Goal: Task Accomplishment & Management: Manage account settings

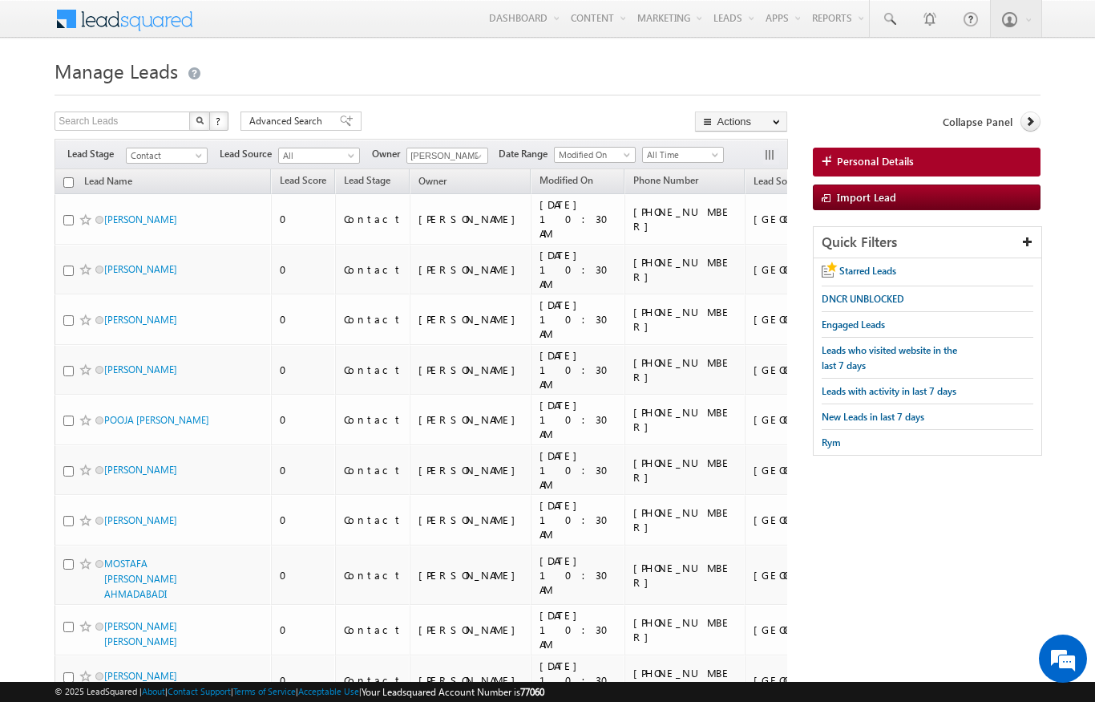
click at [60, 186] on th "Lead Name" at bounding box center [163, 181] width 216 height 25
click at [66, 182] on input "checkbox" at bounding box center [68, 182] width 10 height 10
checkbox input "true"
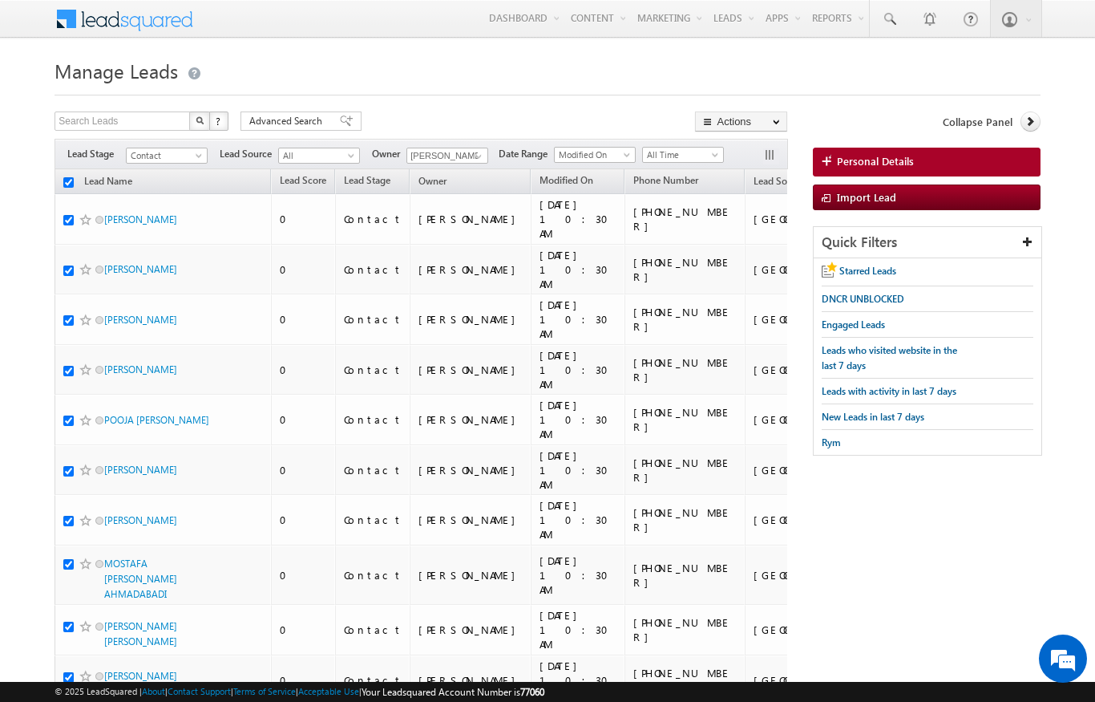
checkbox input "true"
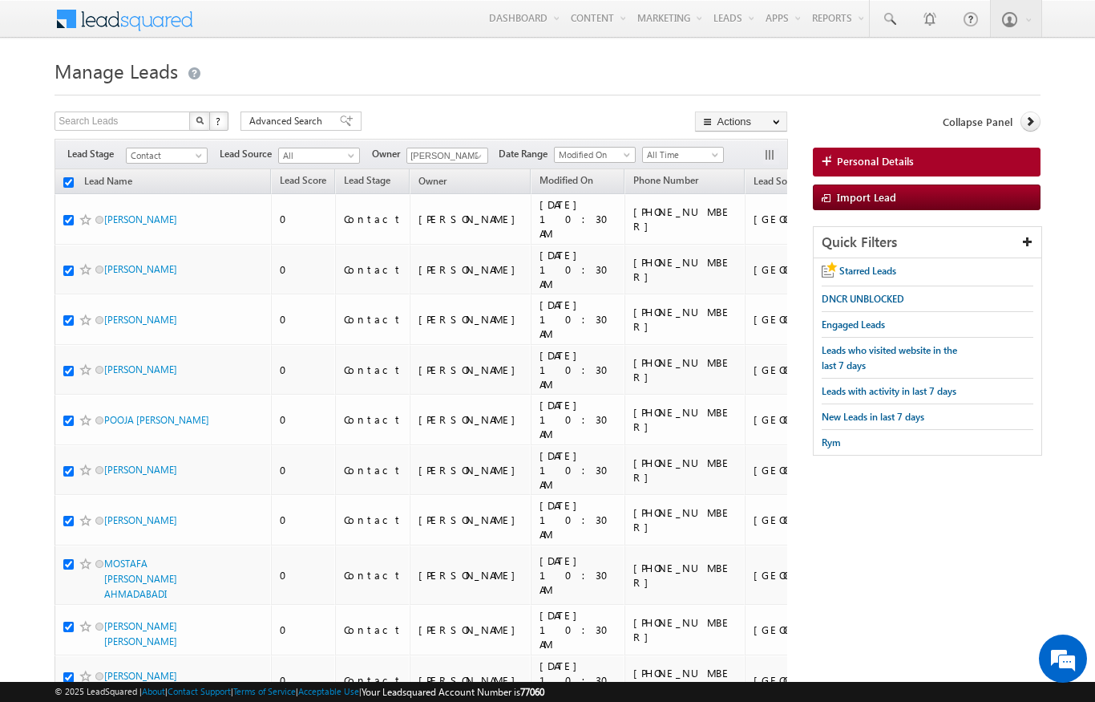
checkbox input "true"
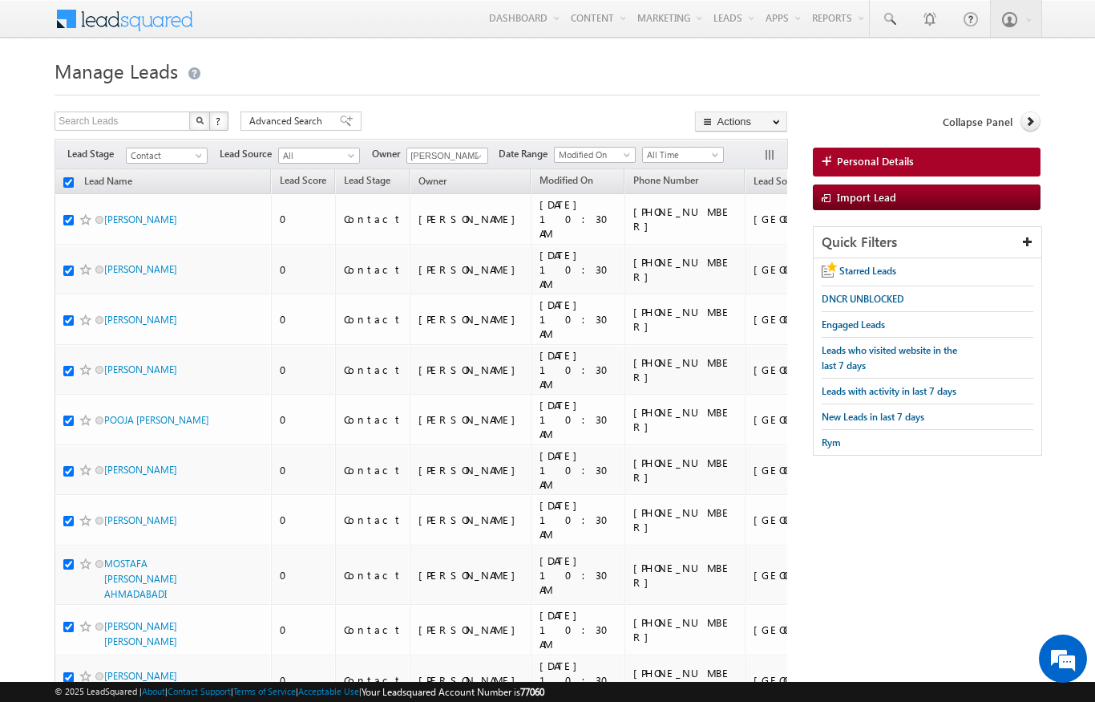
checkbox input "true"
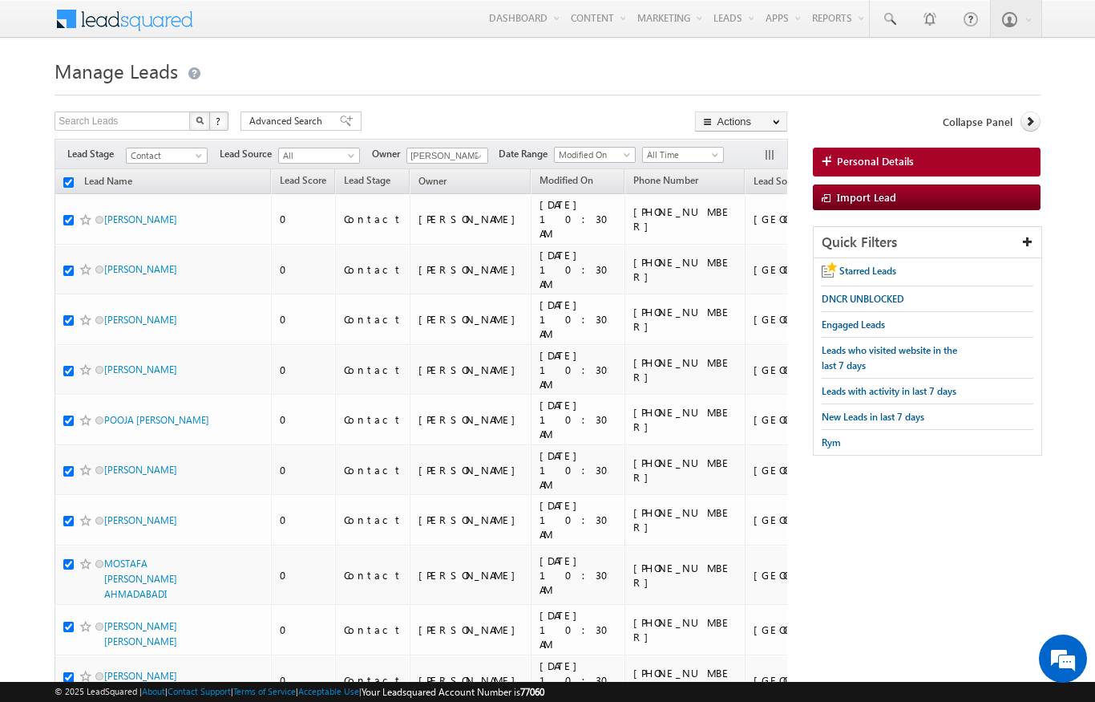
checkbox input "true"
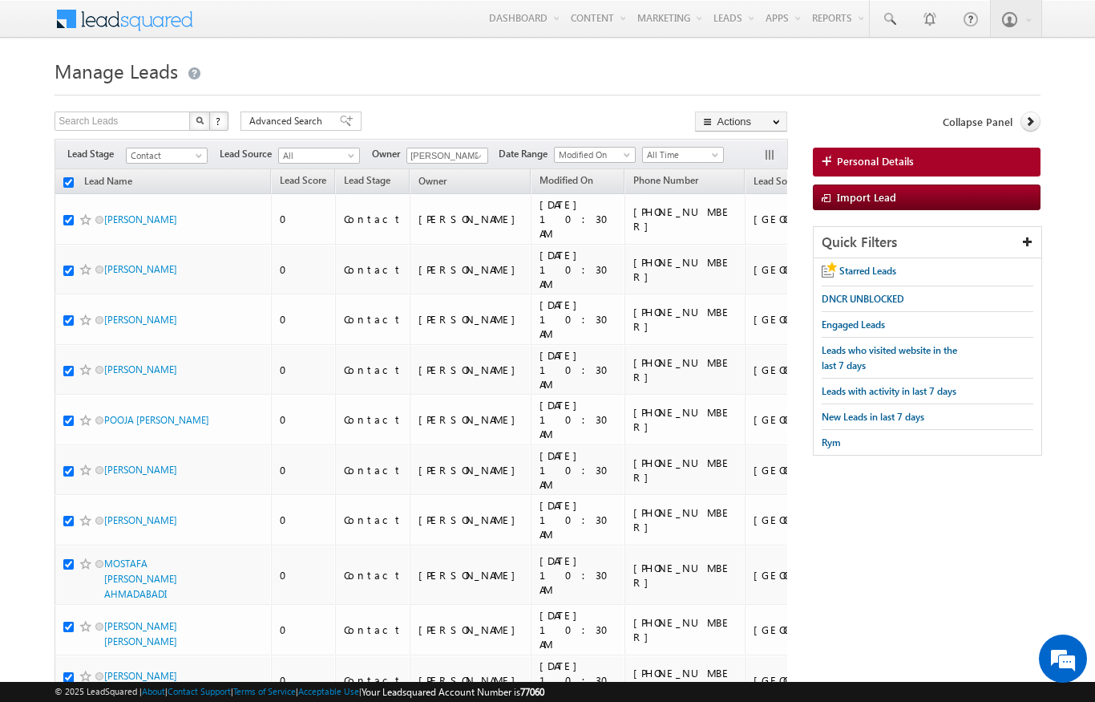
checkbox input "true"
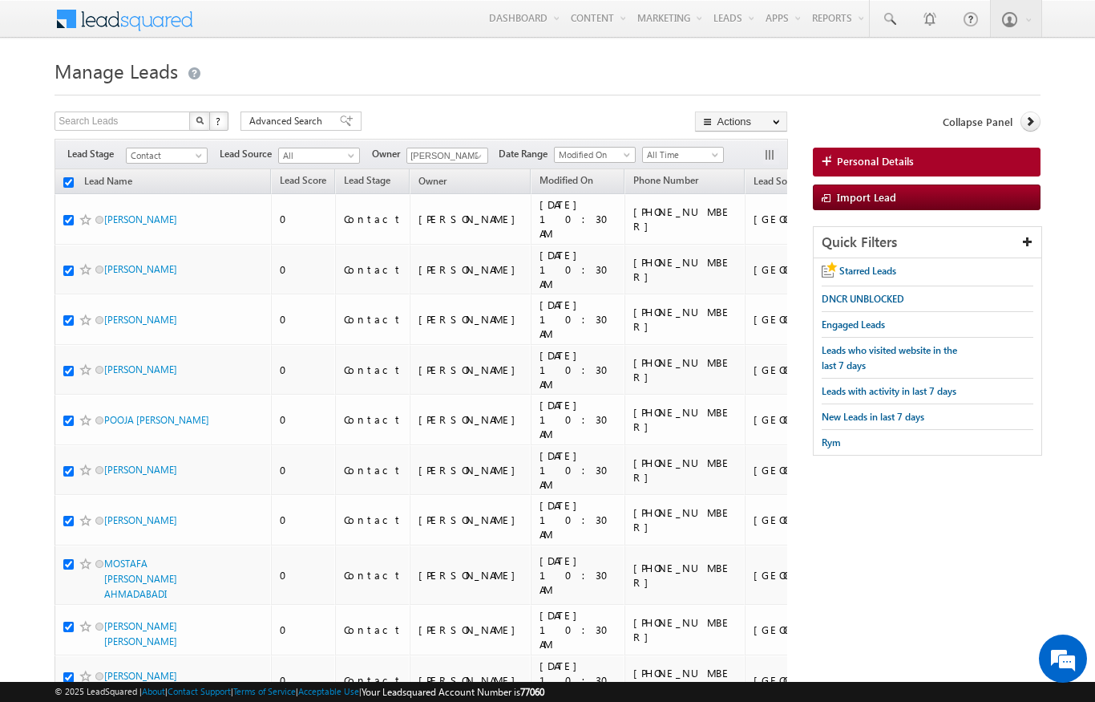
checkbox input "true"
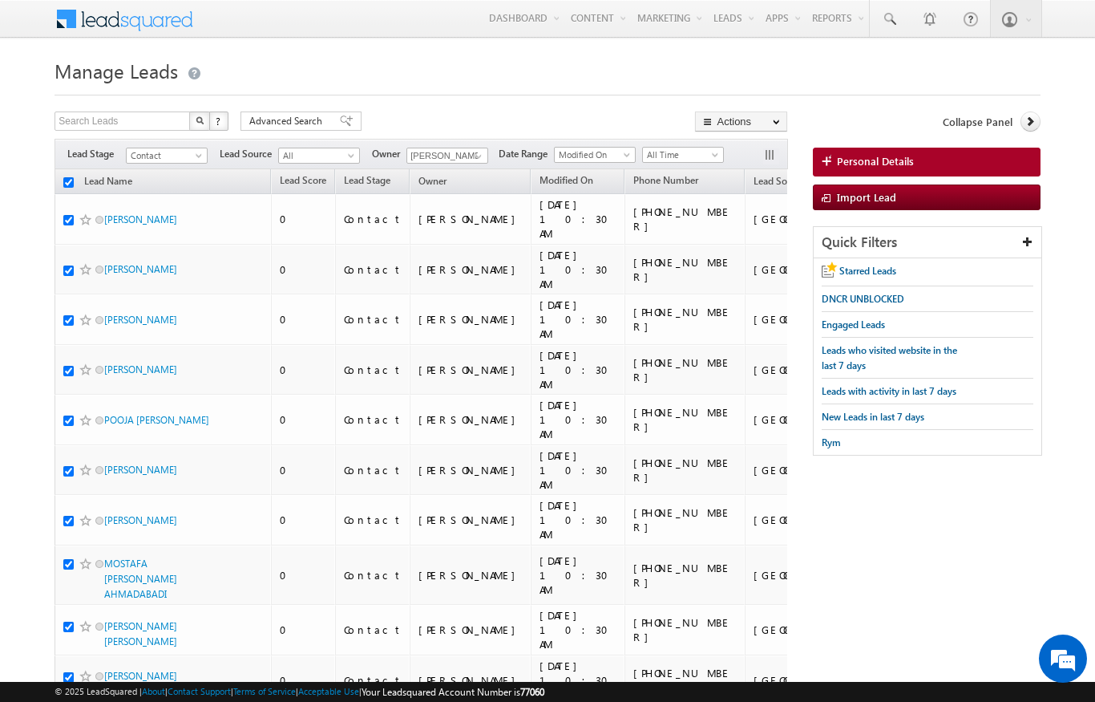
checkbox input "true"
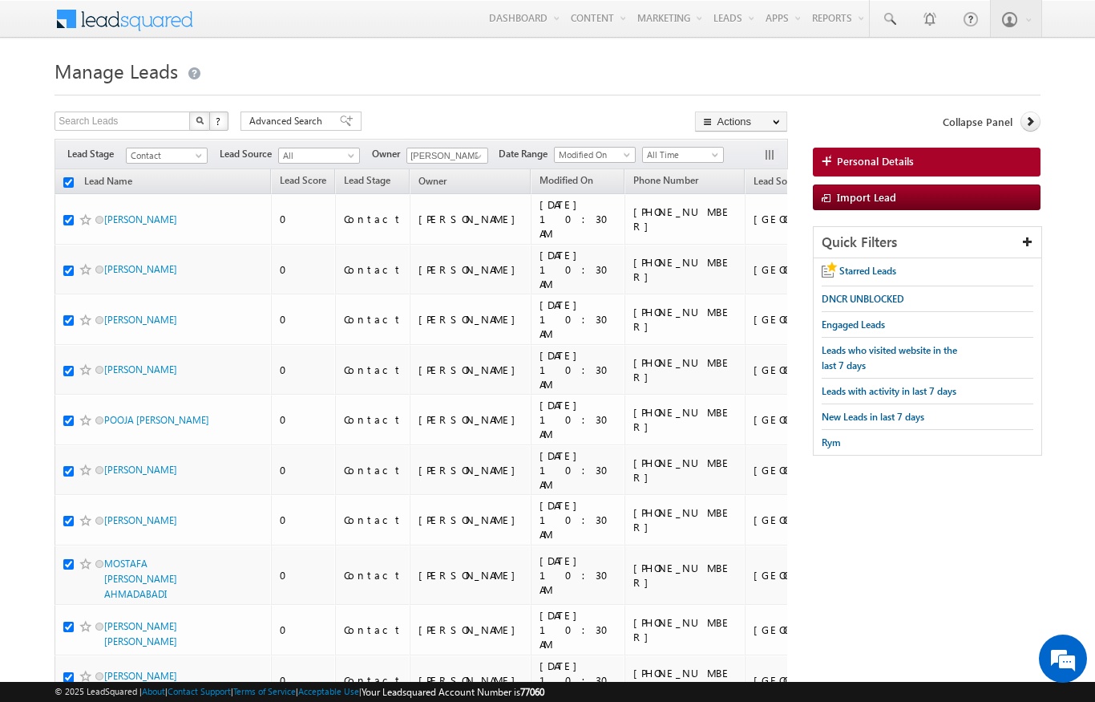
checkbox input "true"
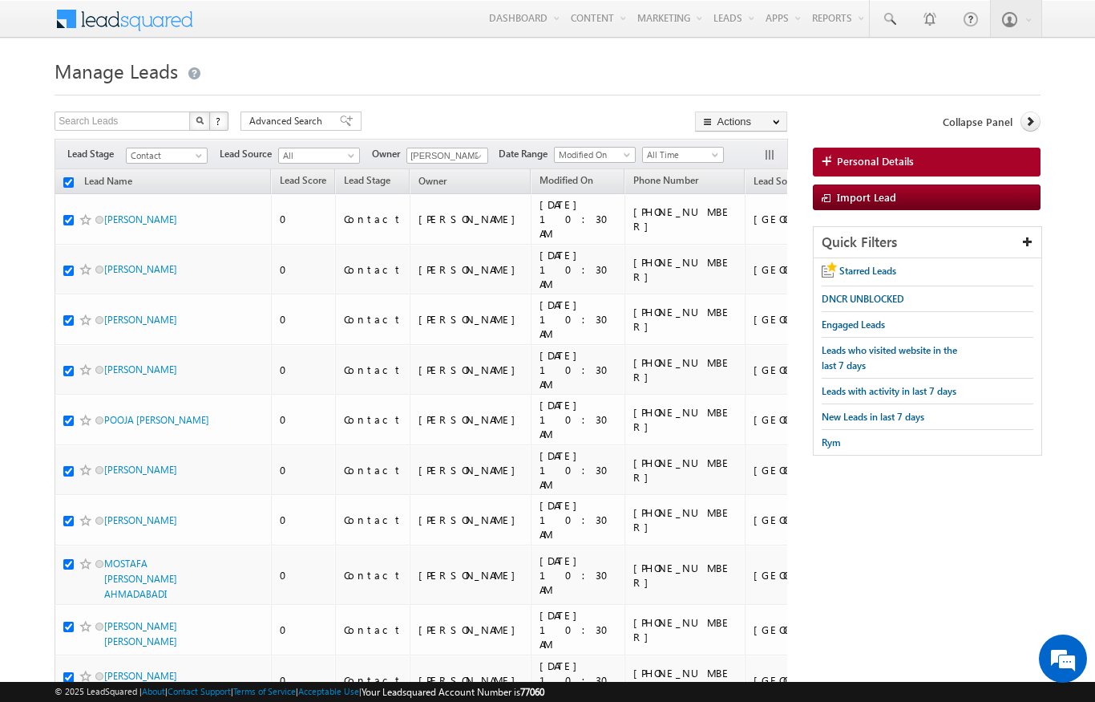
checkbox input "true"
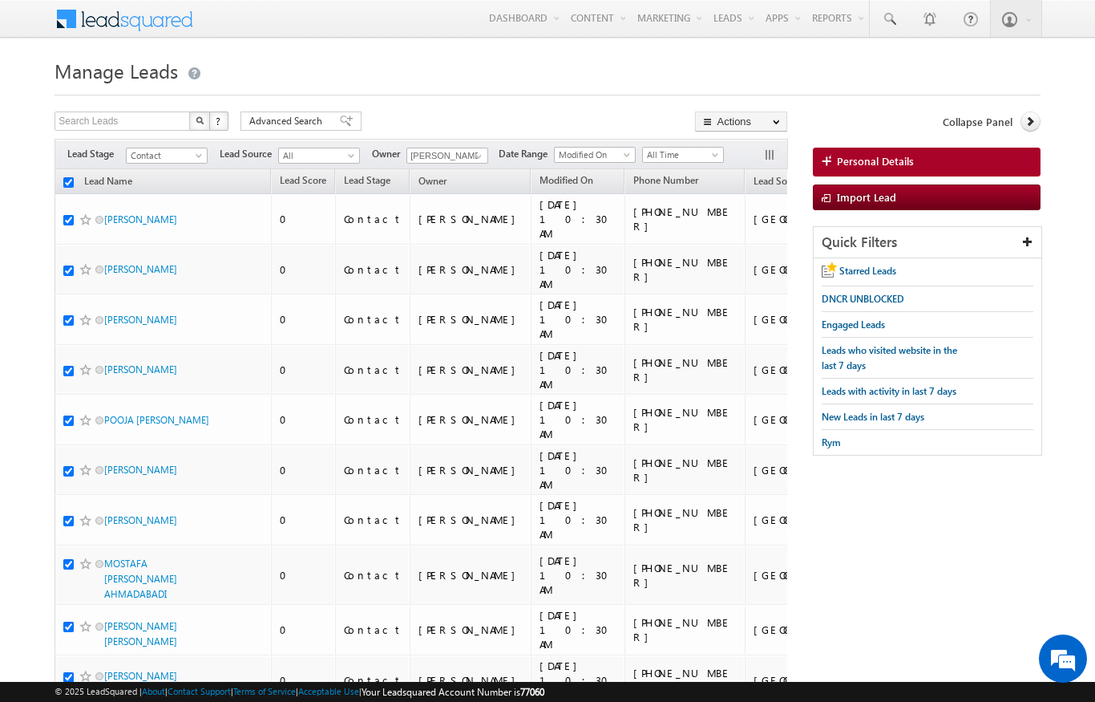
checkbox input "true"
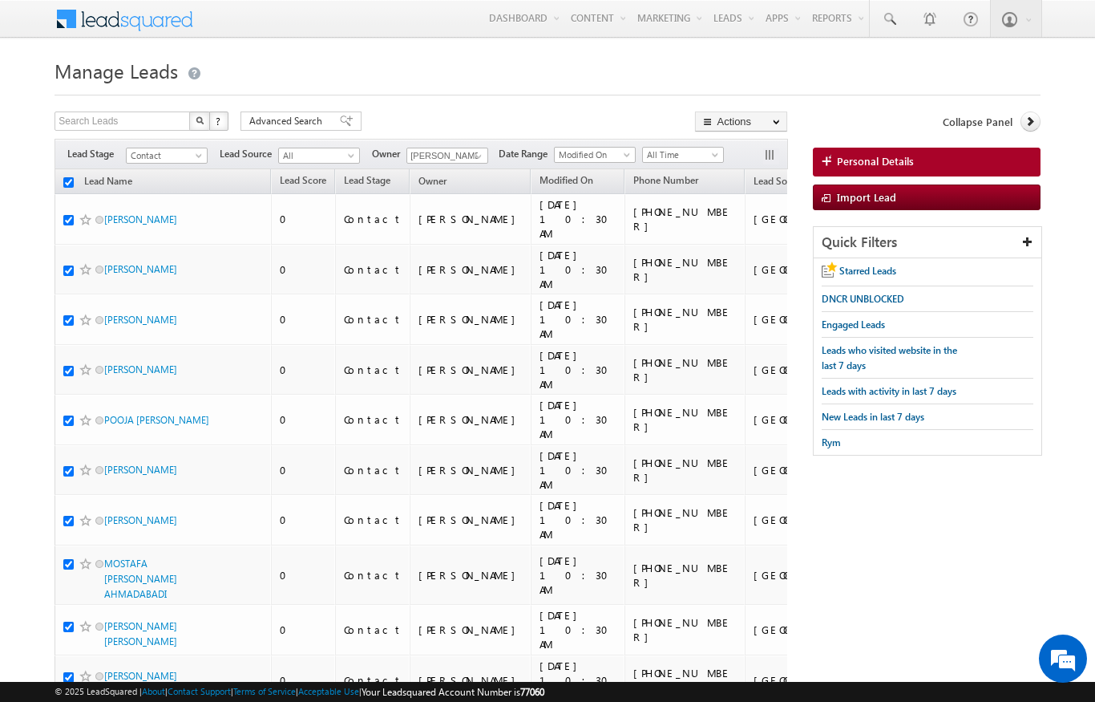
checkbox input "true"
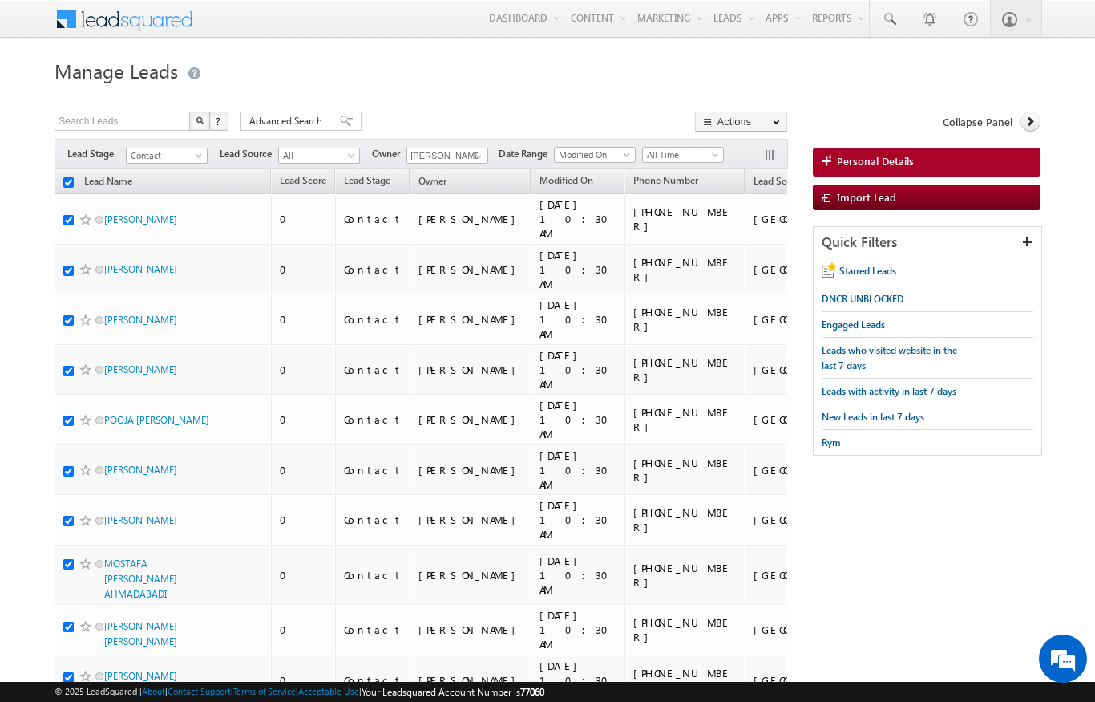
checkbox input "true"
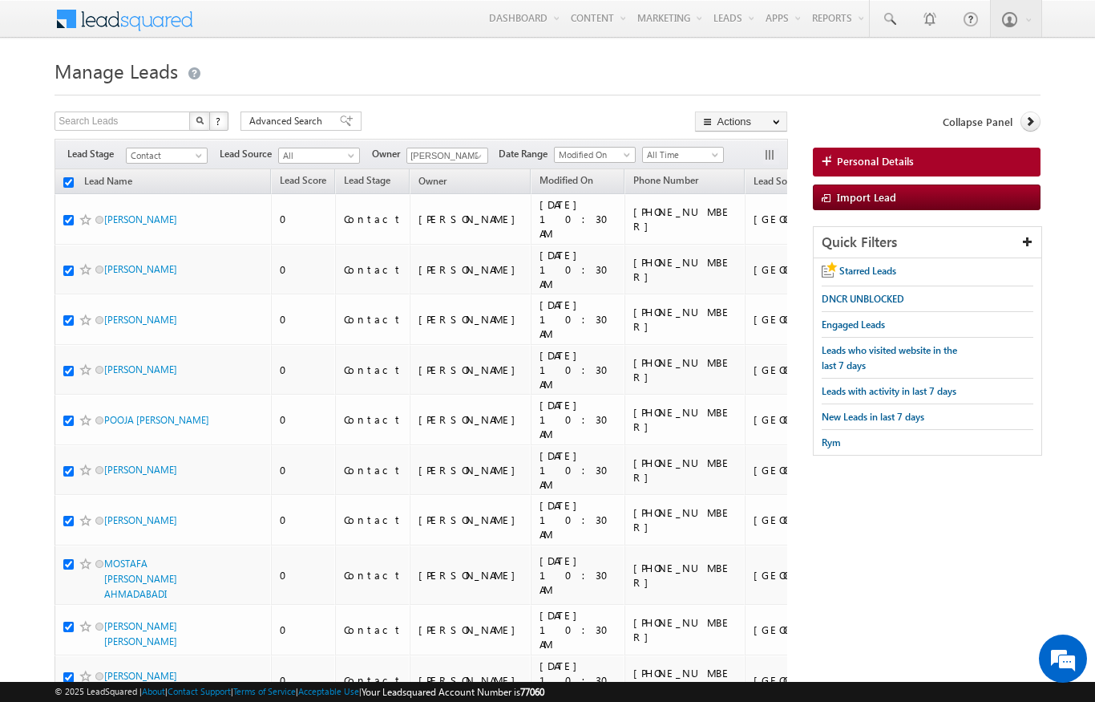
checkbox input "true"
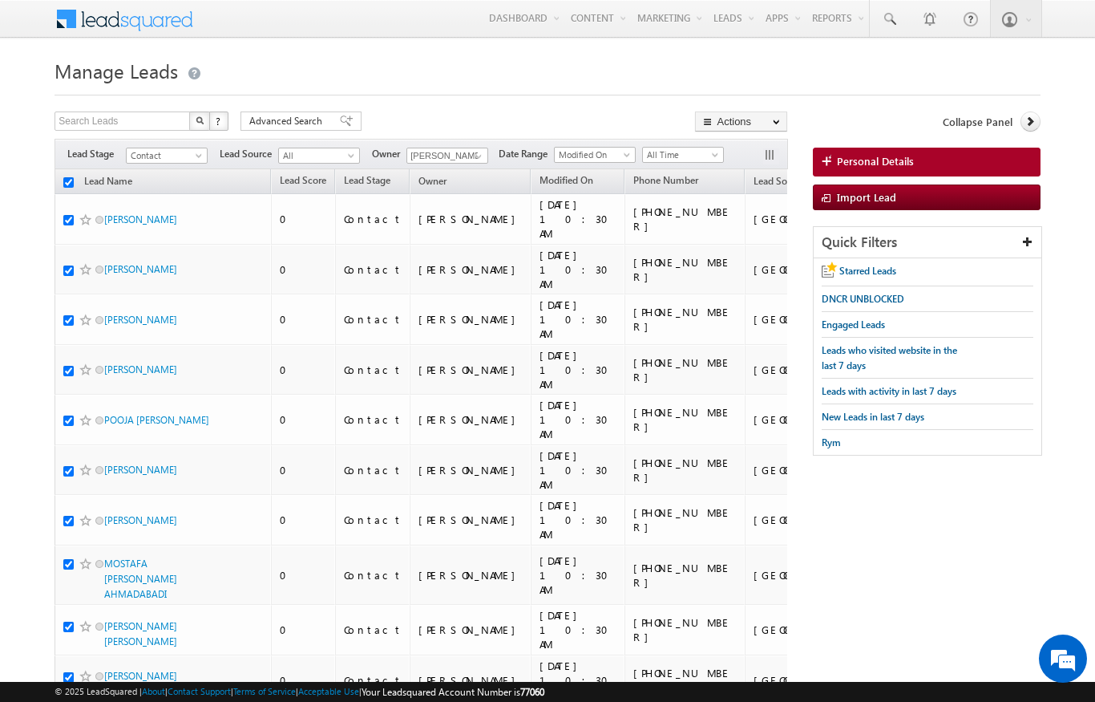
checkbox input "true"
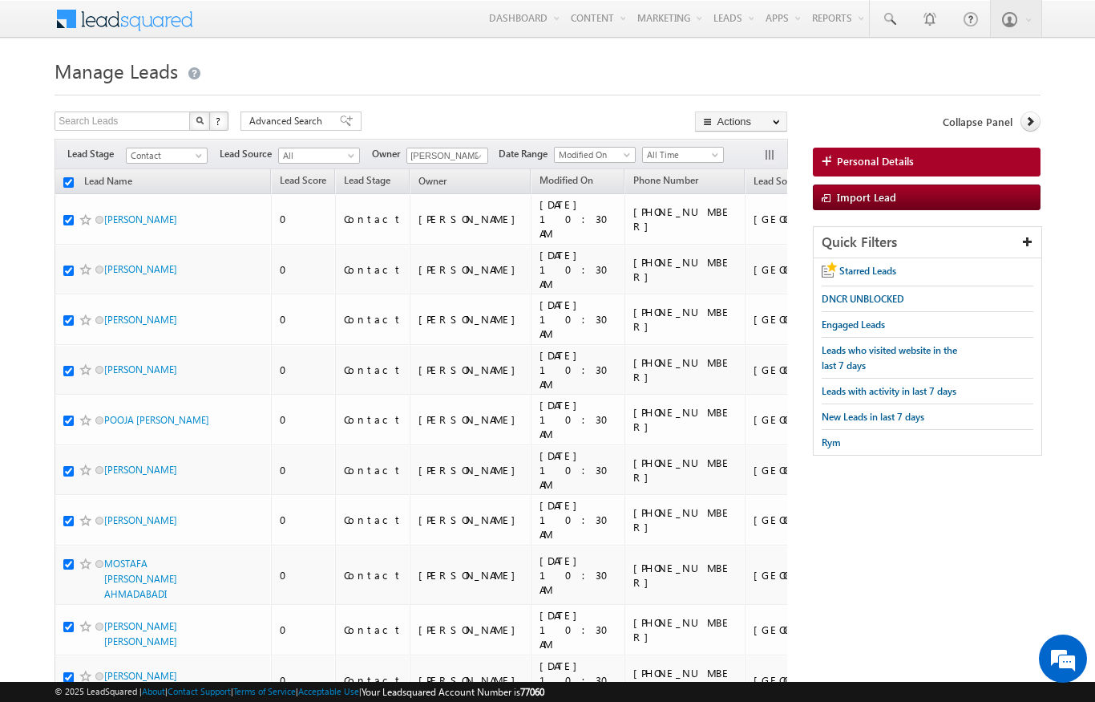
checkbox input "true"
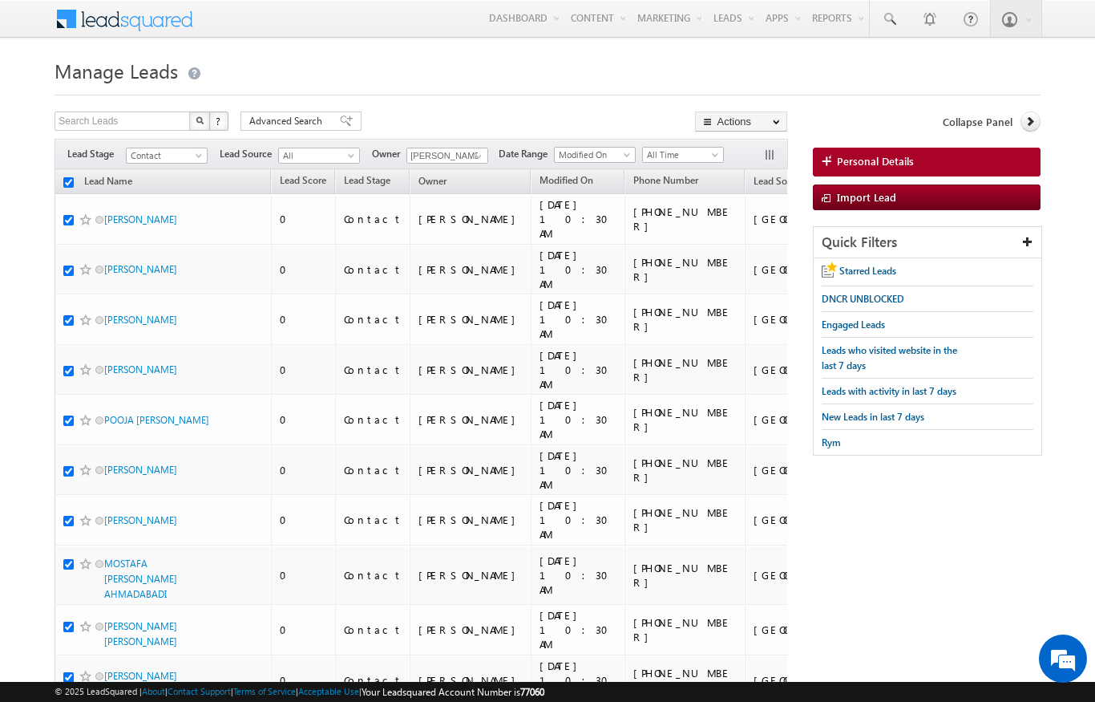
checkbox input "true"
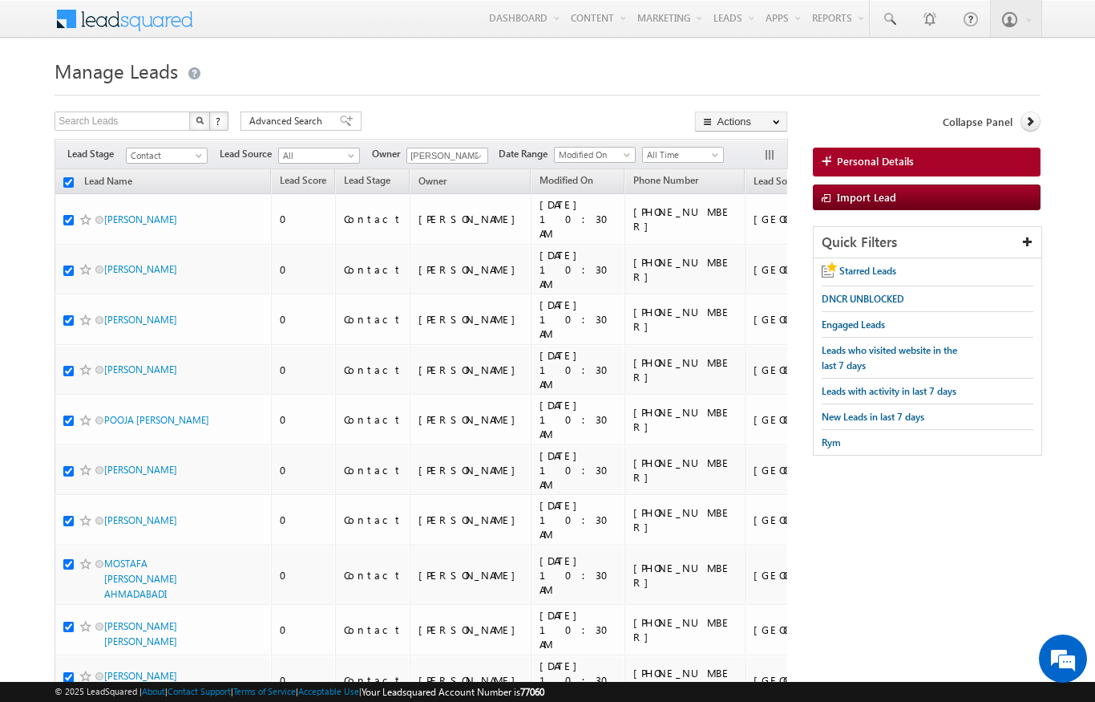
checkbox input "true"
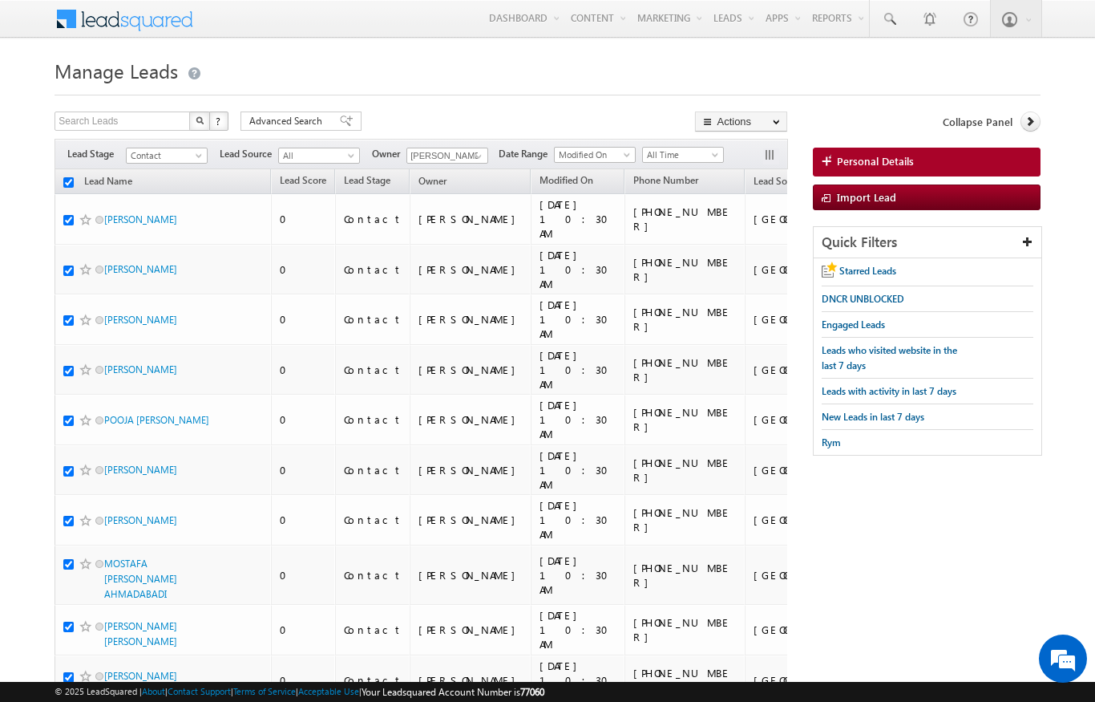
checkbox input "true"
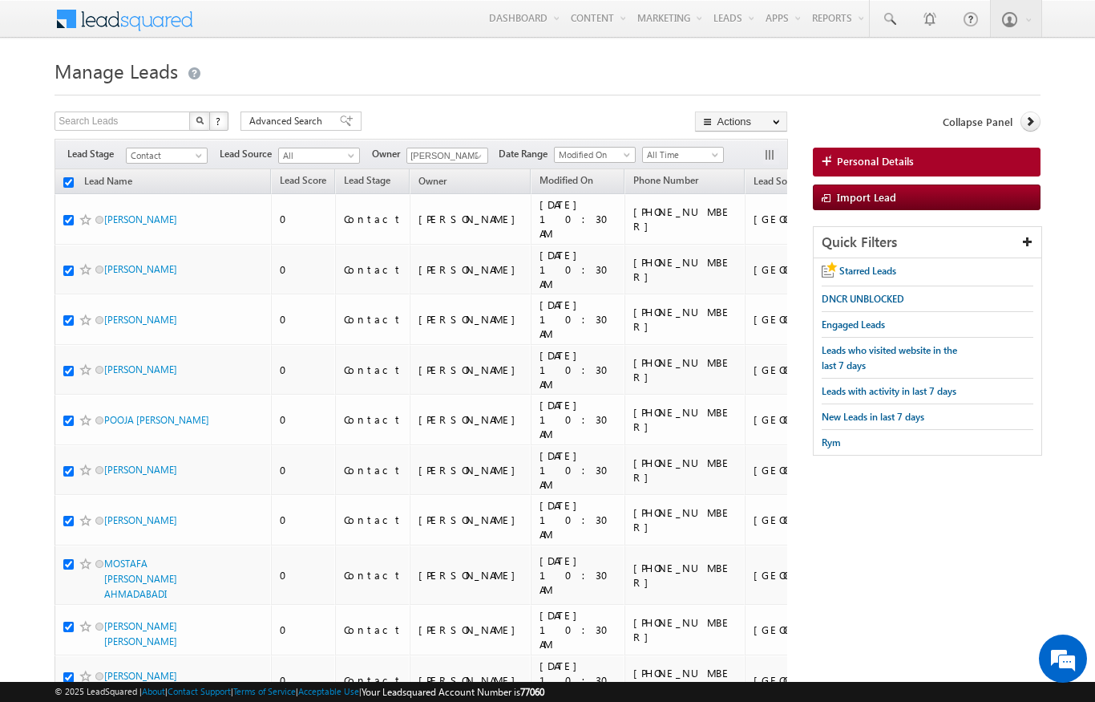
checkbox input "true"
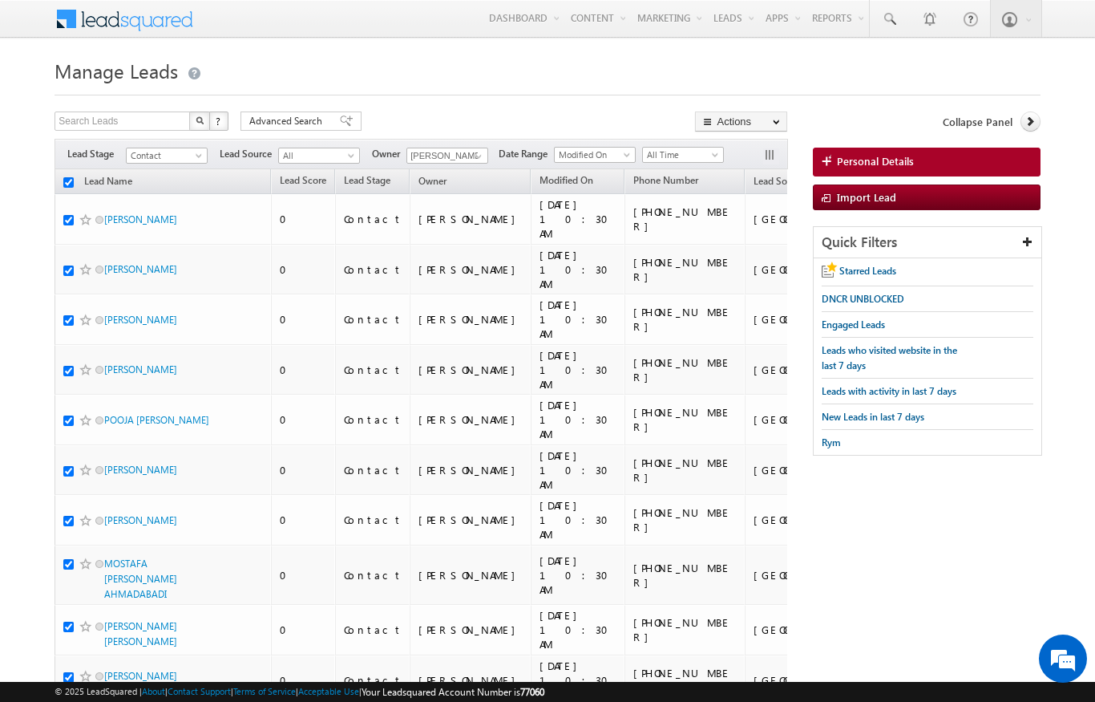
checkbox input "true"
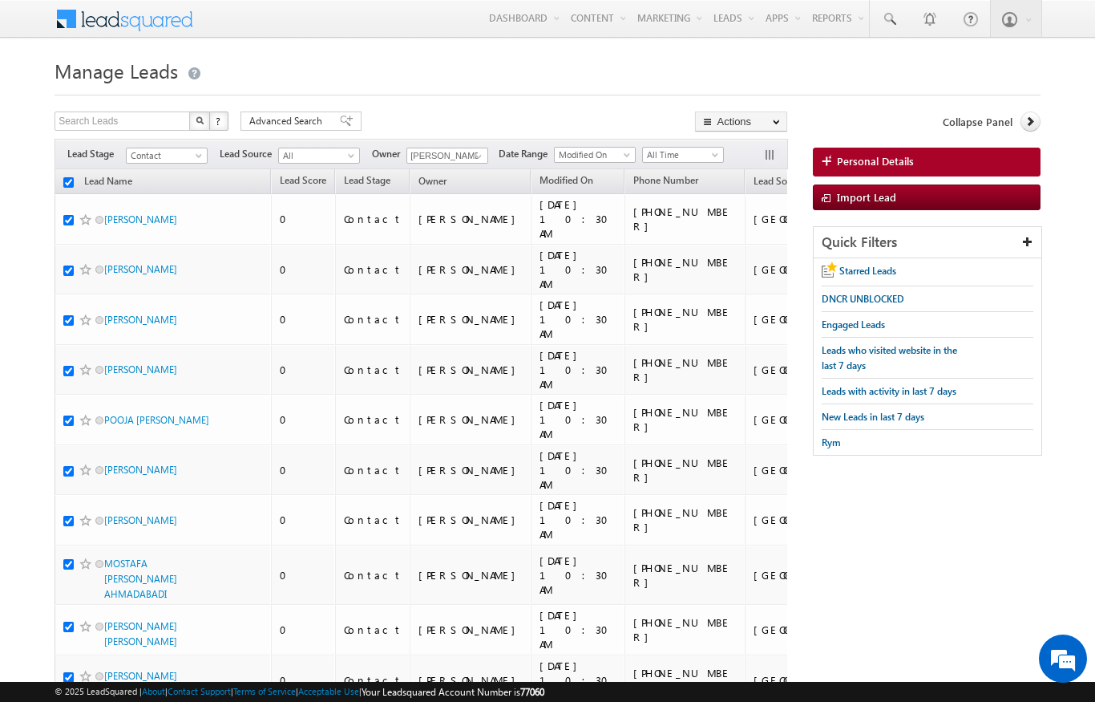
checkbox input "true"
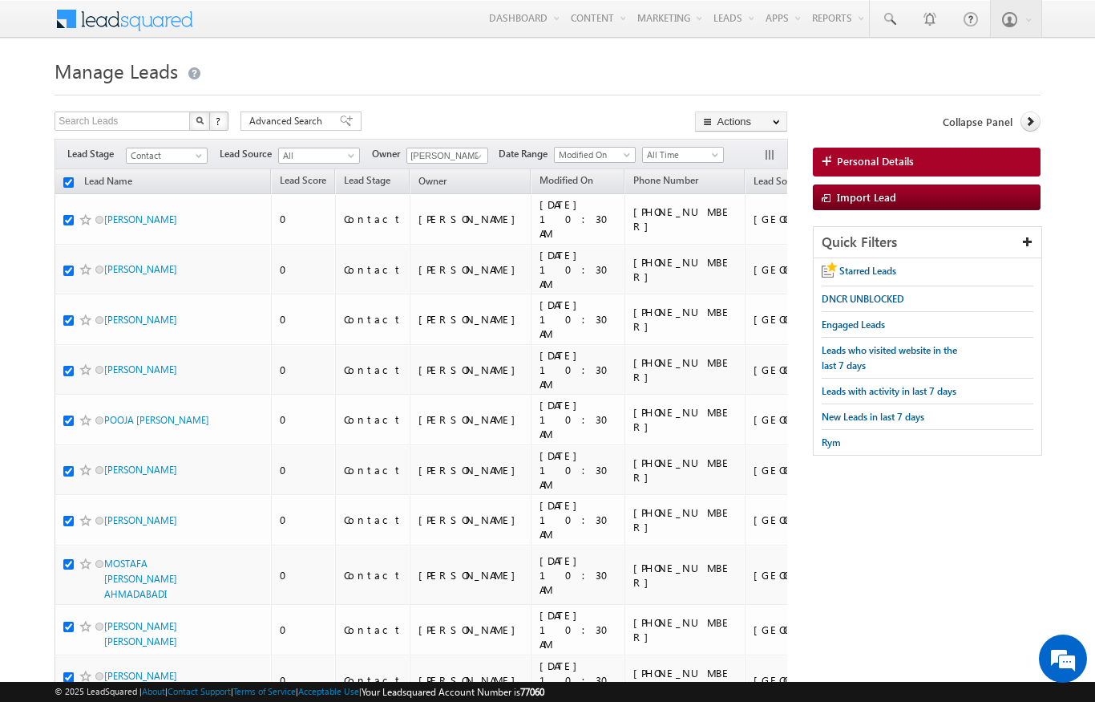
checkbox input "true"
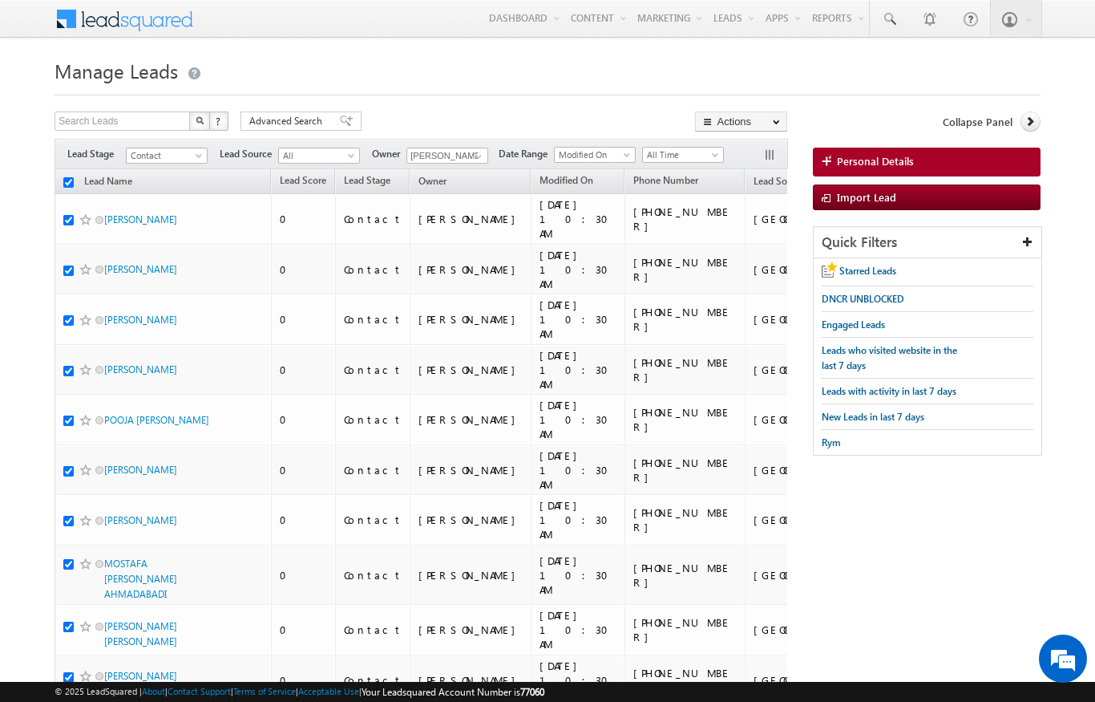
checkbox input "true"
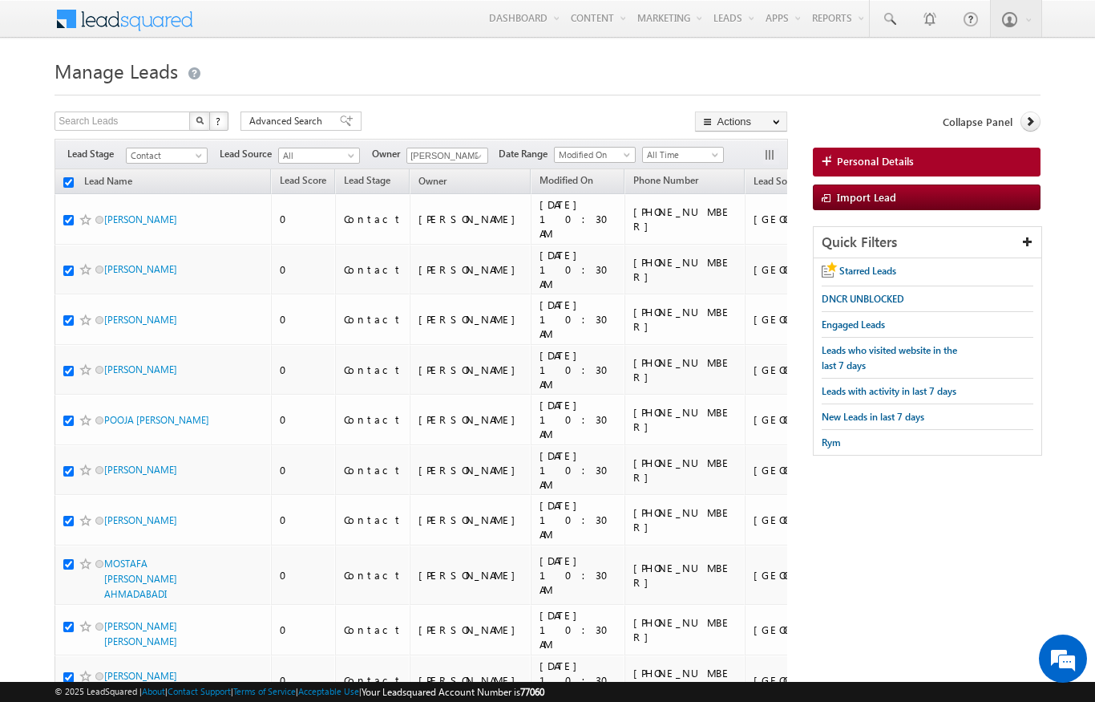
checkbox input "true"
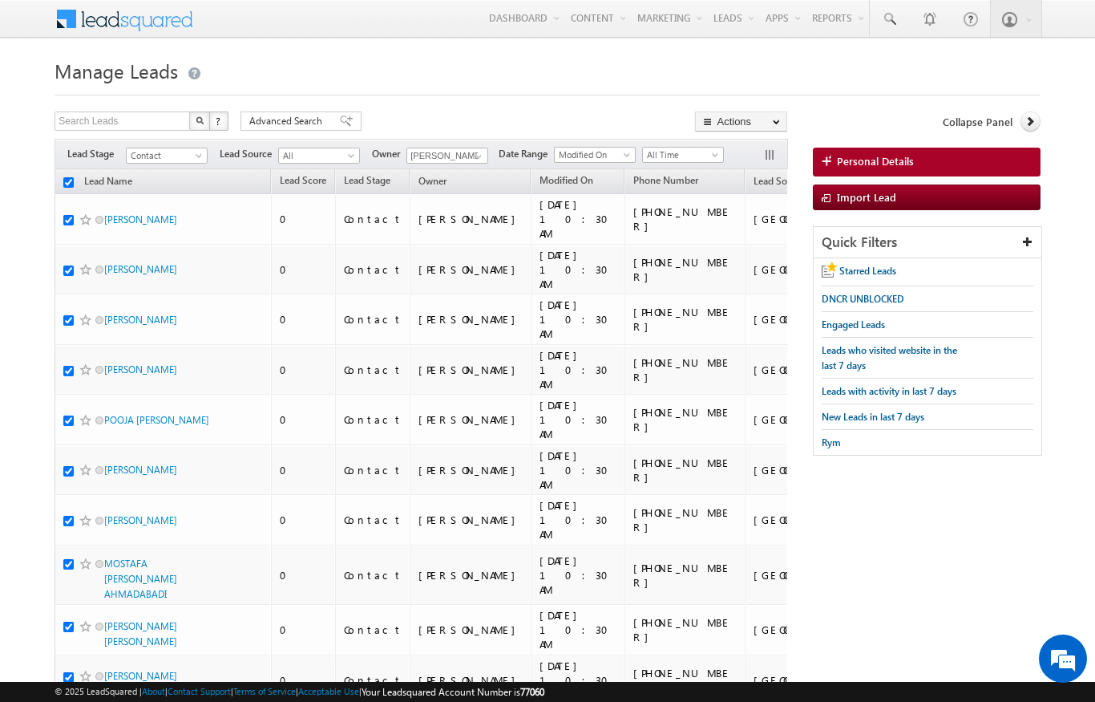
checkbox input "true"
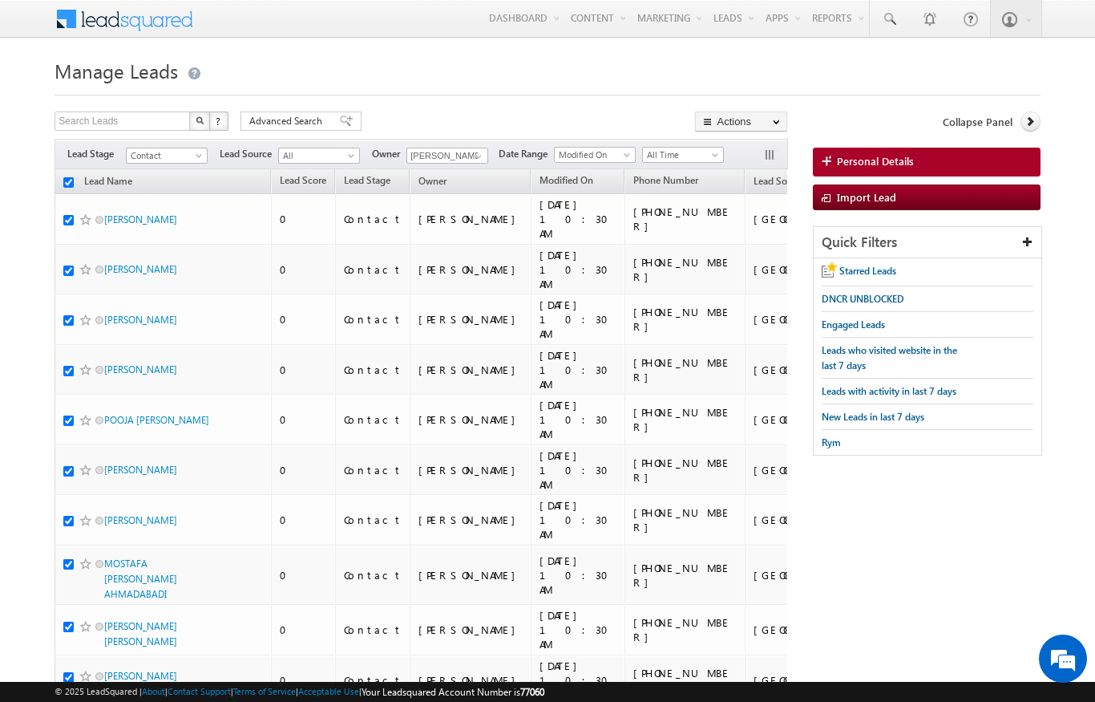
checkbox input "true"
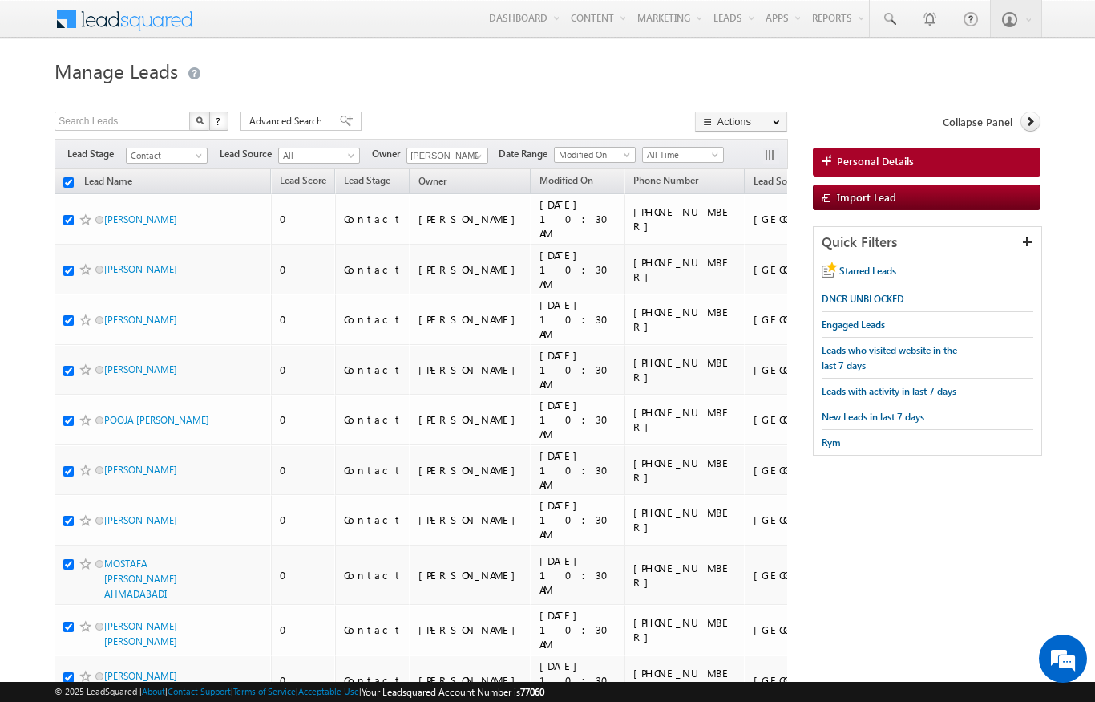
checkbox input "true"
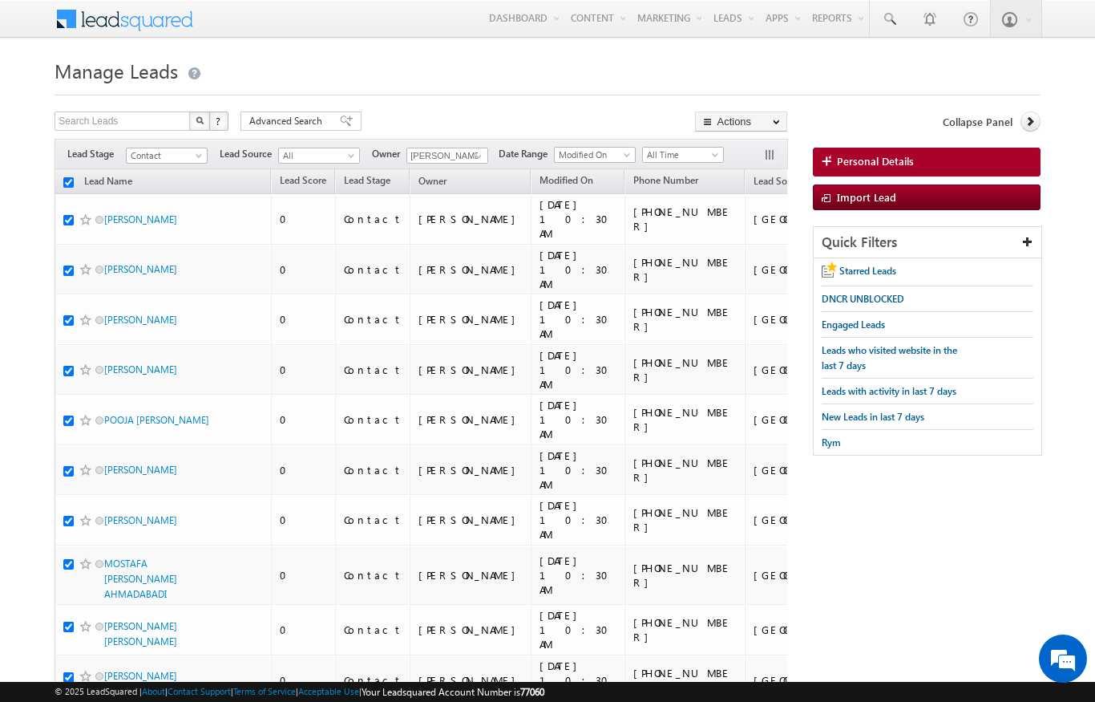
checkbox input "true"
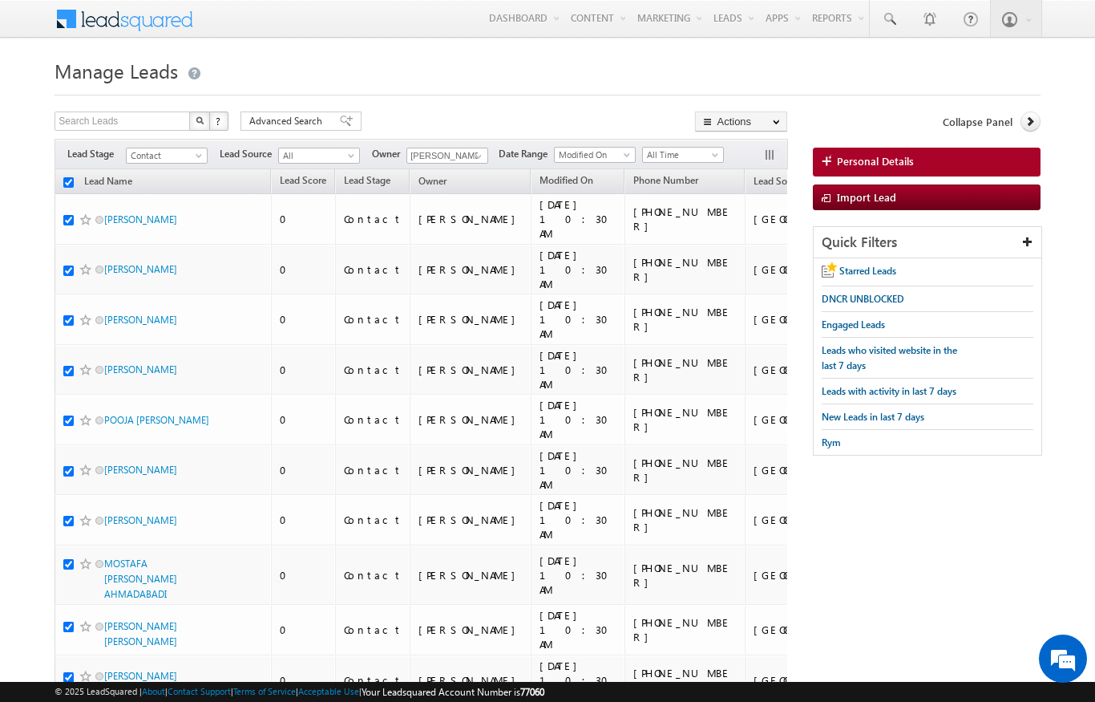
checkbox input "true"
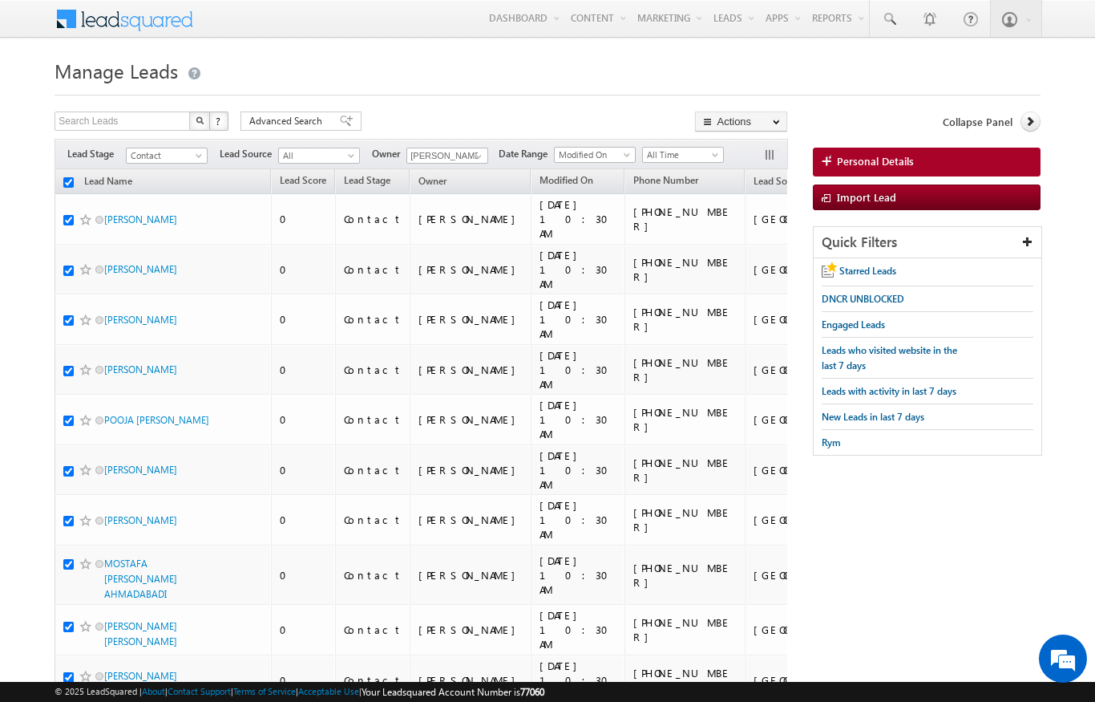
checkbox input "true"
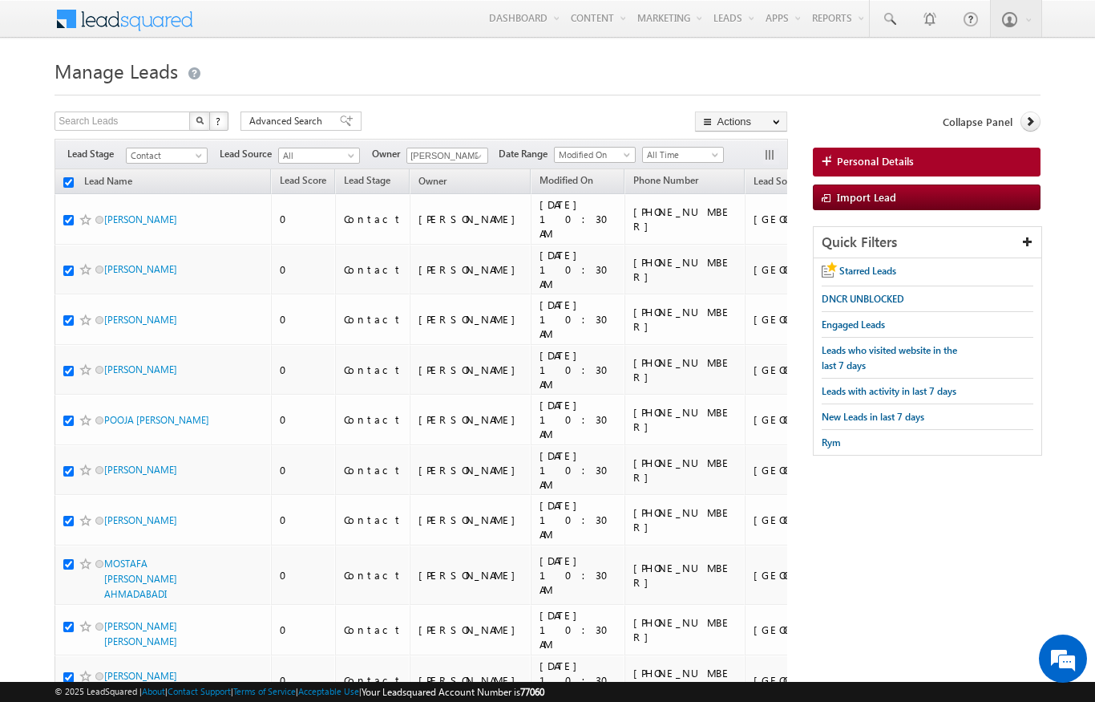
checkbox input "true"
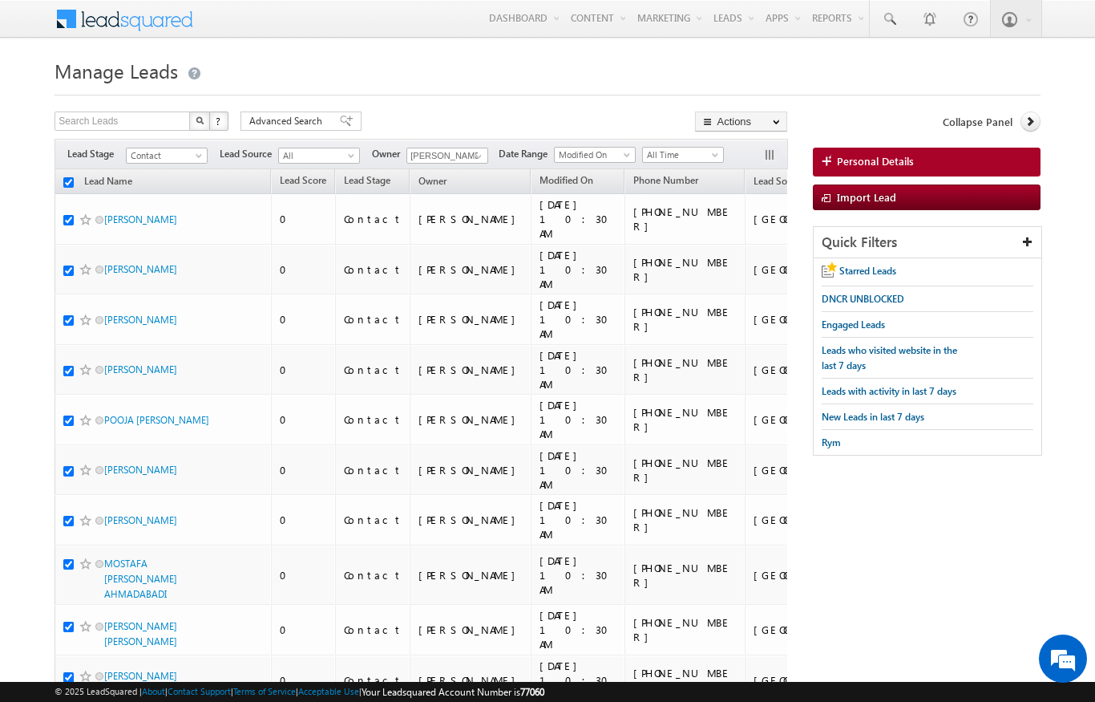
checkbox input "true"
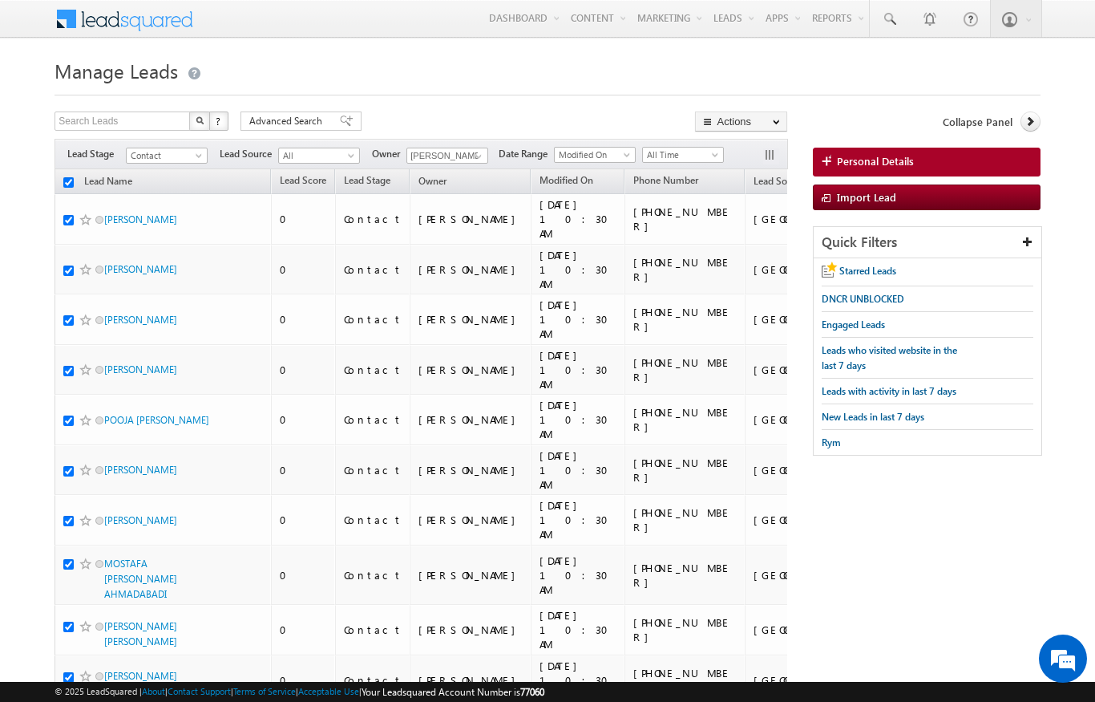
checkbox input "true"
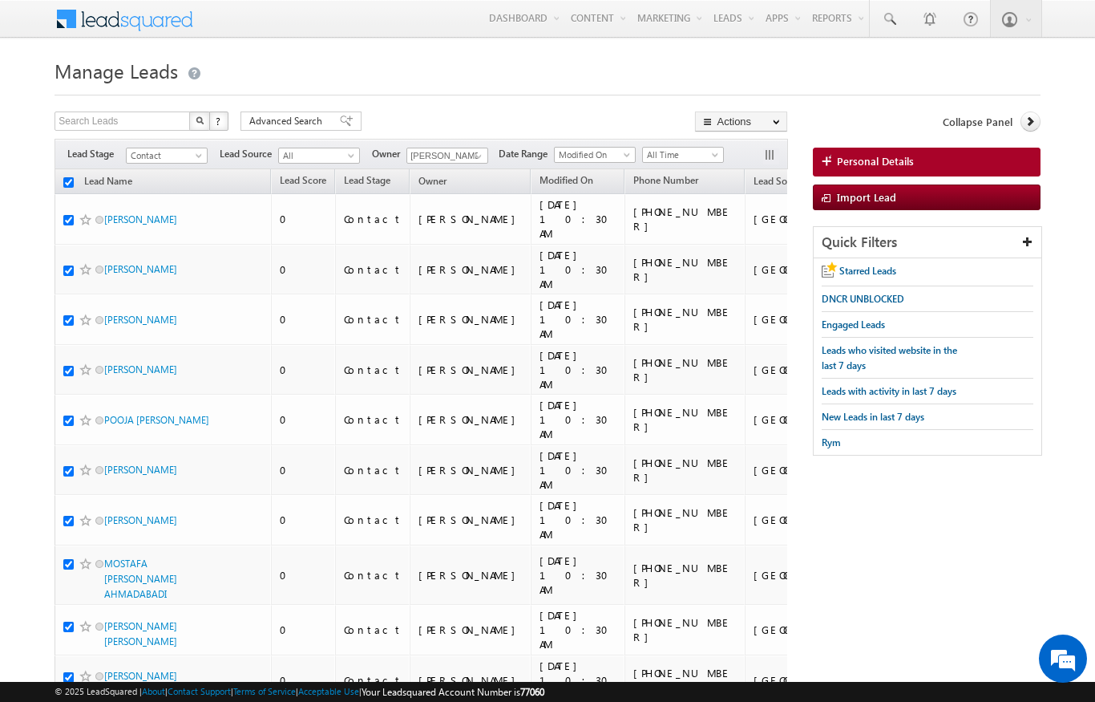
checkbox input "true"
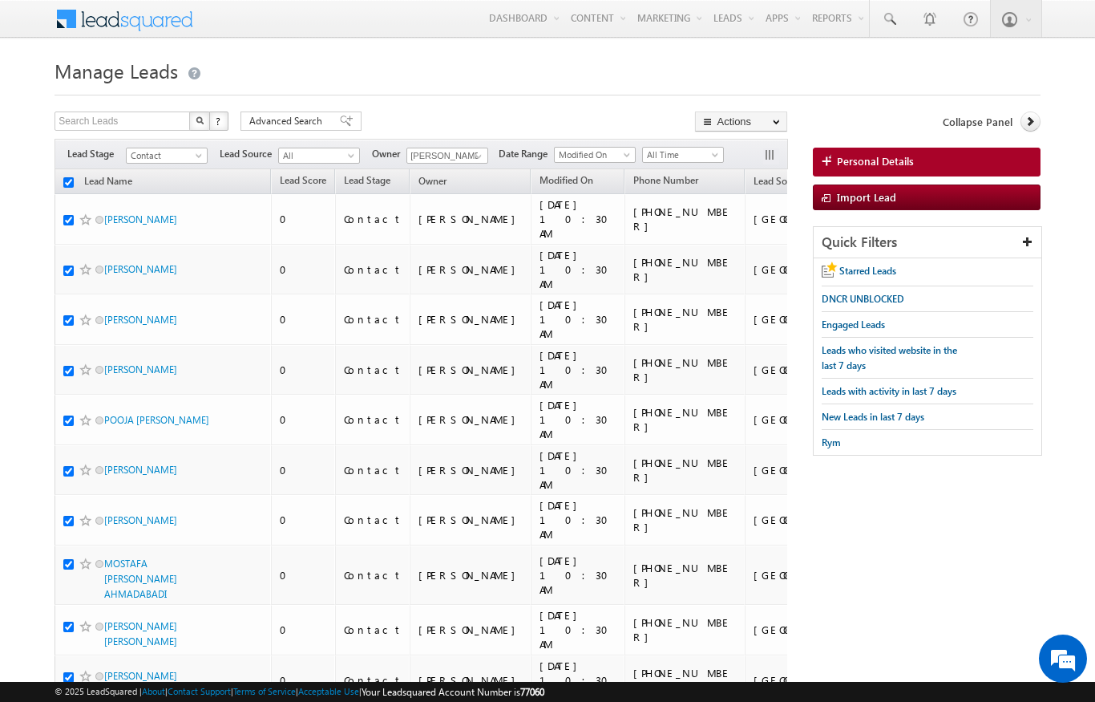
checkbox input "true"
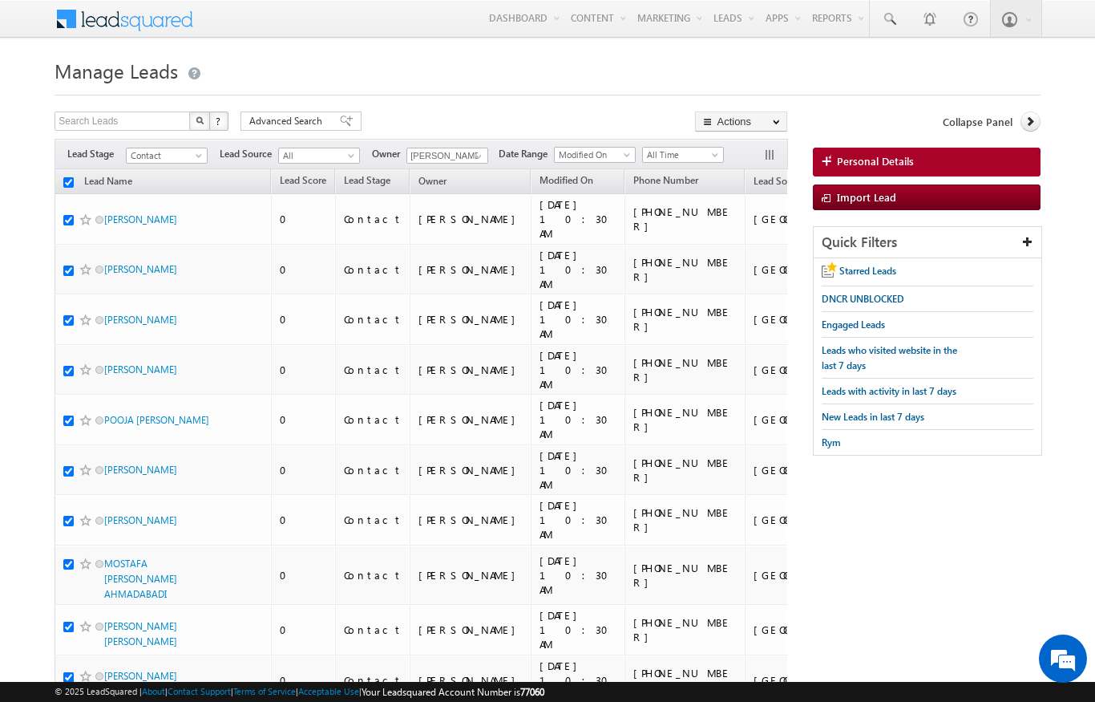
checkbox input "true"
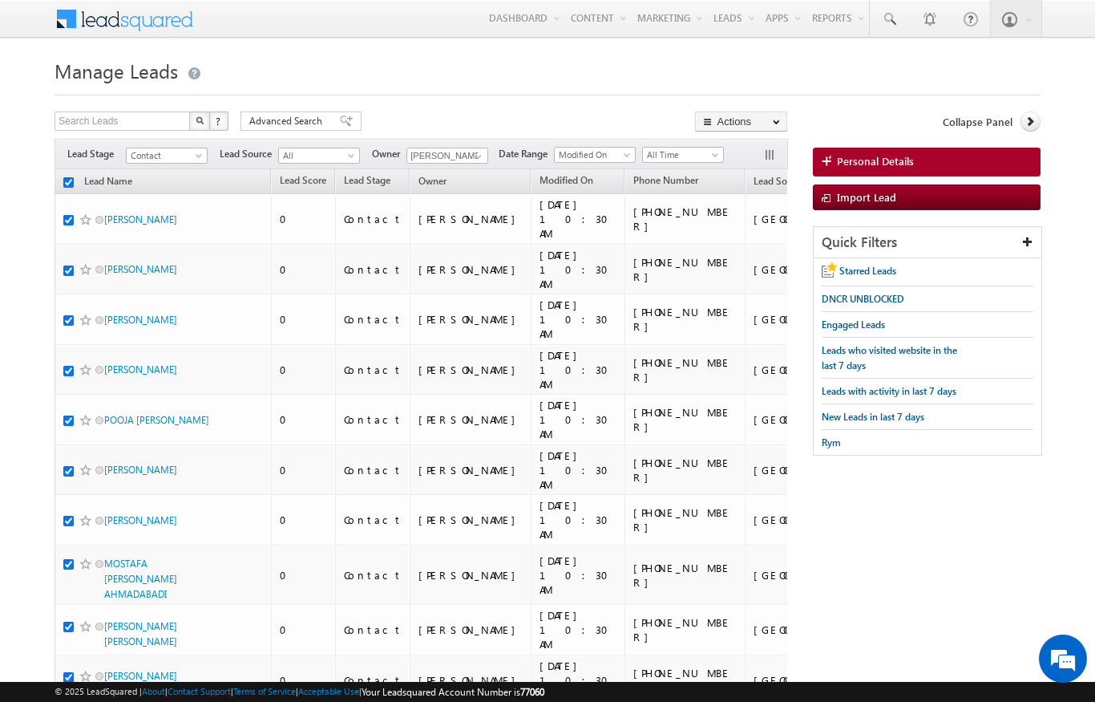
checkbox input "true"
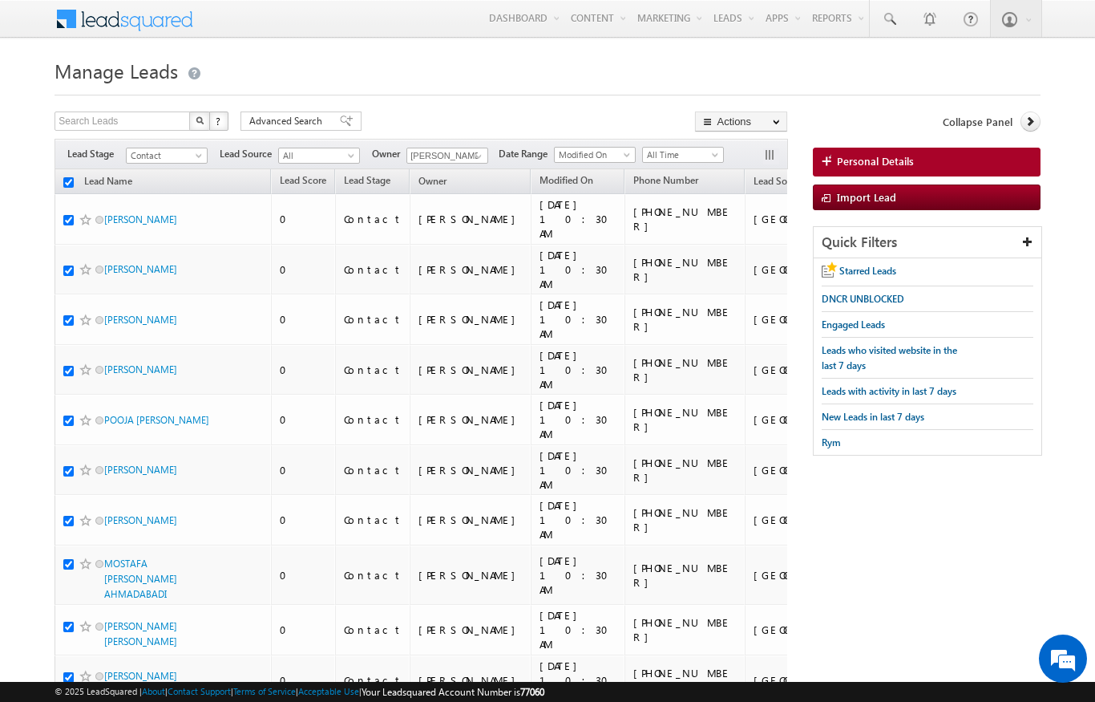
checkbox input "true"
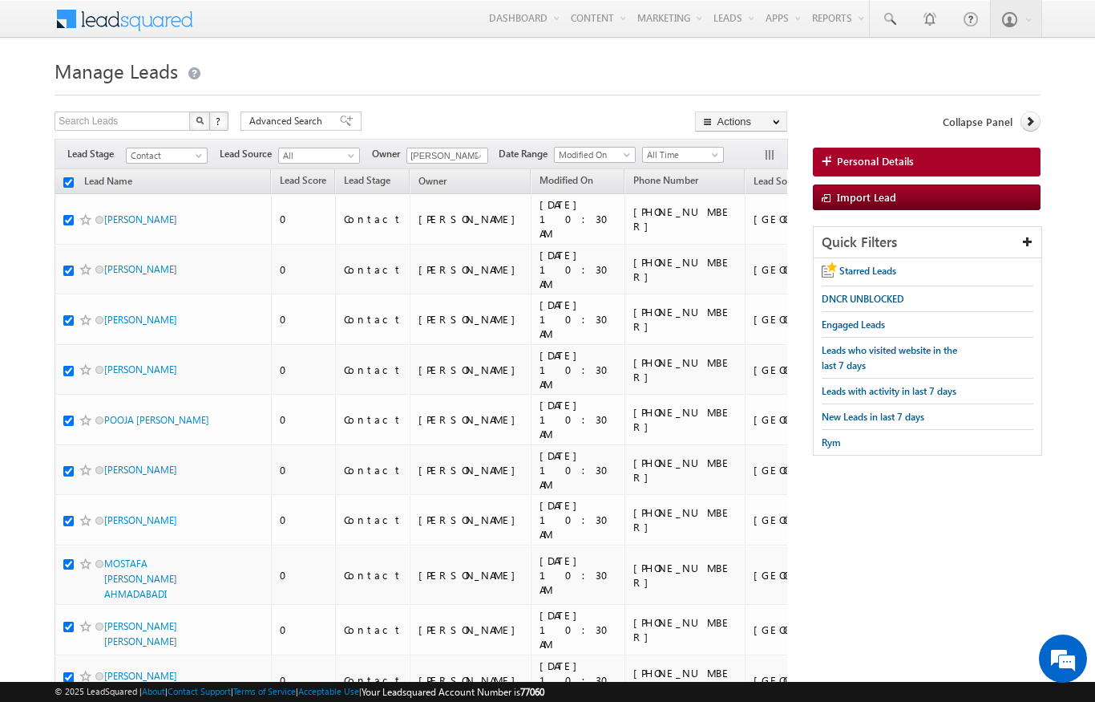
checkbox input "true"
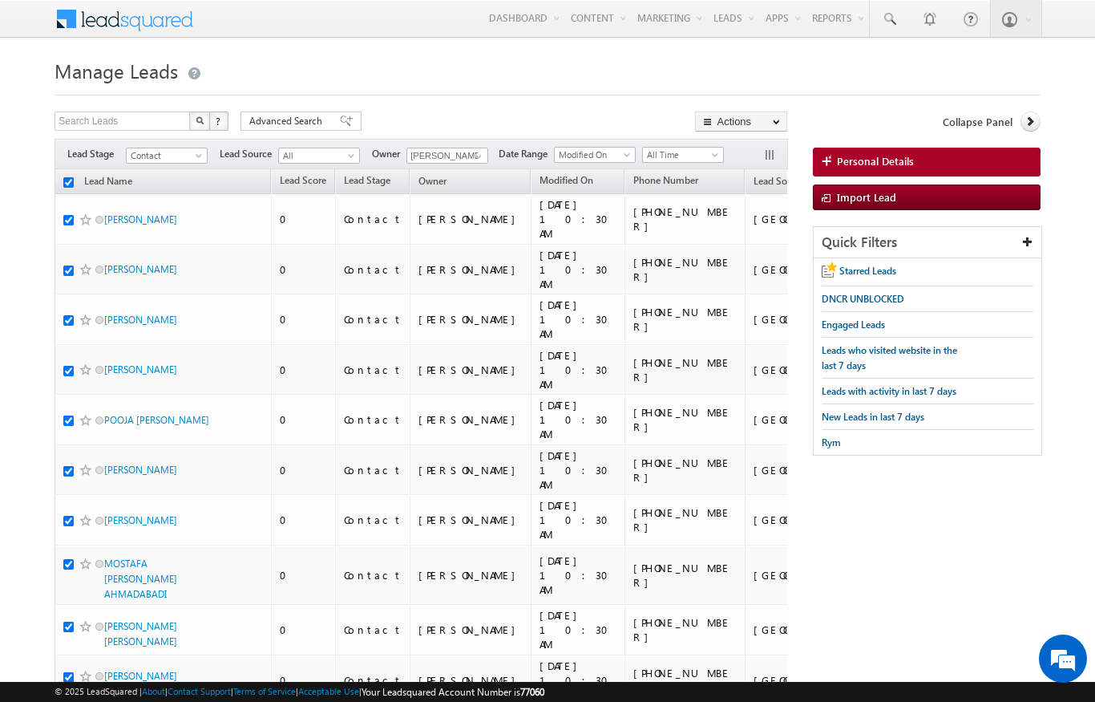
checkbox input "true"
click at [0, 0] on link "Change Owner" at bounding box center [0, 0] width 0 height 0
click at [79, 184] on link "Lead Name" at bounding box center [108, 182] width 64 height 21
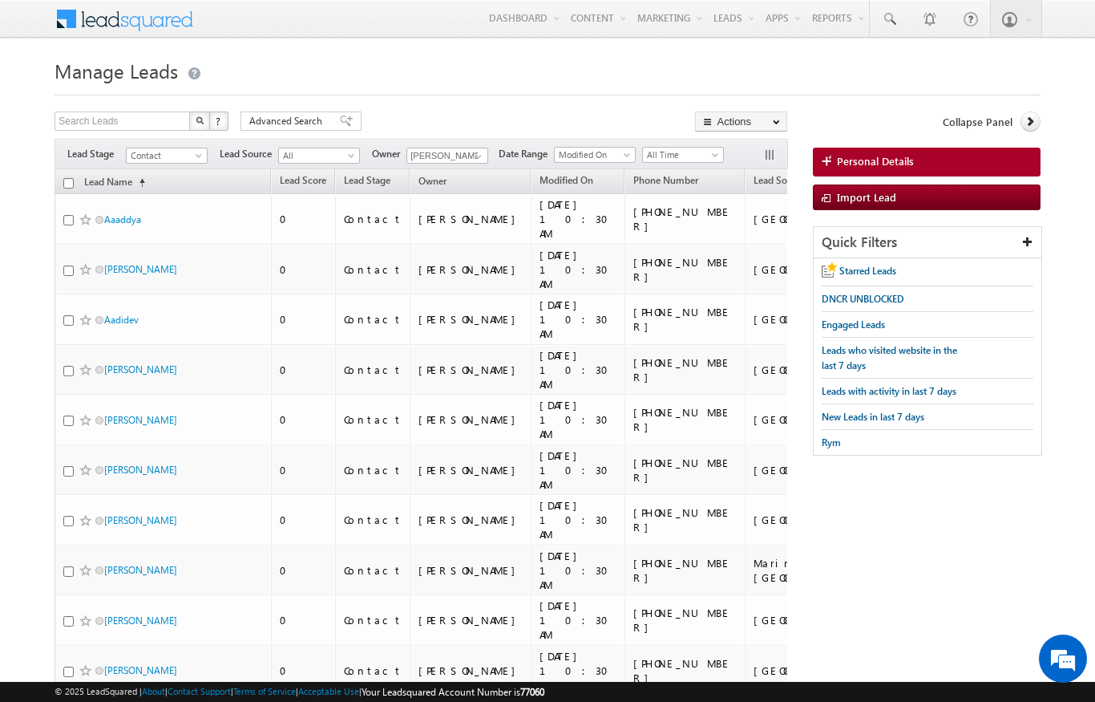
click at [123, 177] on link "Lead Name (sorted ascending)" at bounding box center [114, 182] width 77 height 21
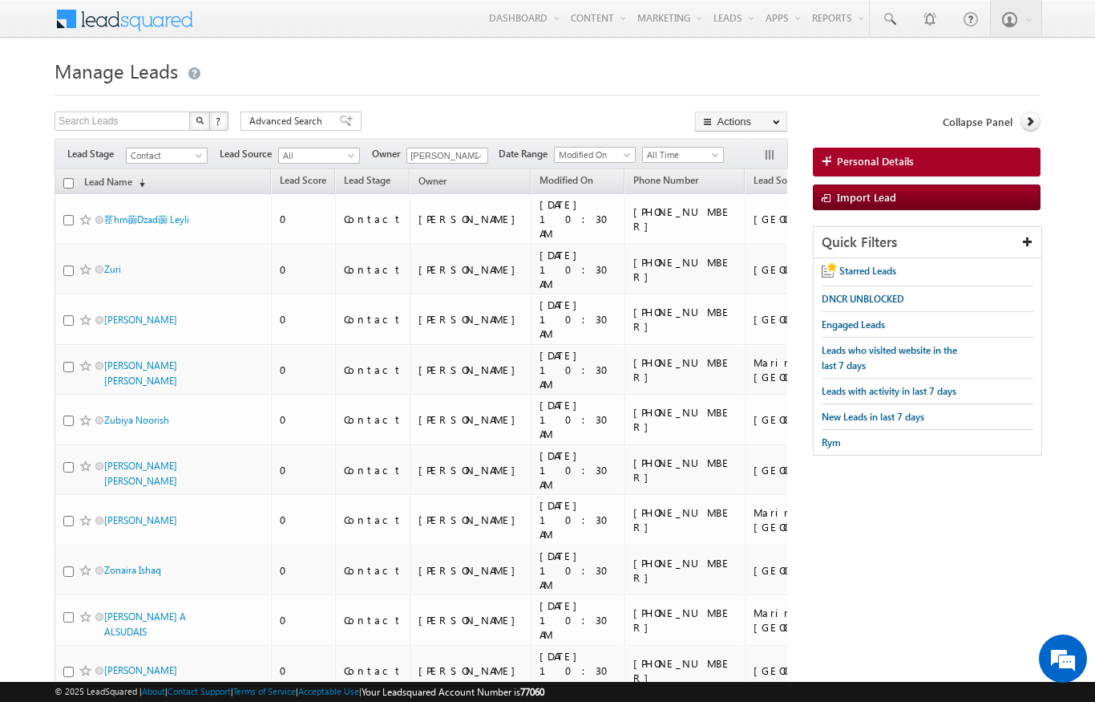
click at [143, 186] on span "(sorted descending)" at bounding box center [138, 182] width 13 height 13
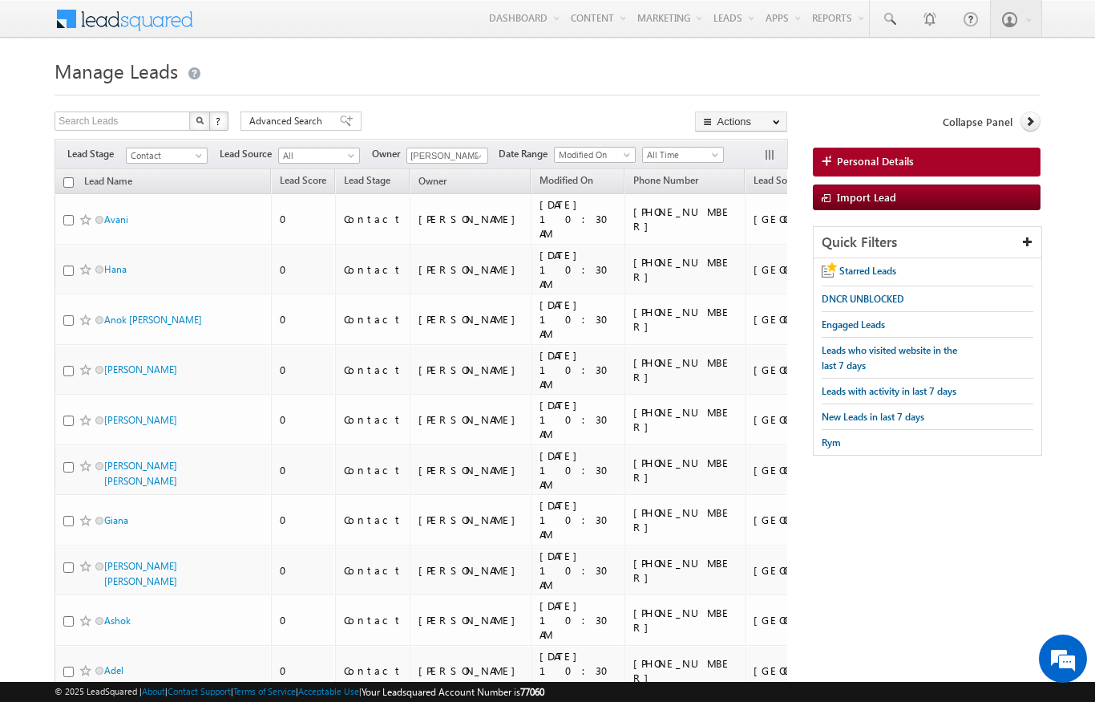
click at [134, 183] on link "Lead Name (sorted descending)" at bounding box center [108, 182] width 64 height 21
click at [754, 180] on span "Lead Source" at bounding box center [780, 180] width 52 height 12
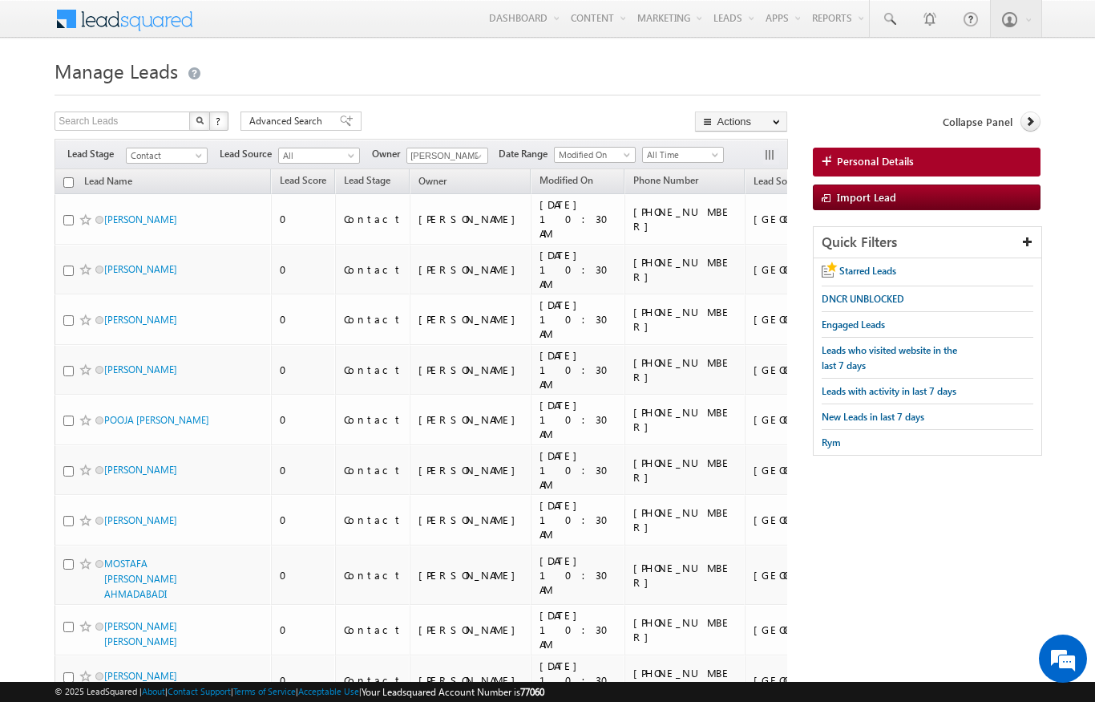
click at [65, 184] on input "checkbox" at bounding box center [68, 182] width 10 height 10
checkbox input "true"
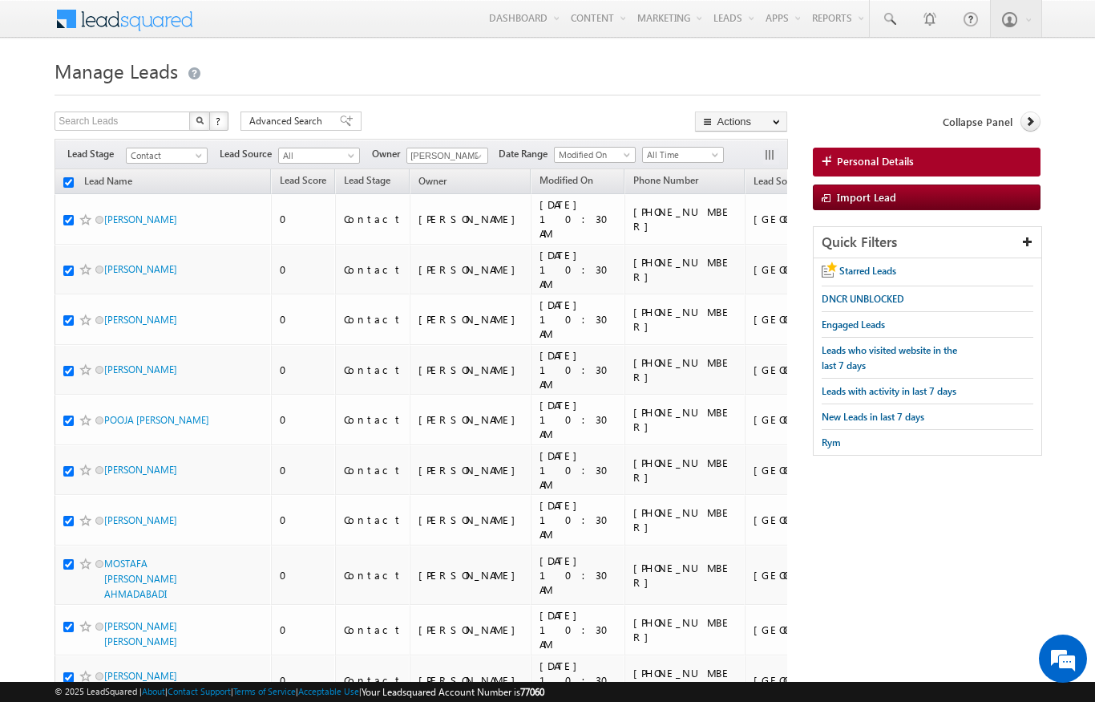
checkbox input "true"
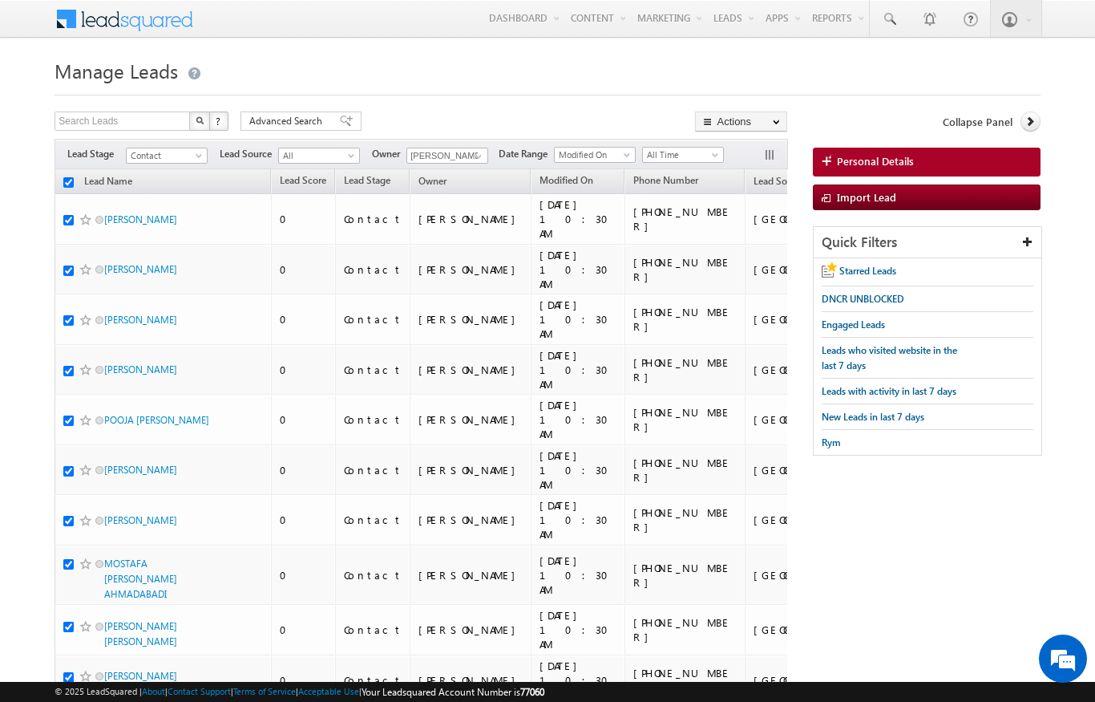
checkbox input "true"
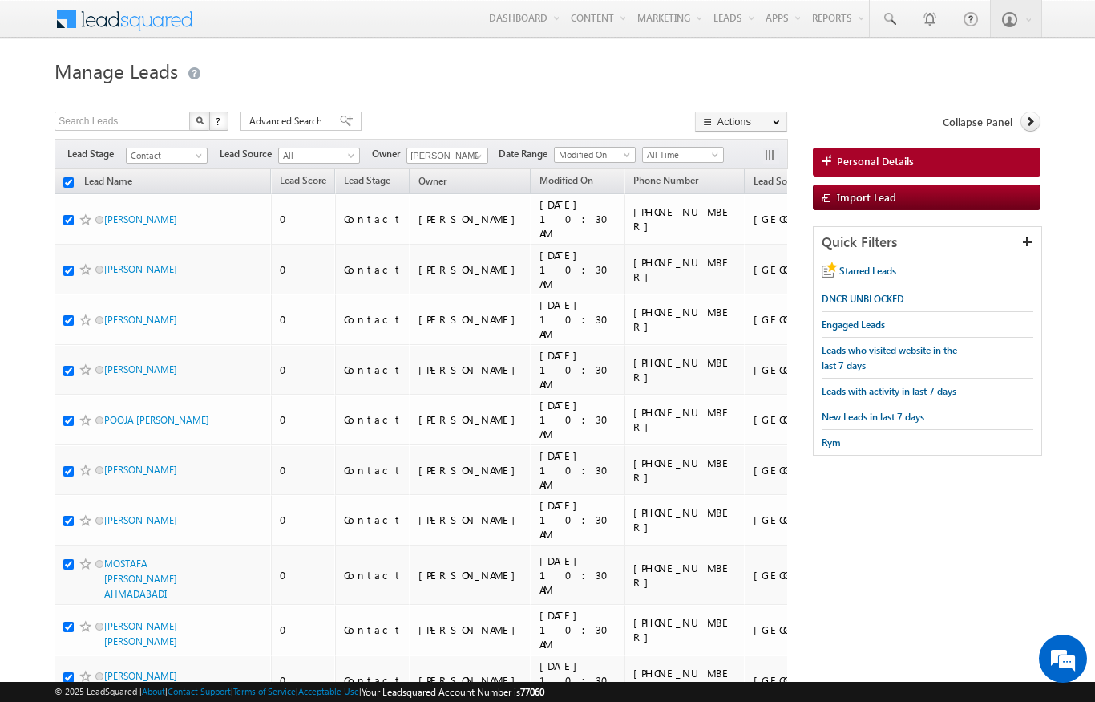
checkbox input "true"
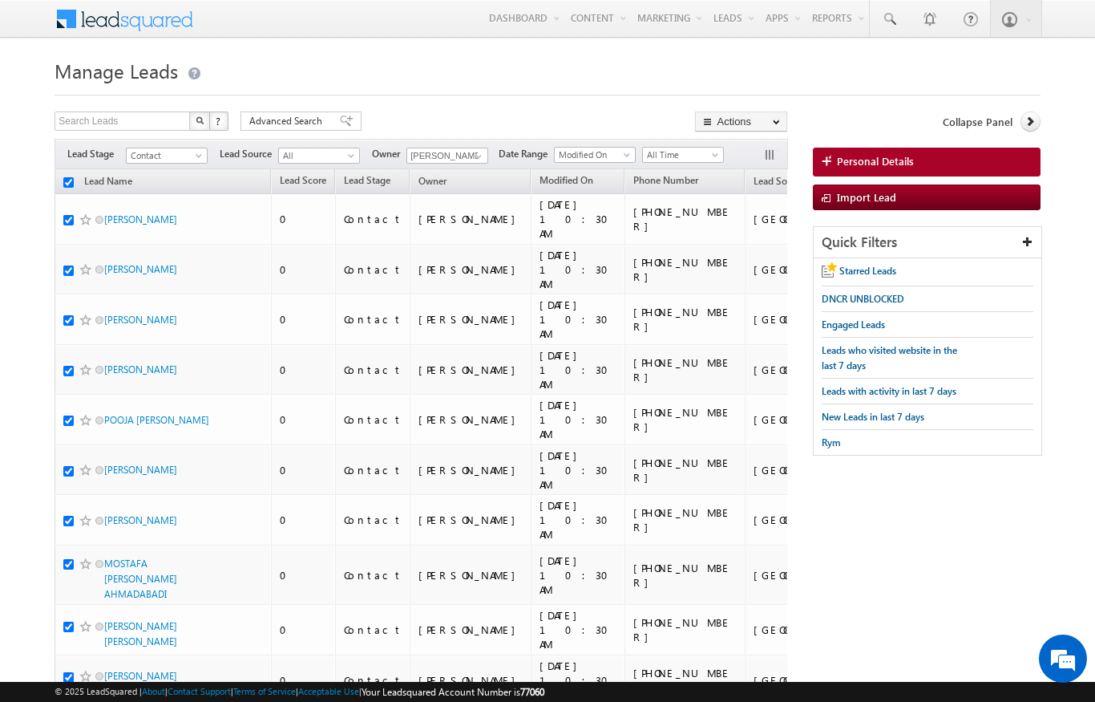
checkbox input "true"
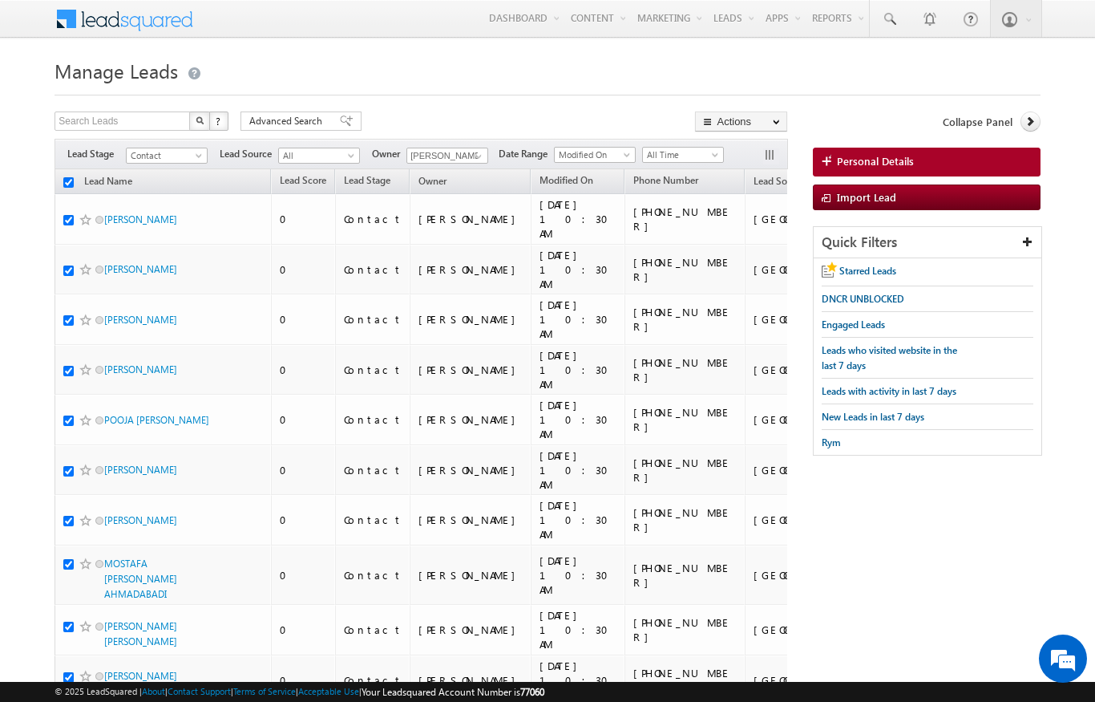
checkbox input "true"
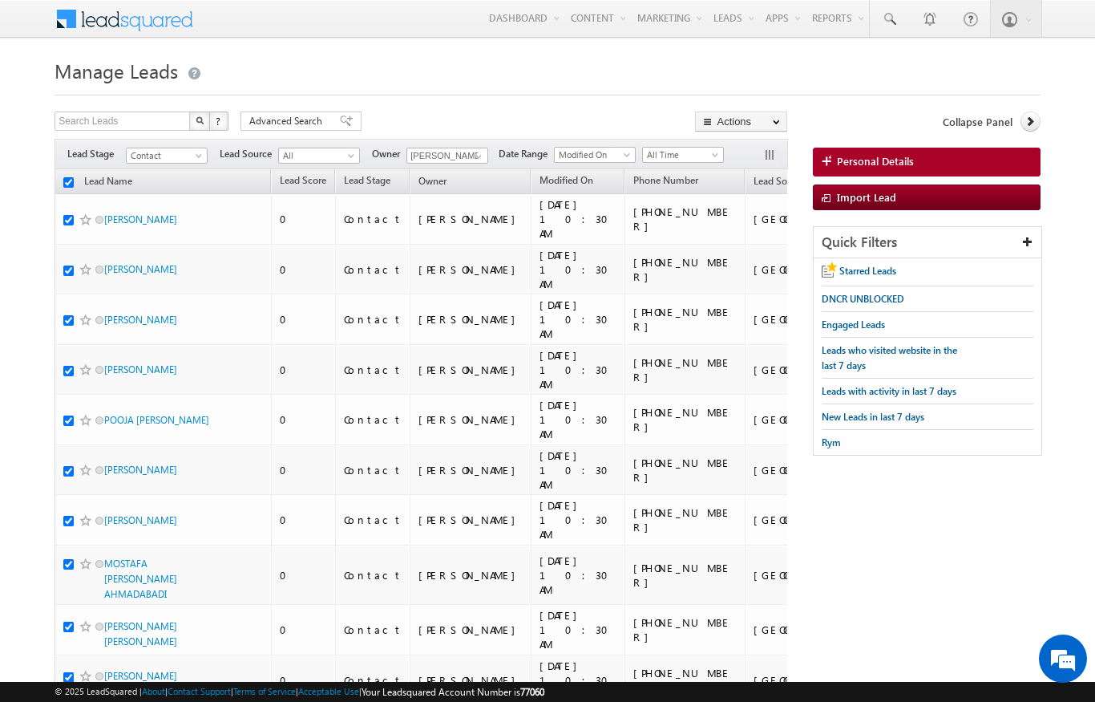
checkbox input "true"
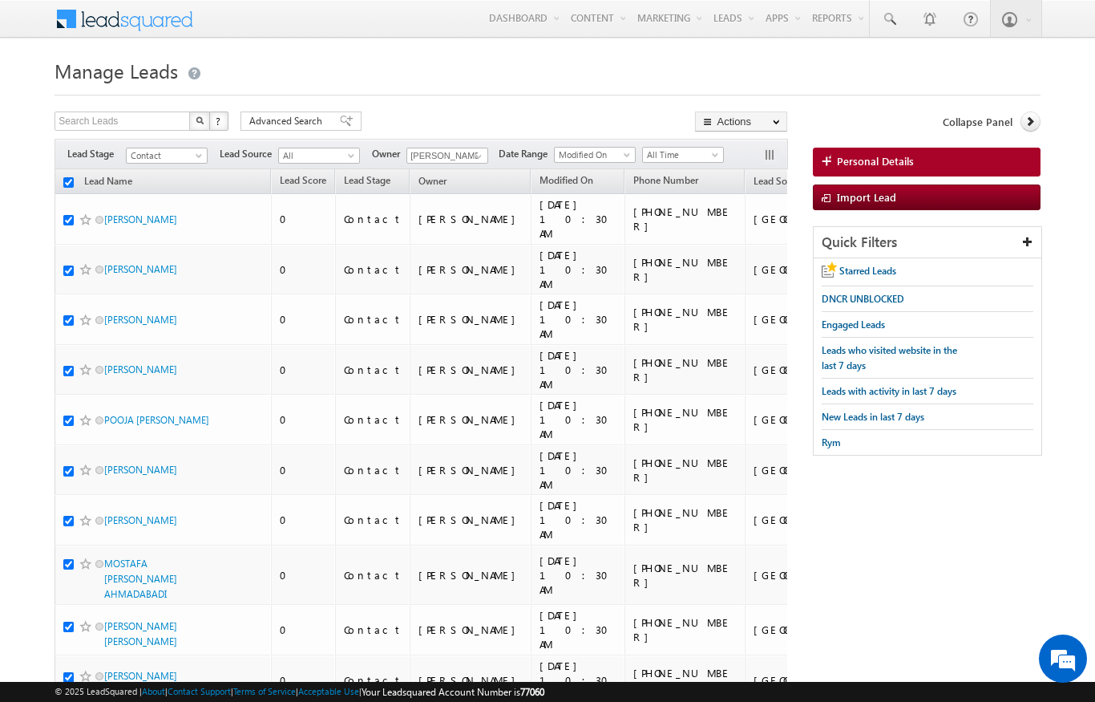
checkbox input "true"
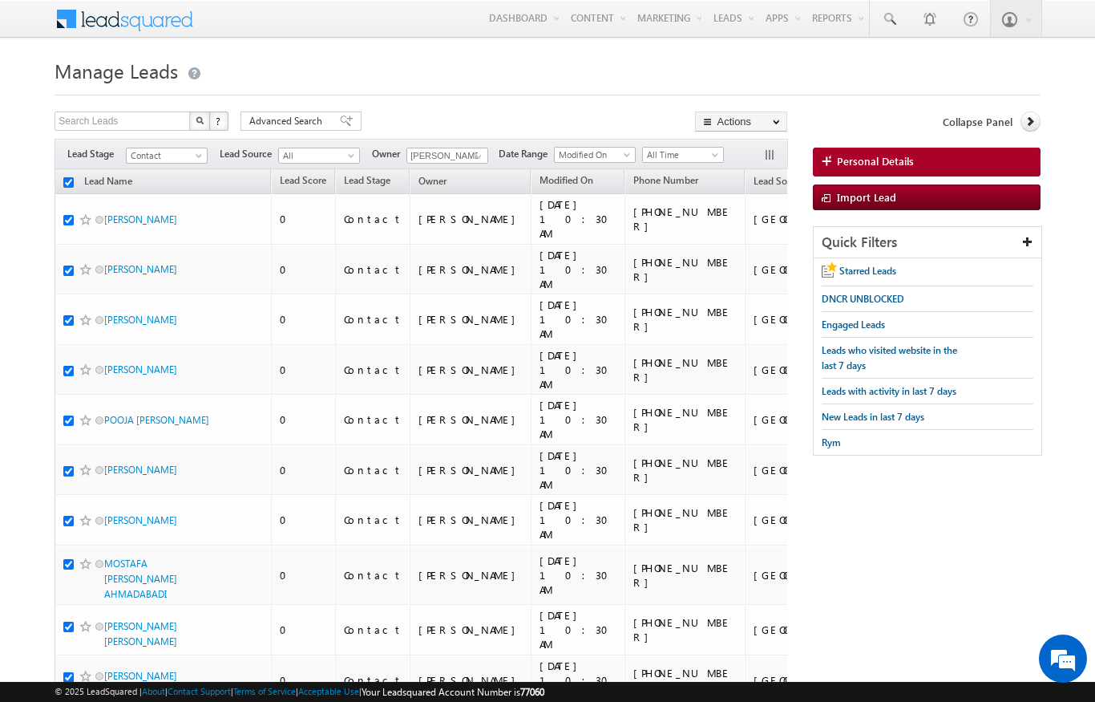
checkbox input "true"
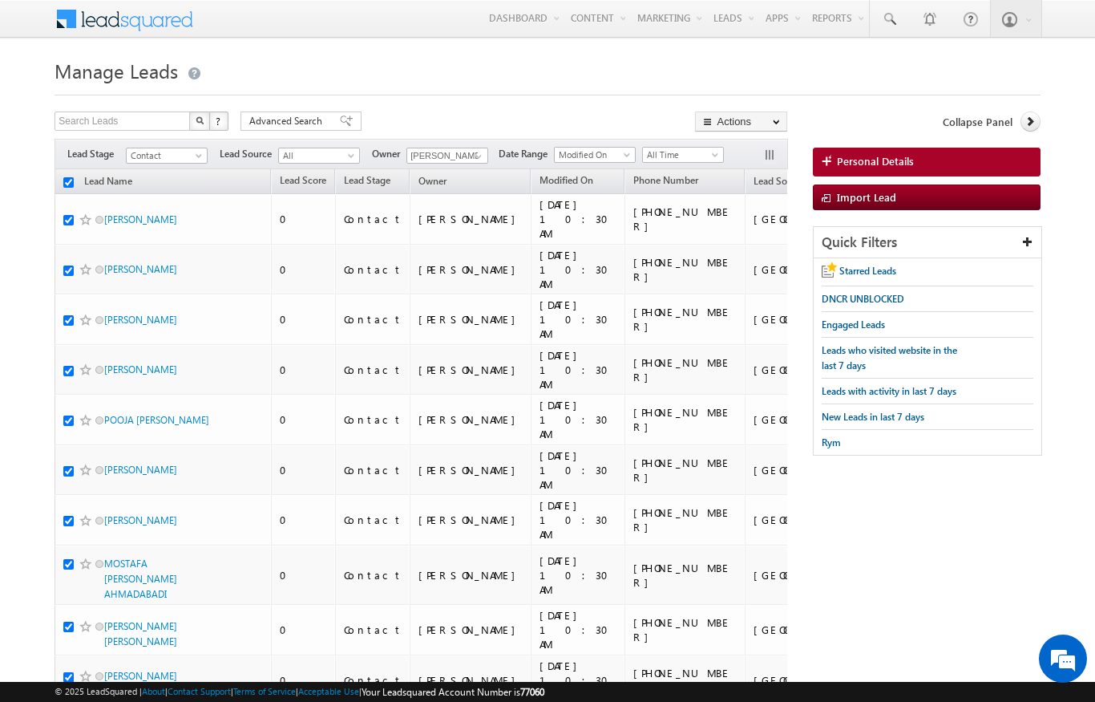
checkbox input "true"
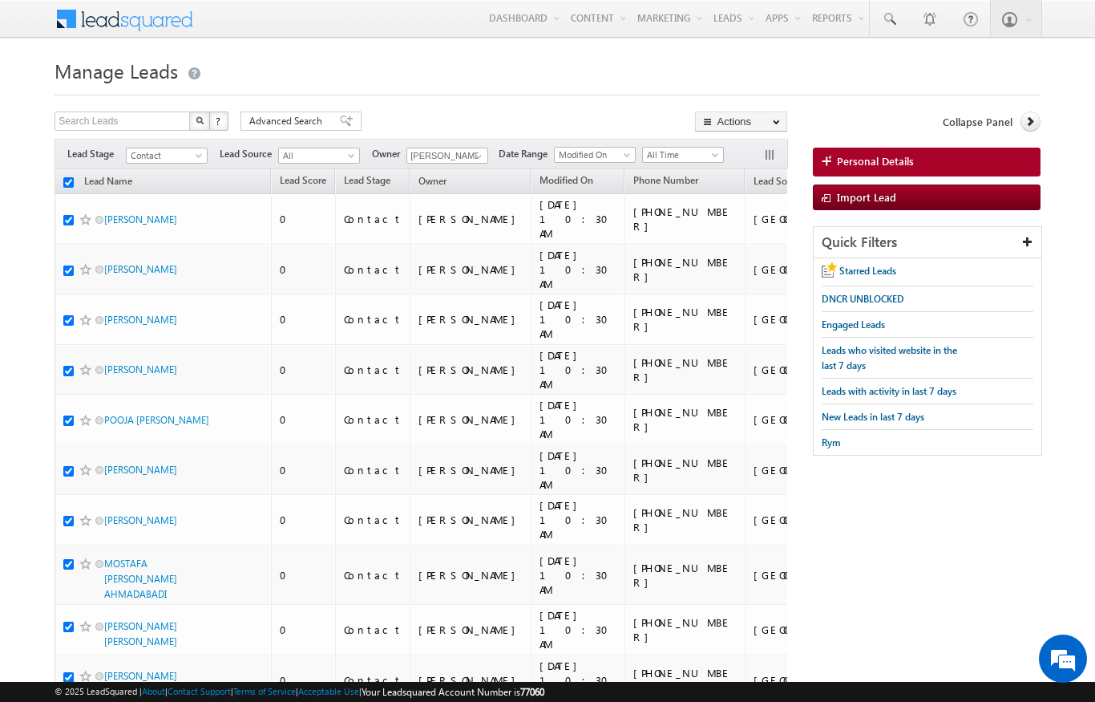
checkbox input "true"
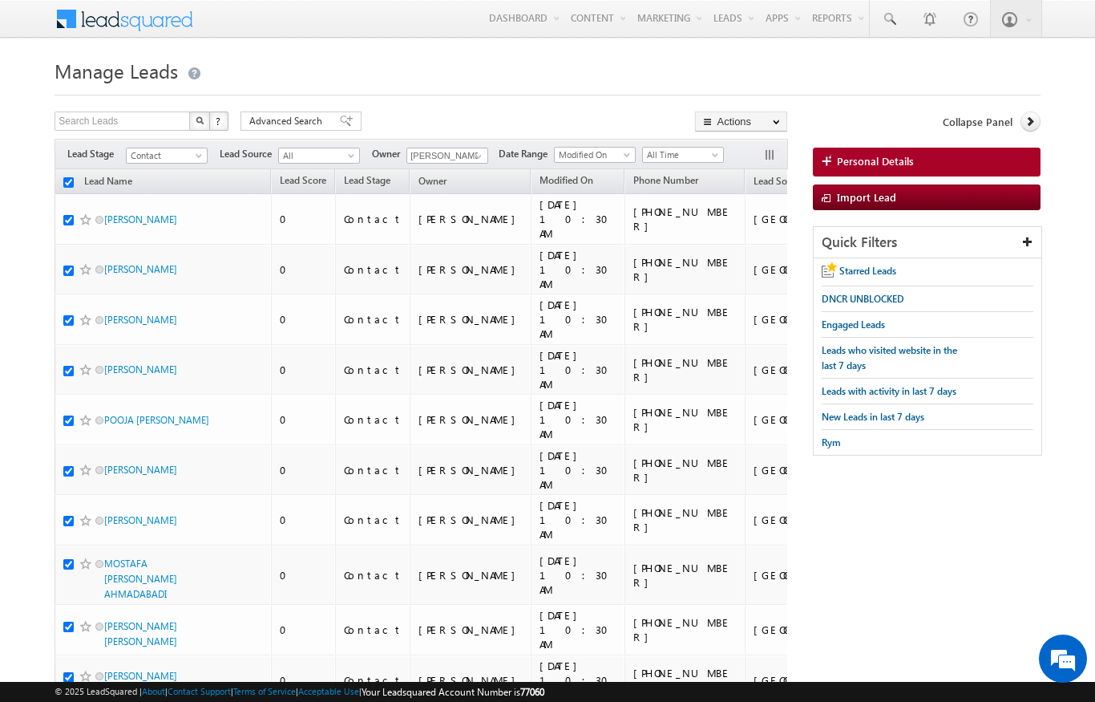
checkbox input "true"
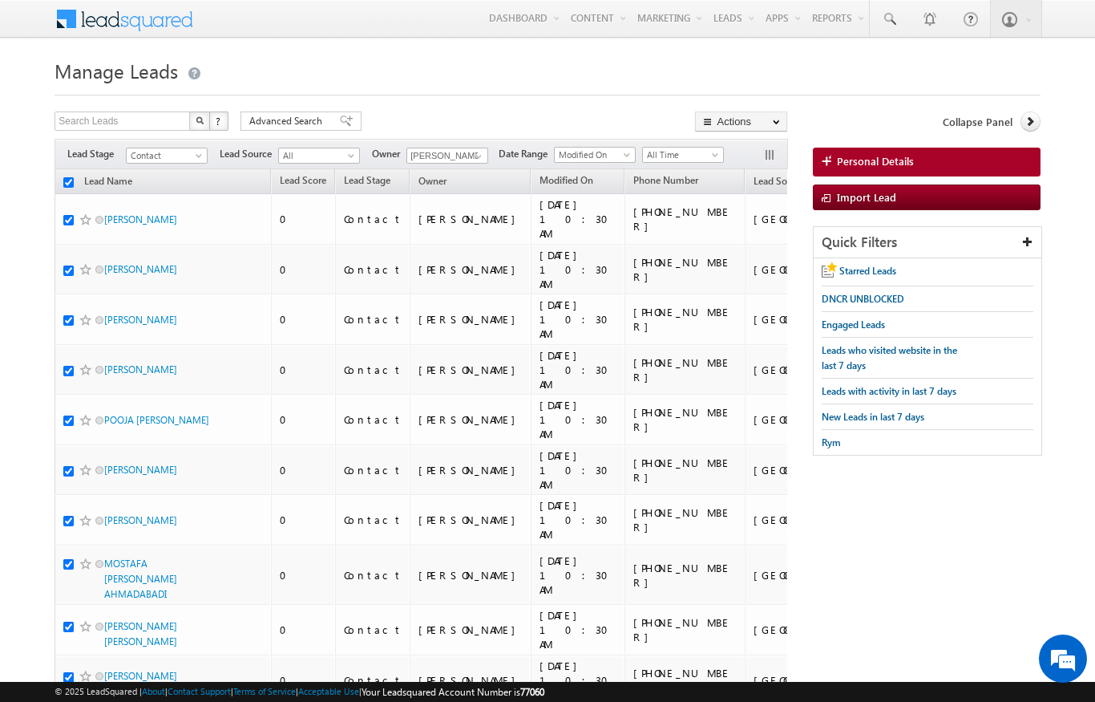
checkbox input "true"
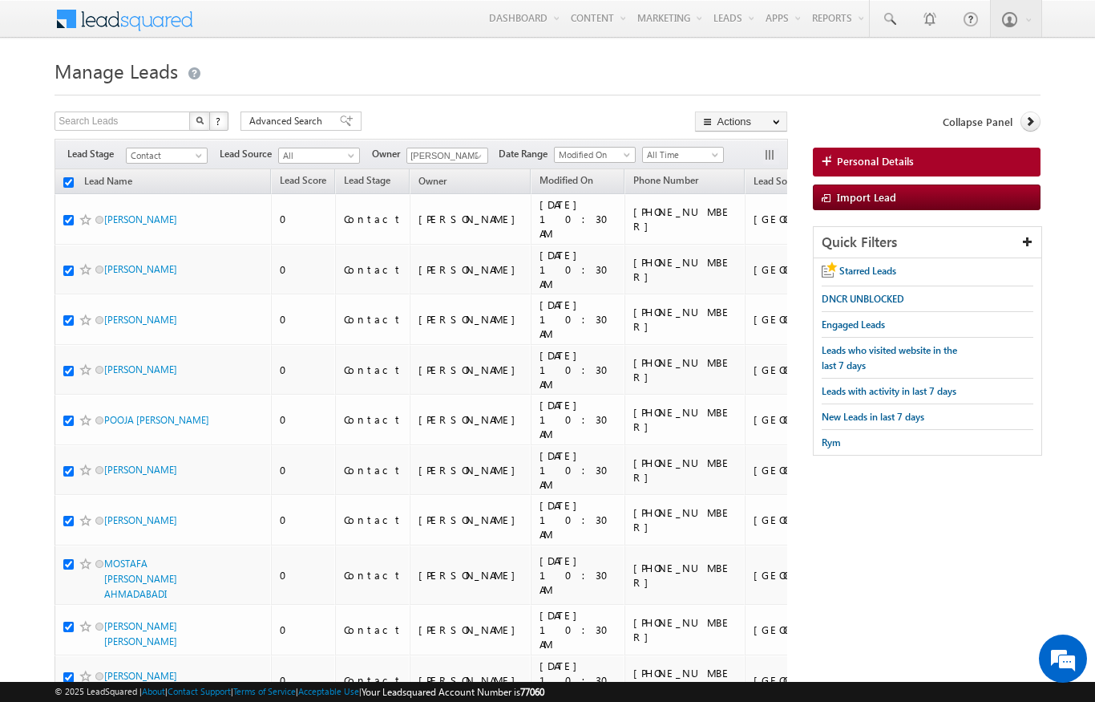
checkbox input "true"
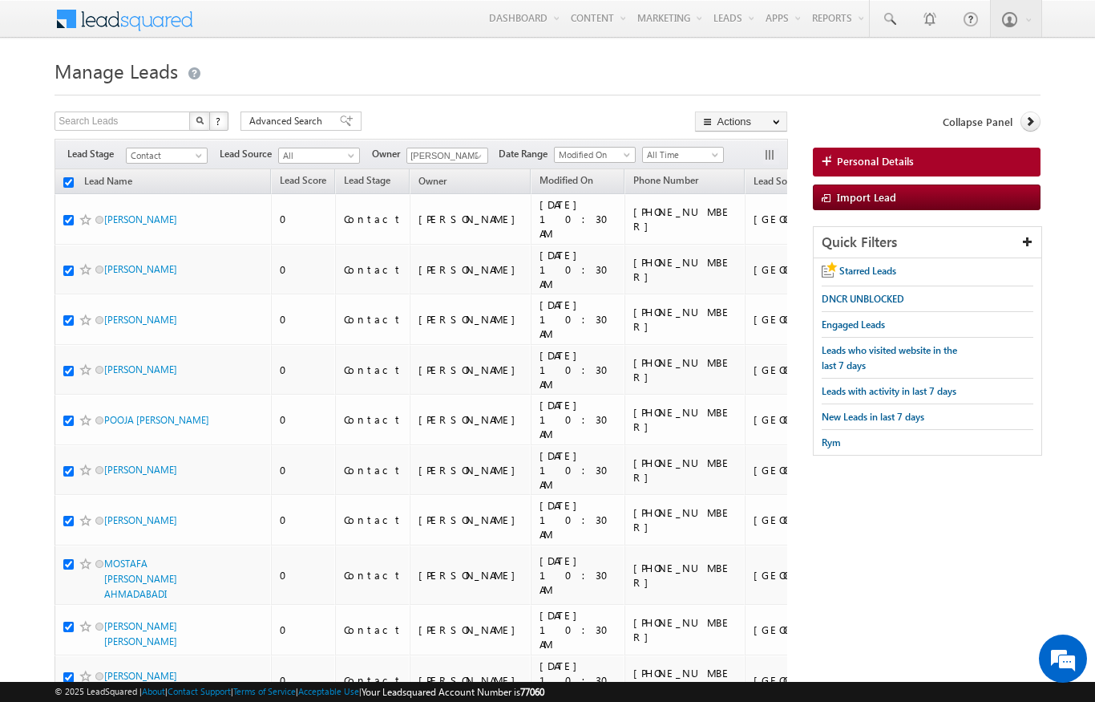
checkbox input "true"
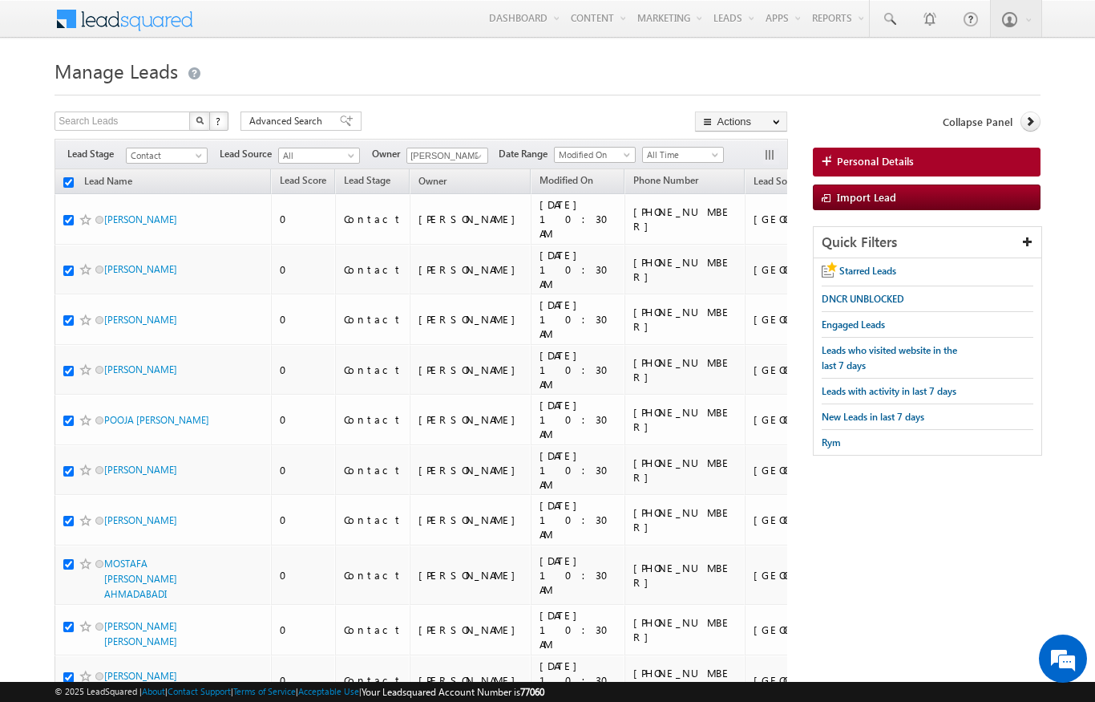
checkbox input "true"
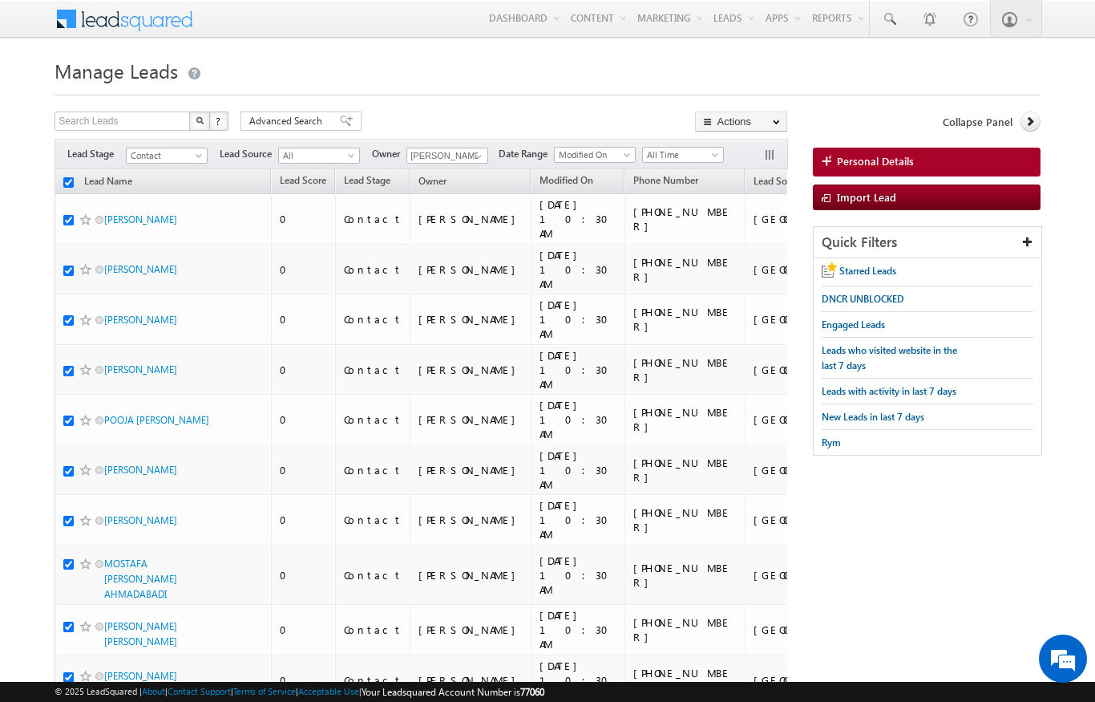
checkbox input "true"
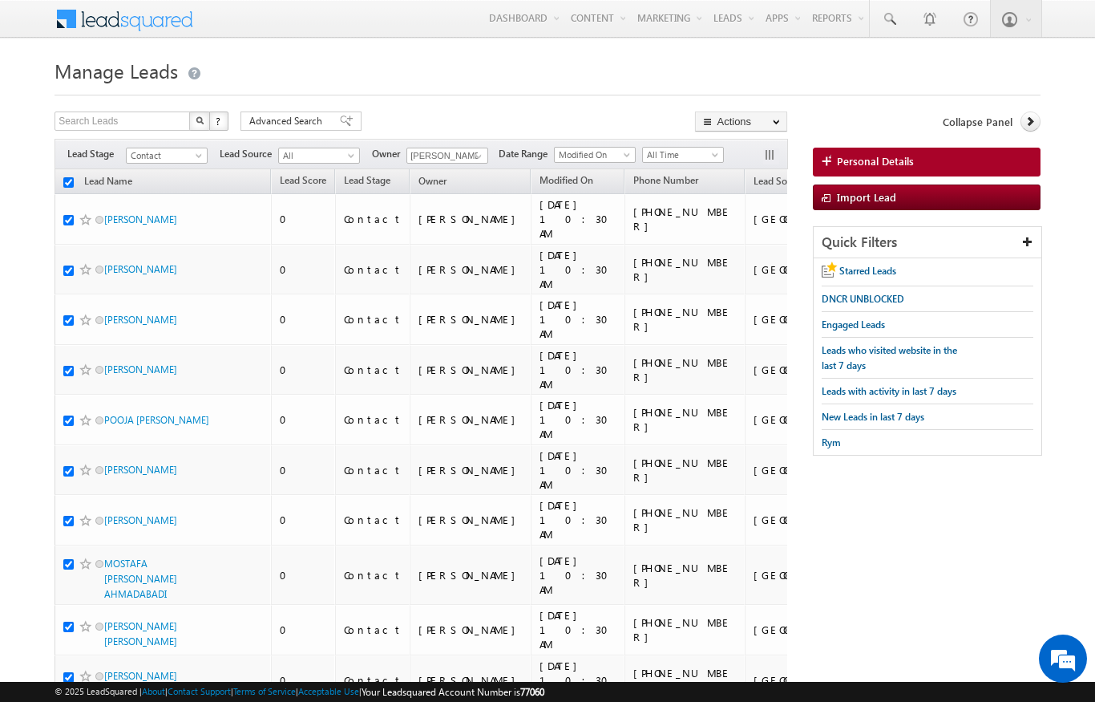
checkbox input "true"
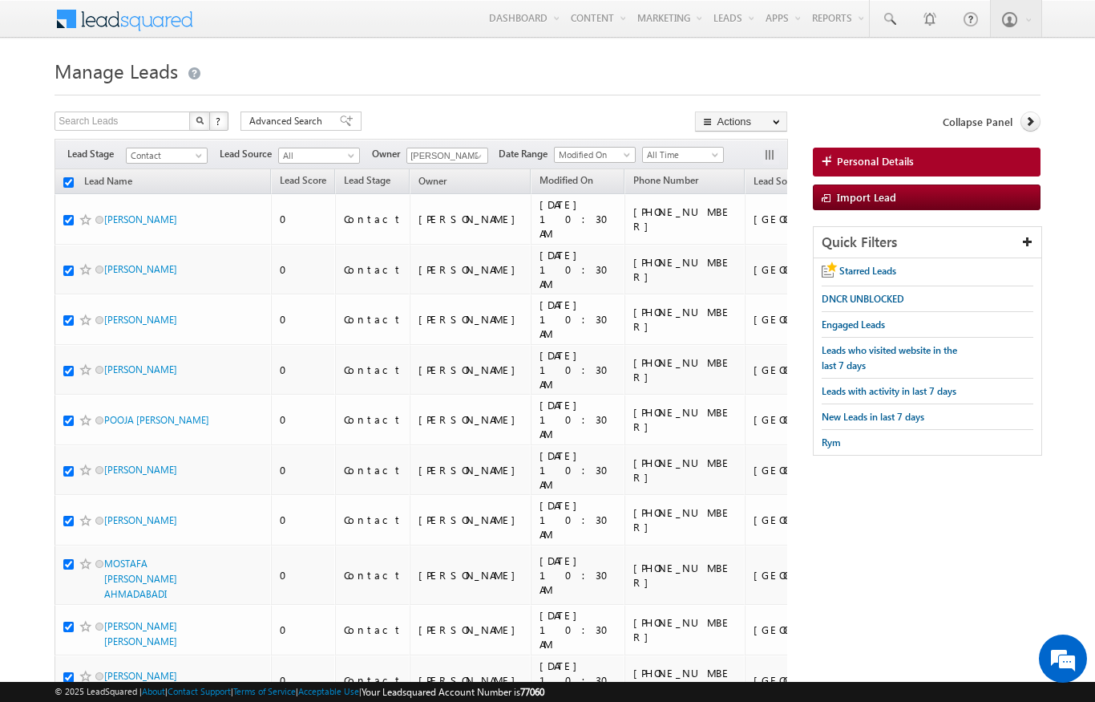
checkbox input "true"
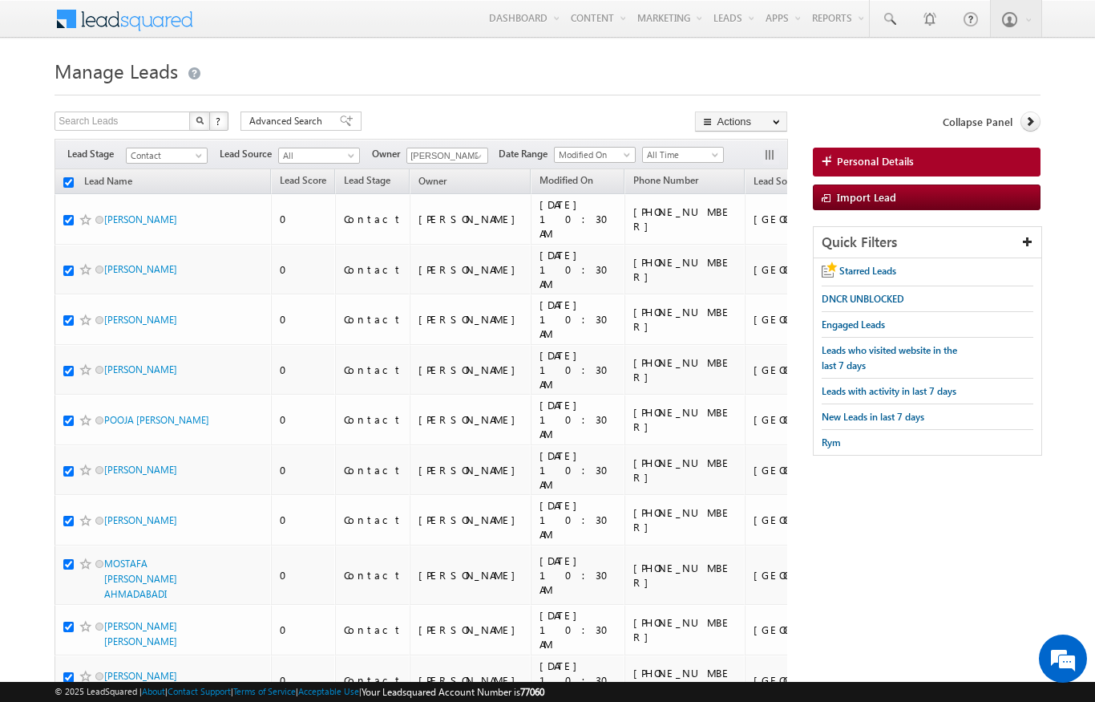
checkbox input "true"
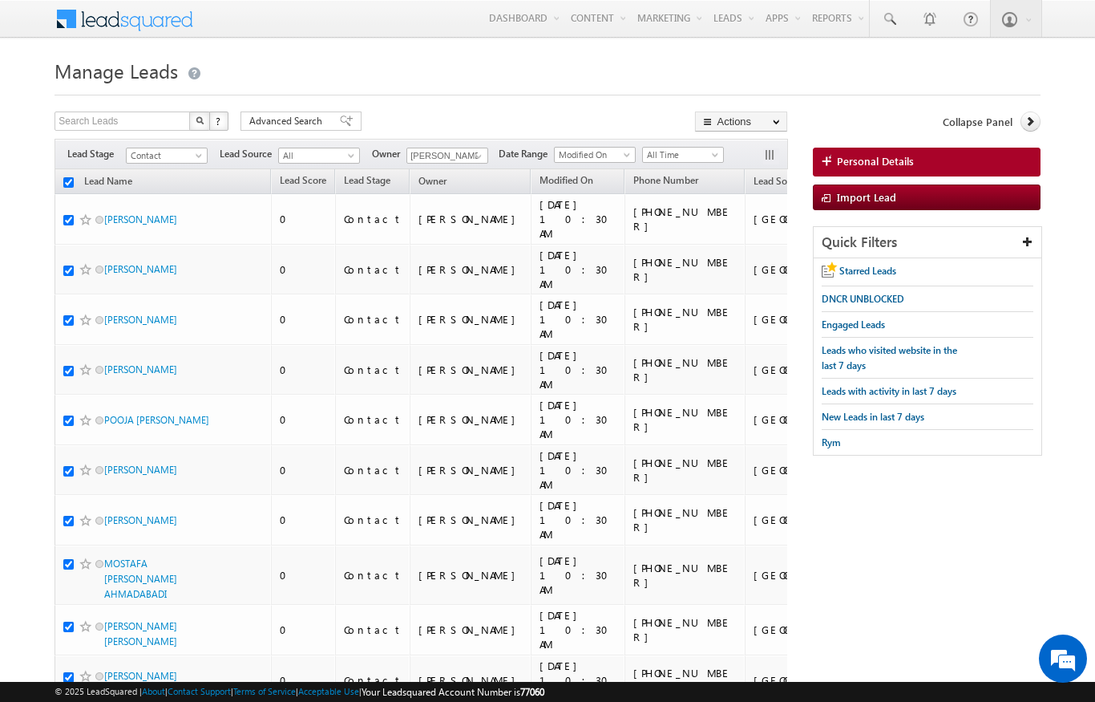
checkbox input "true"
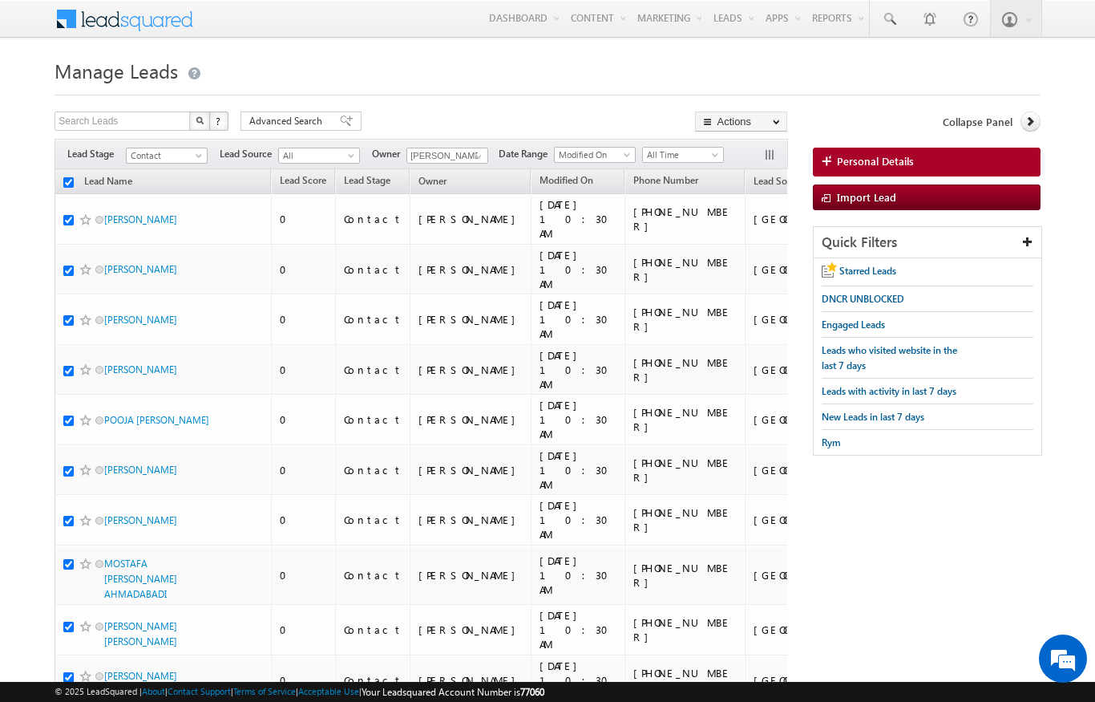
checkbox input "true"
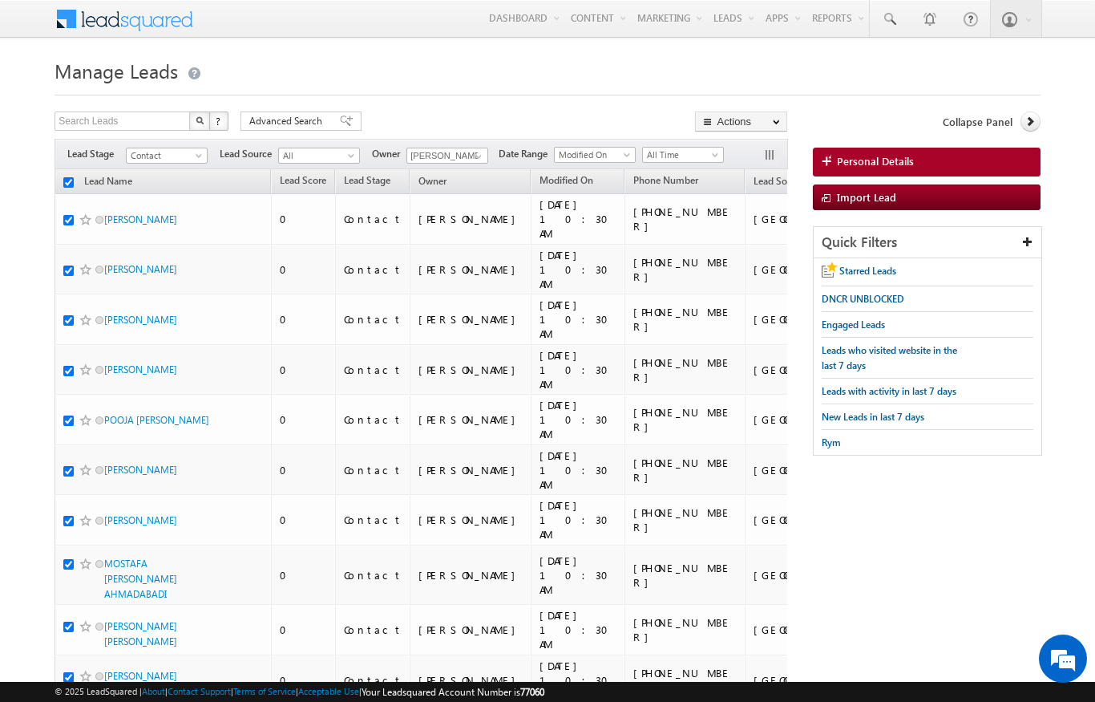
checkbox input "true"
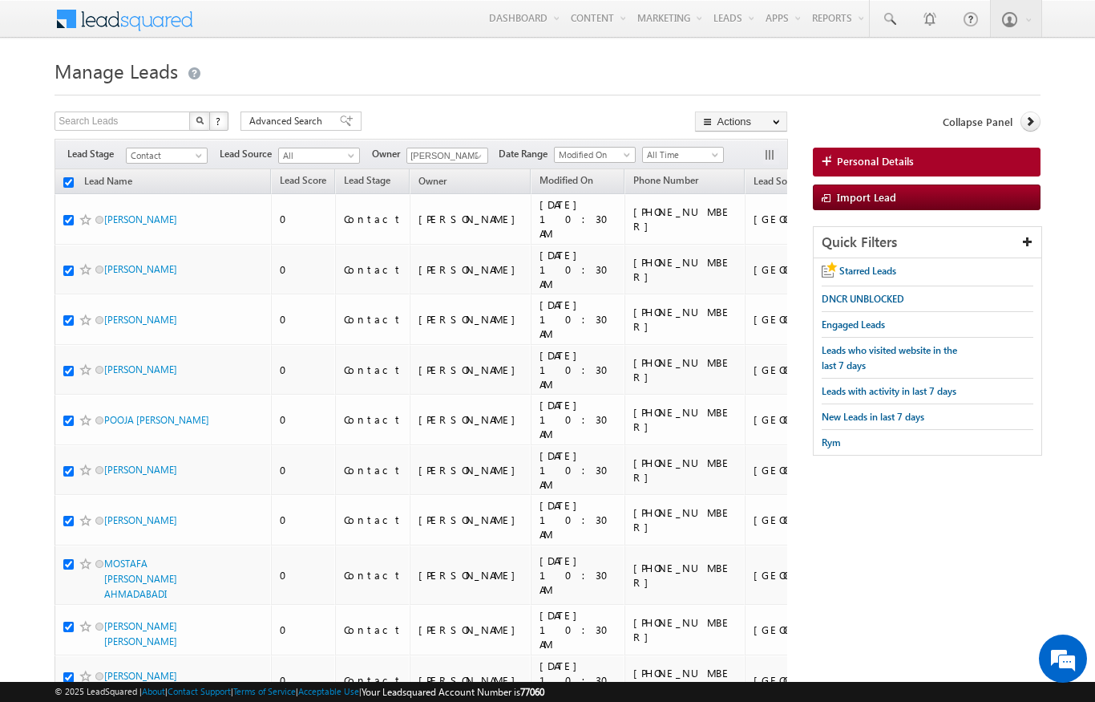
checkbox input "true"
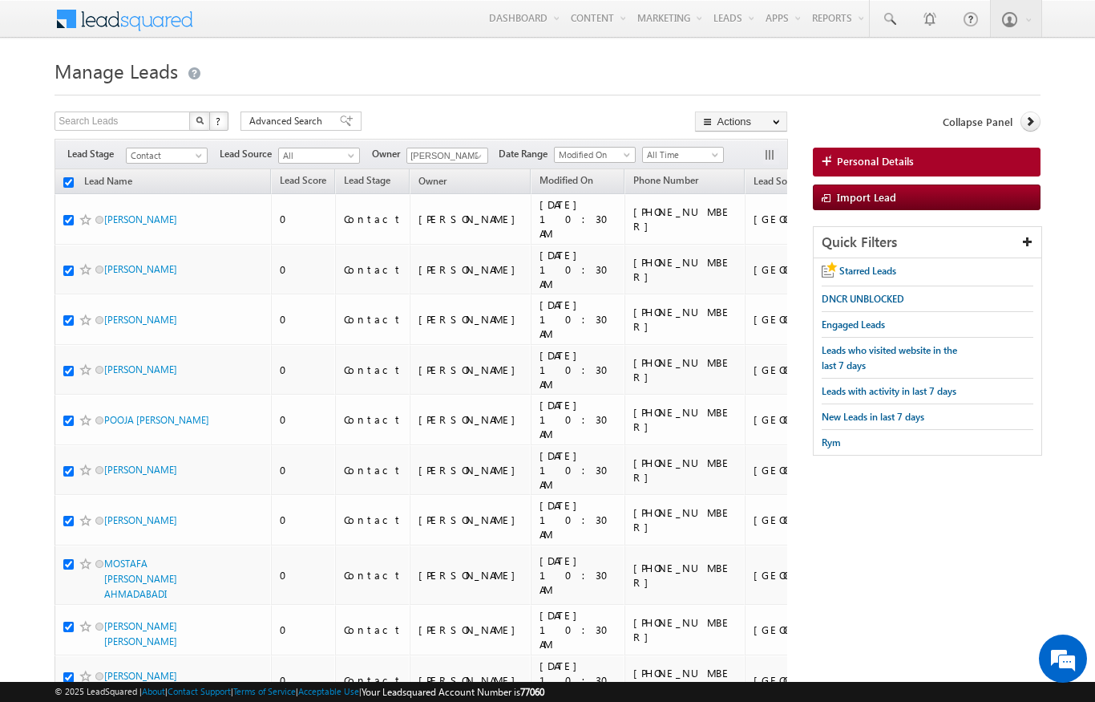
checkbox input "true"
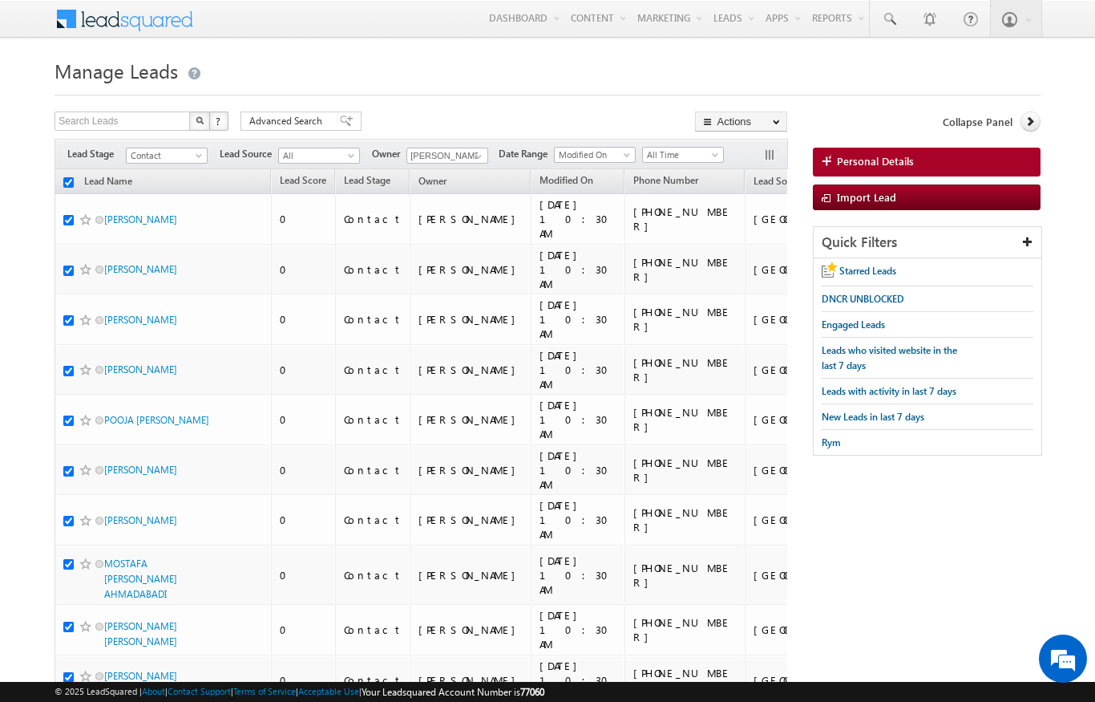
checkbox input "true"
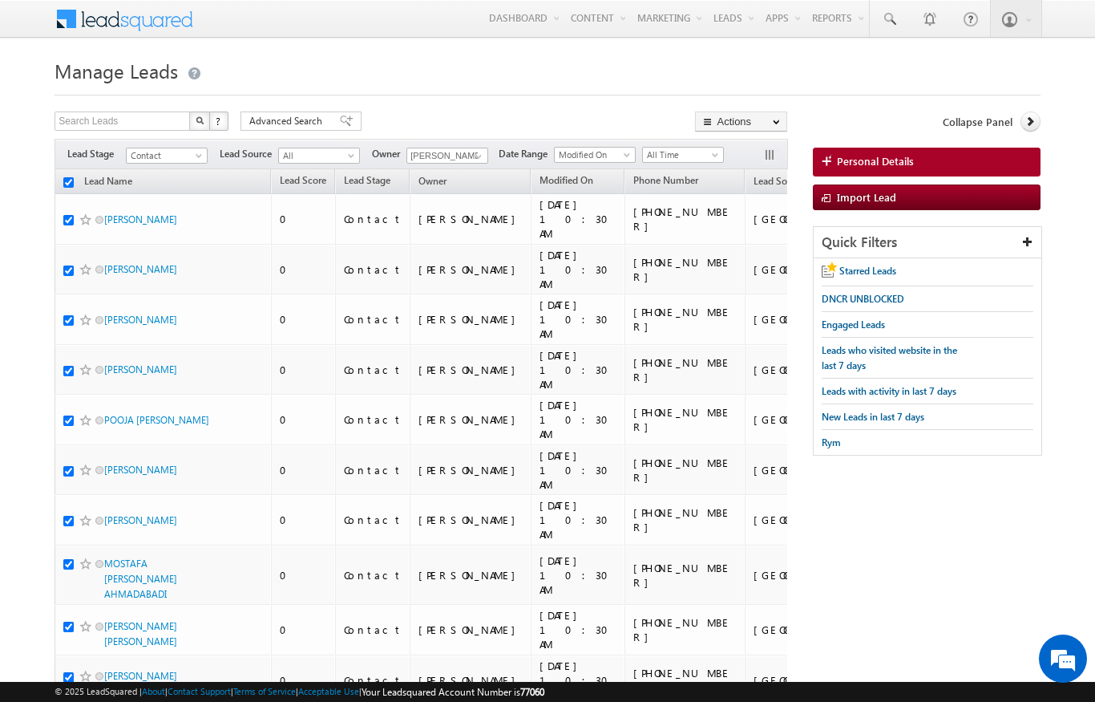
checkbox input "true"
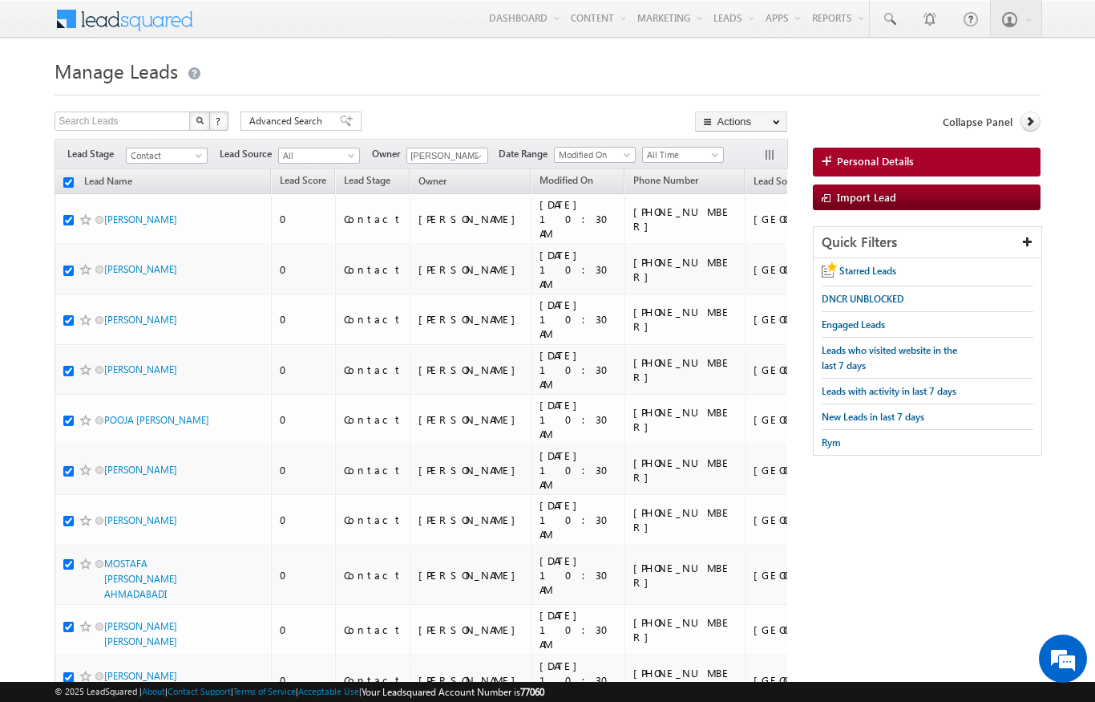
checkbox input "true"
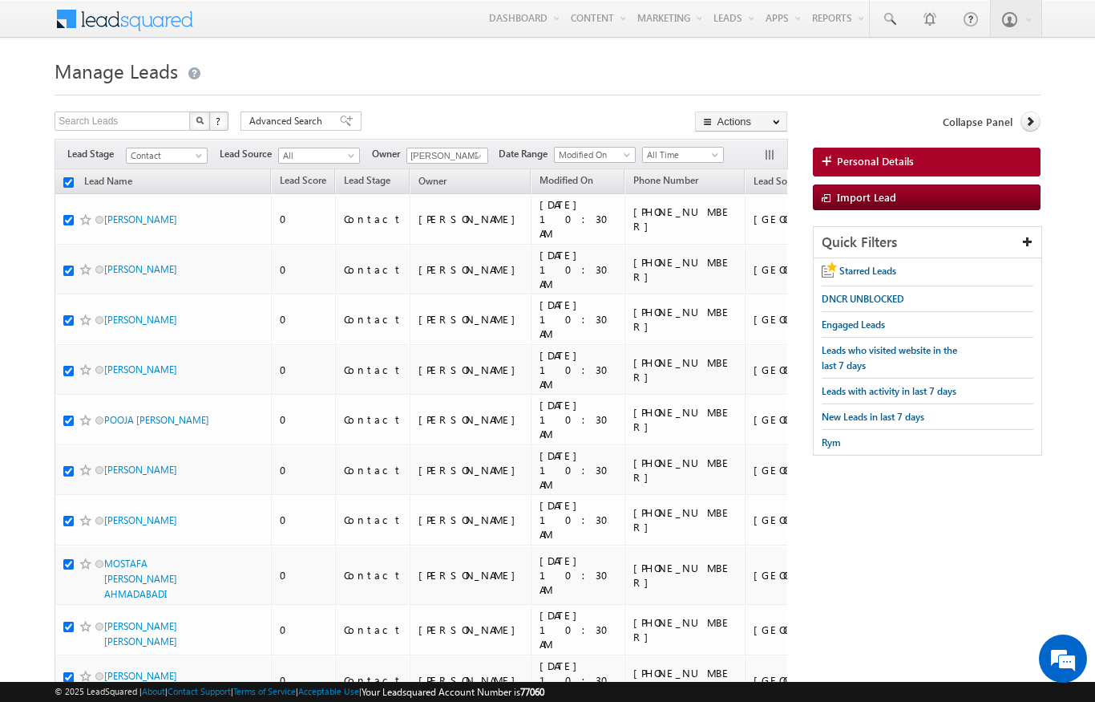
checkbox input "true"
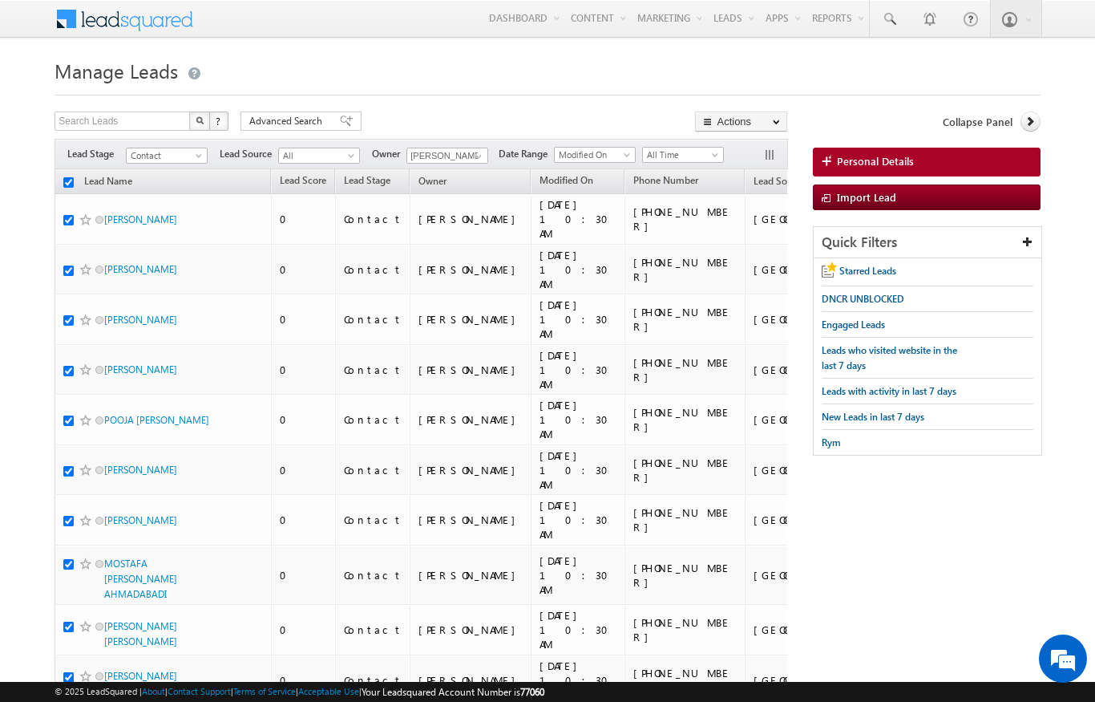
checkbox input "true"
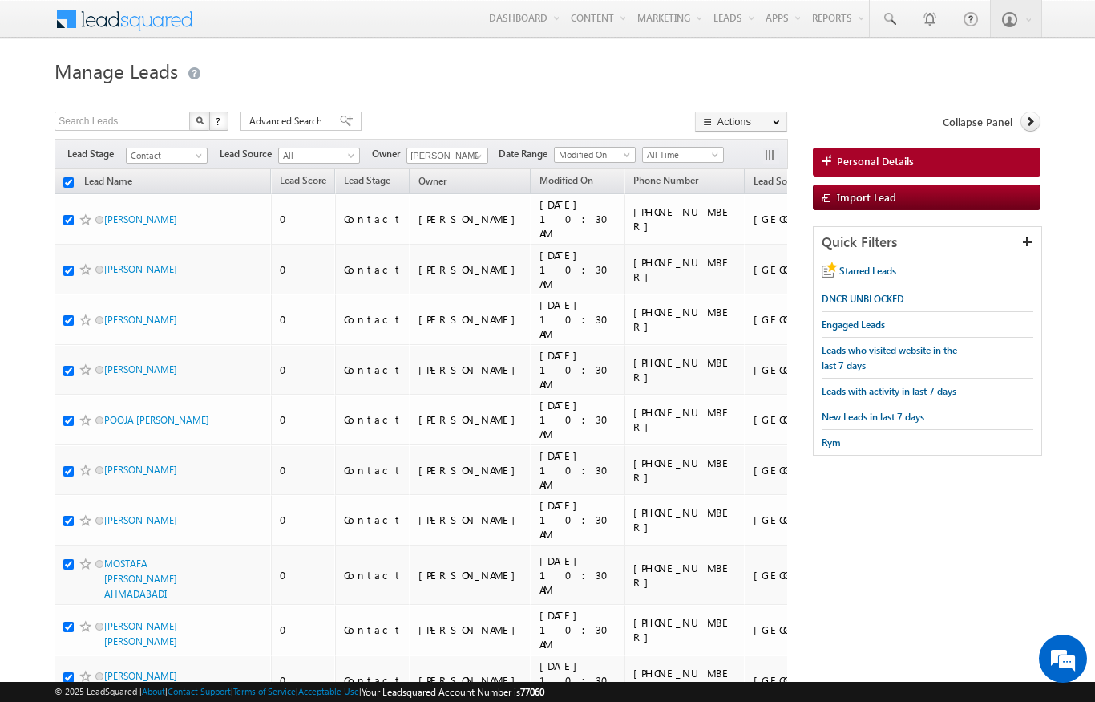
checkbox input "true"
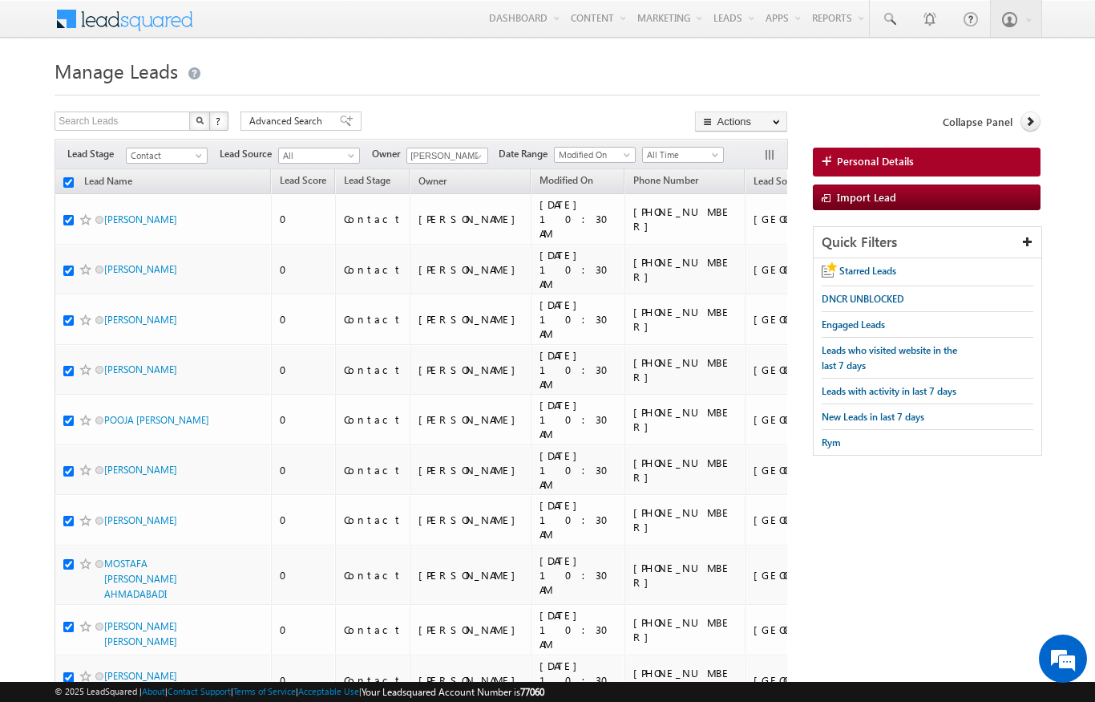
checkbox input "true"
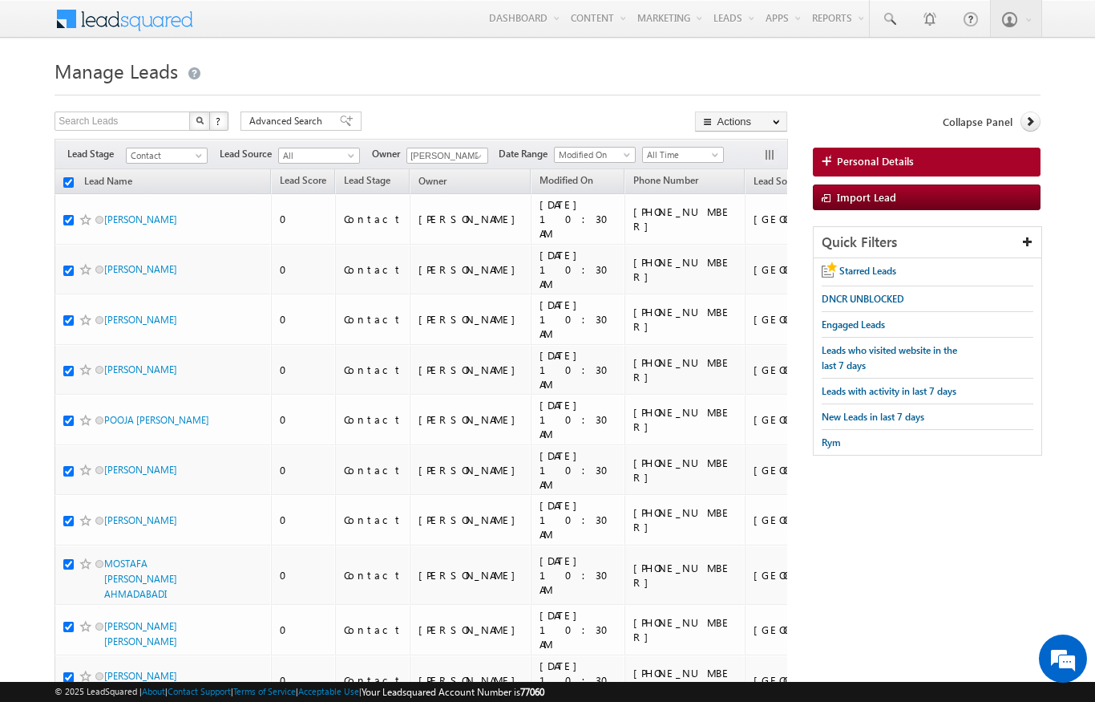
checkbox input "true"
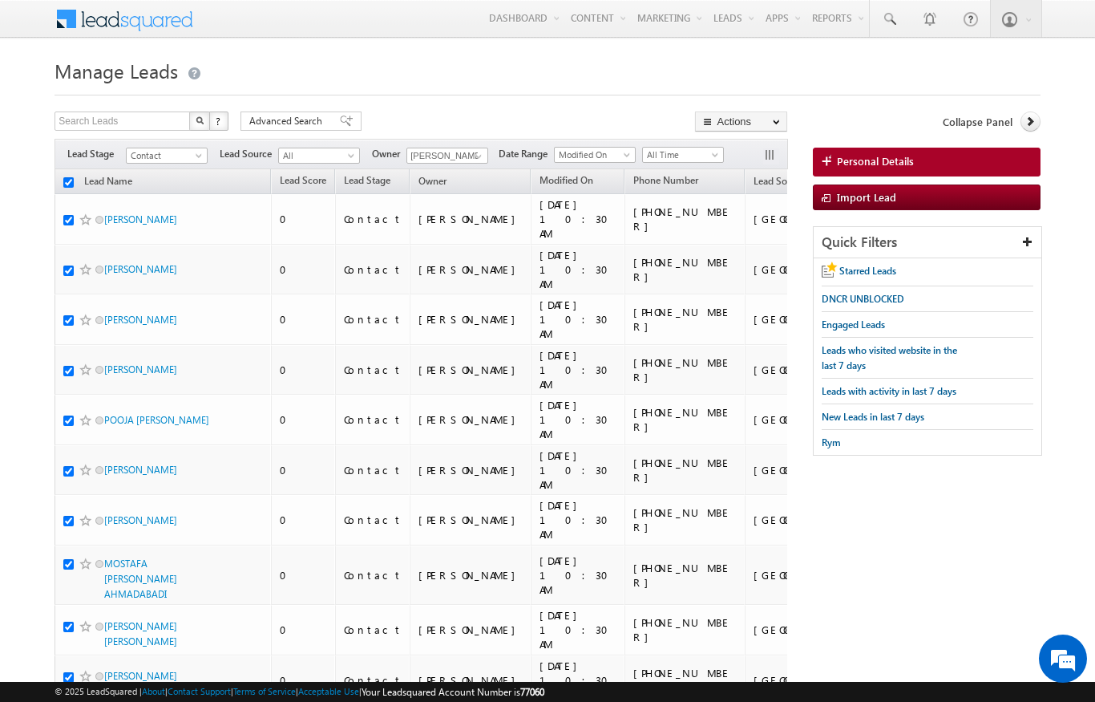
checkbox input "true"
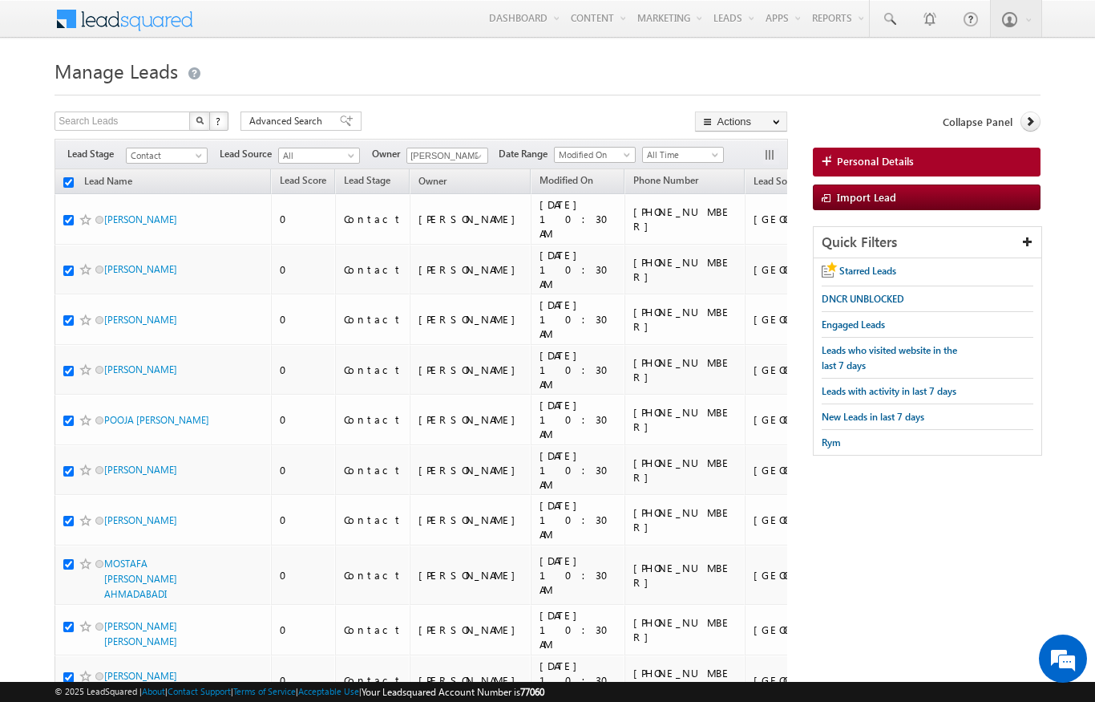
checkbox input "true"
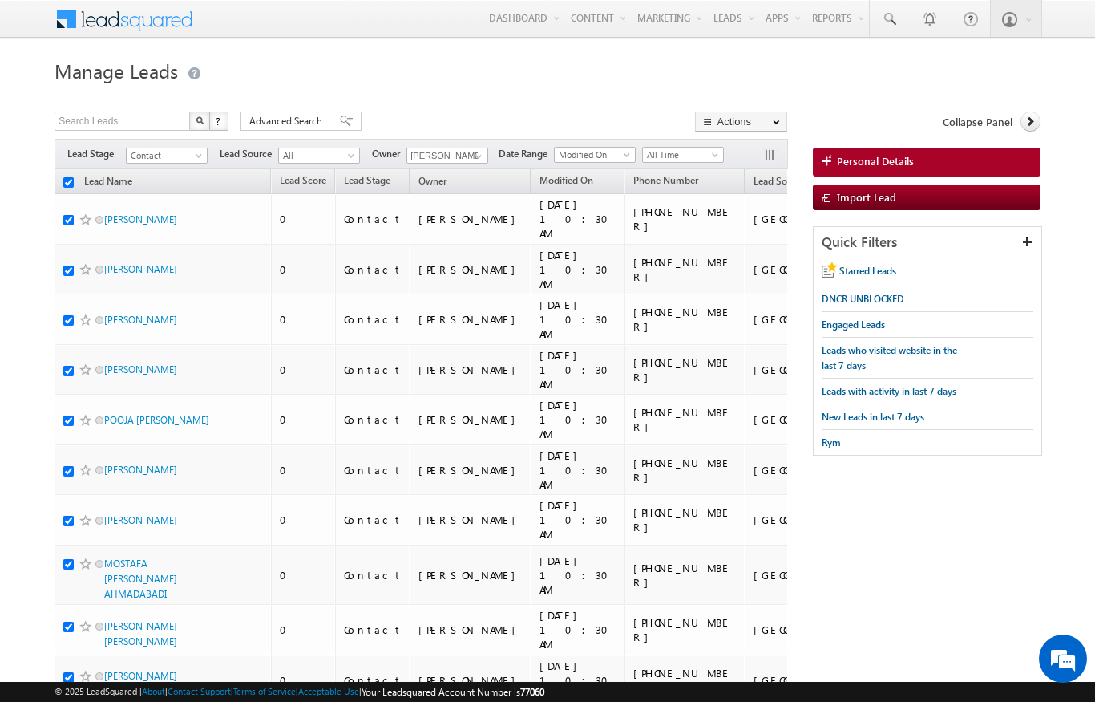
checkbox input "true"
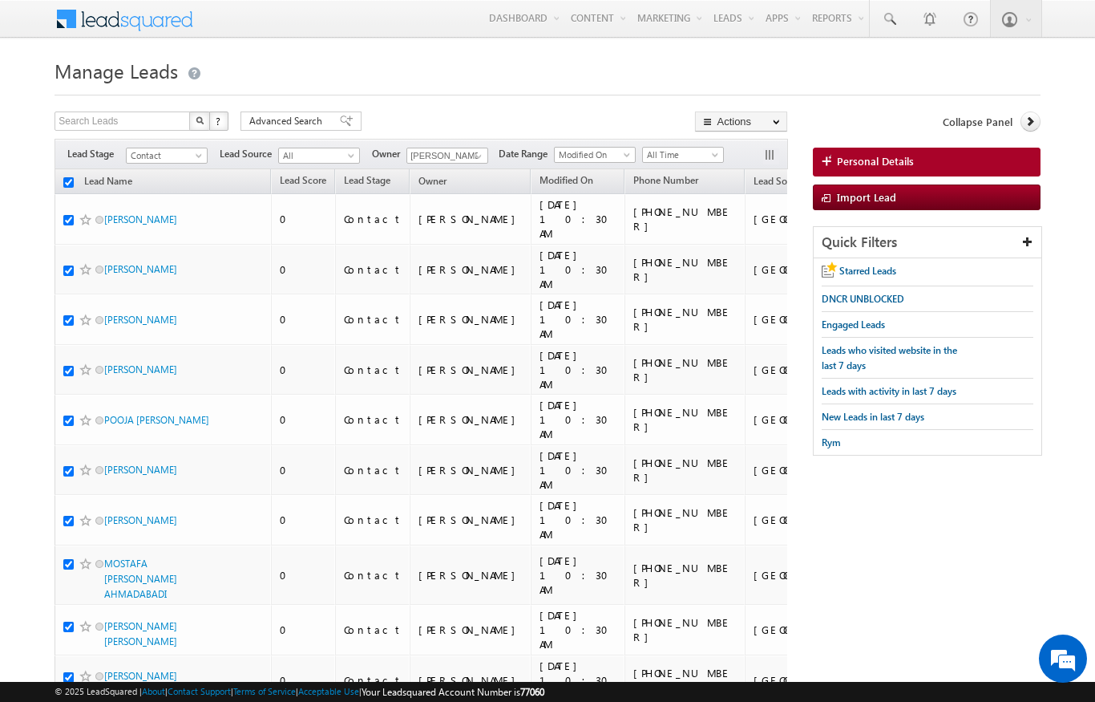
checkbox input "true"
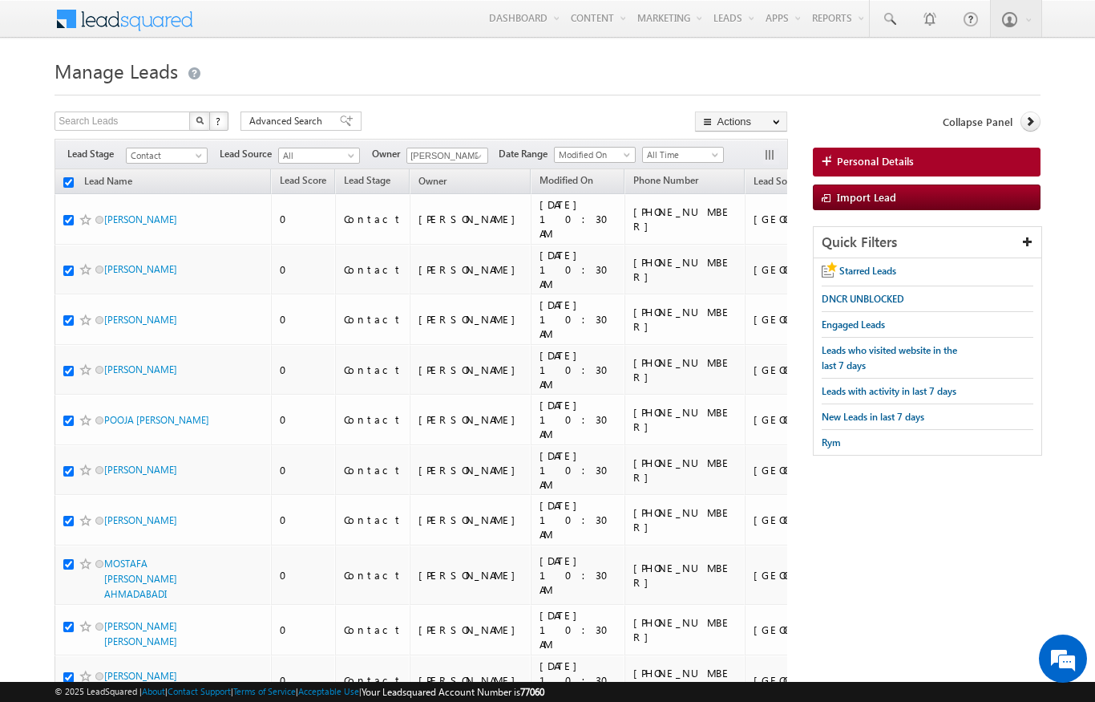
checkbox input "true"
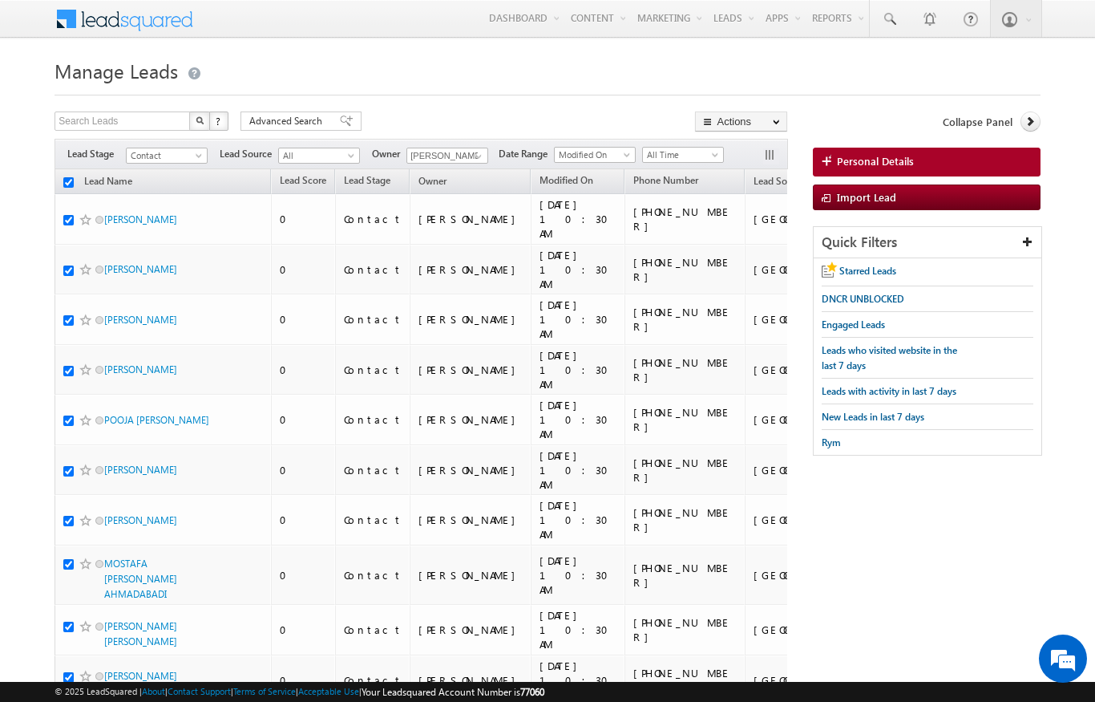
checkbox input "true"
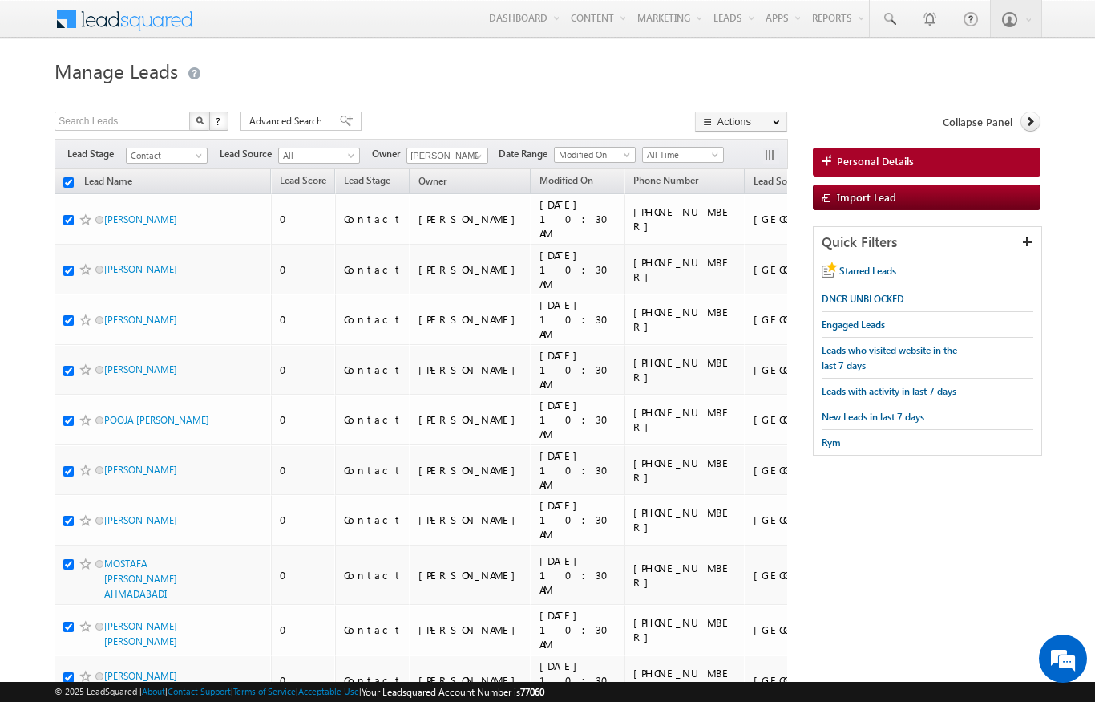
checkbox input "true"
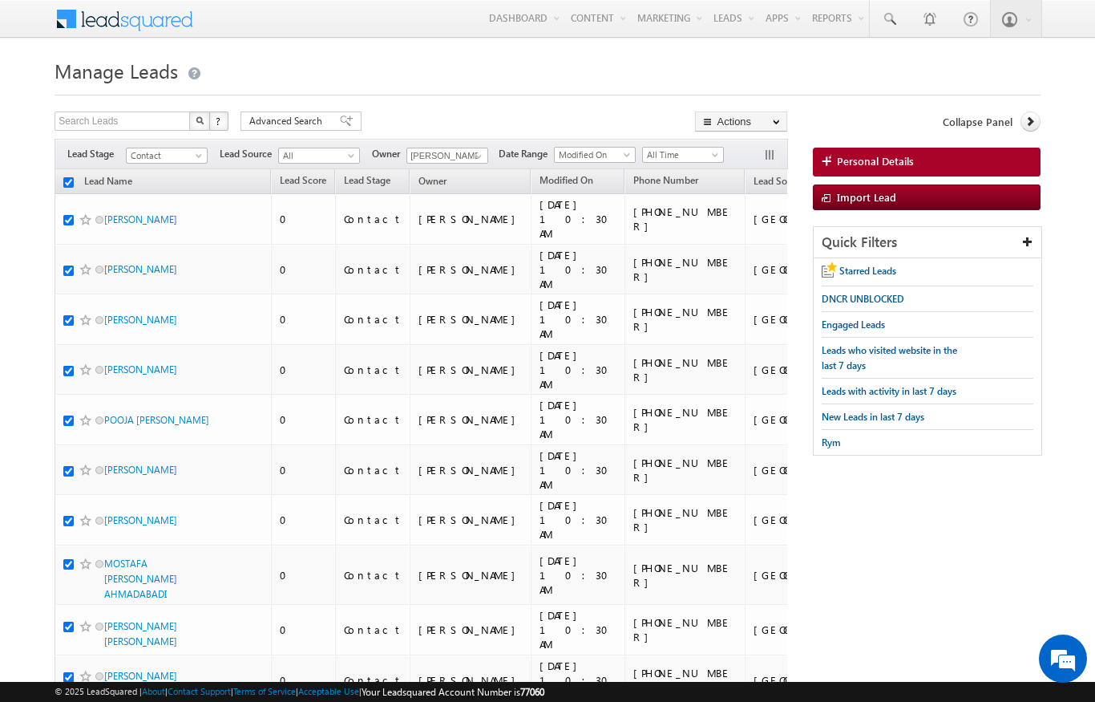
checkbox input "true"
click at [0, 0] on link "Change Owner" at bounding box center [0, 0] width 0 height 0
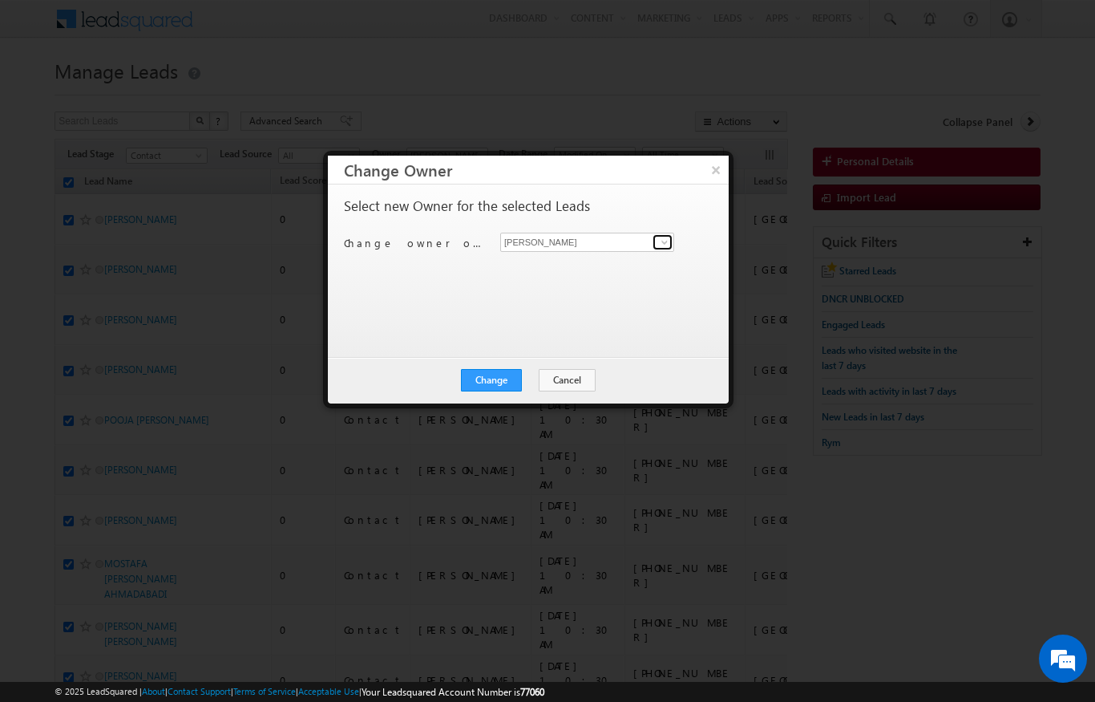
click at [659, 241] on span at bounding box center [664, 242] width 13 height 13
click at [598, 263] on link "[PERSON_NAME] [EMAIL_ADDRESS][DOMAIN_NAME]" at bounding box center [587, 267] width 174 height 30
click at [499, 386] on button "Change" at bounding box center [491, 380] width 61 height 22
click at [538, 373] on button "Close" at bounding box center [530, 380] width 51 height 22
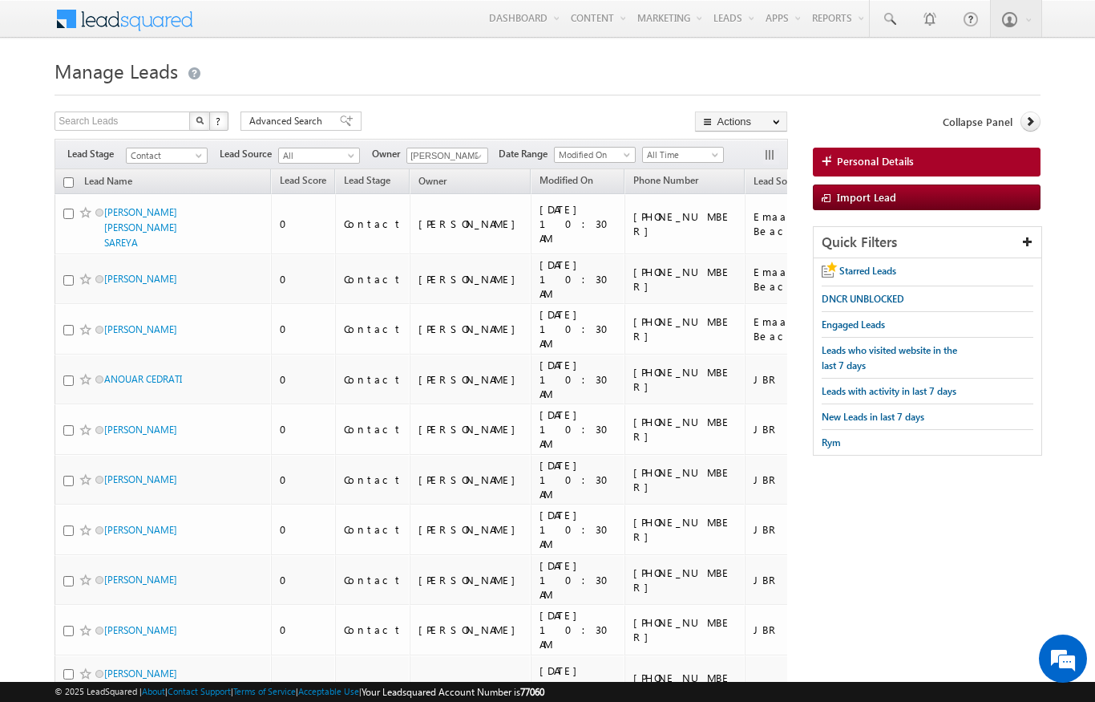
click at [67, 180] on input "checkbox" at bounding box center [68, 182] width 10 height 10
click at [0, 0] on link "Change Owner" at bounding box center [0, 0] width 0 height 0
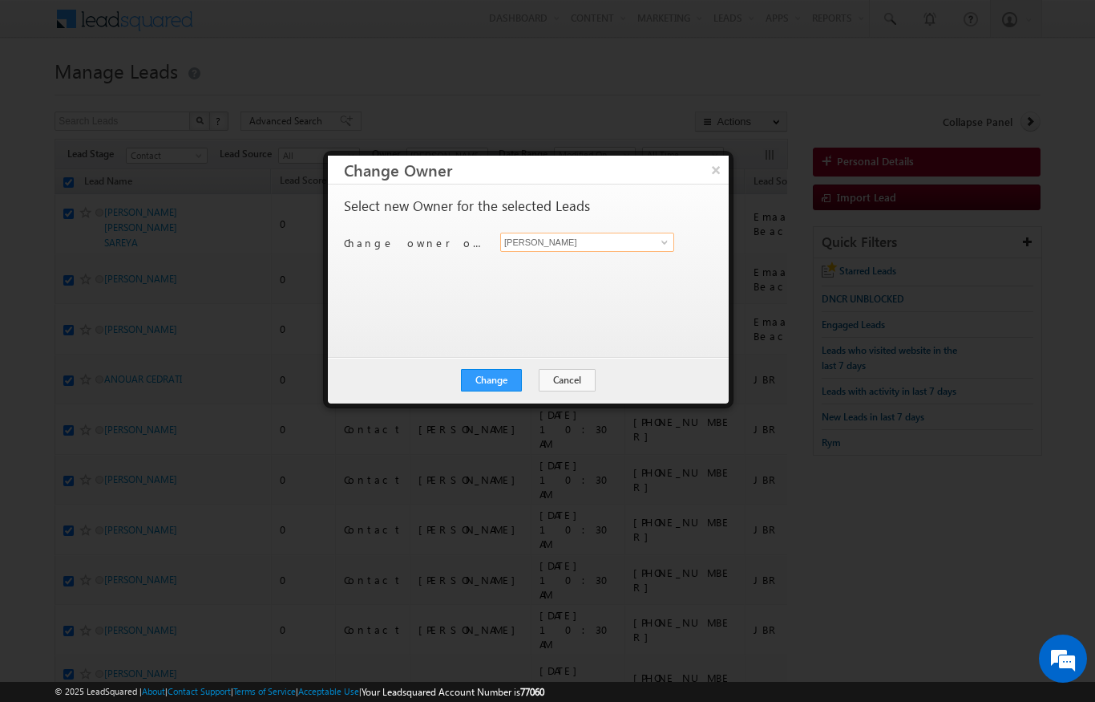
click at [650, 243] on input "[PERSON_NAME]" at bounding box center [587, 242] width 174 height 19
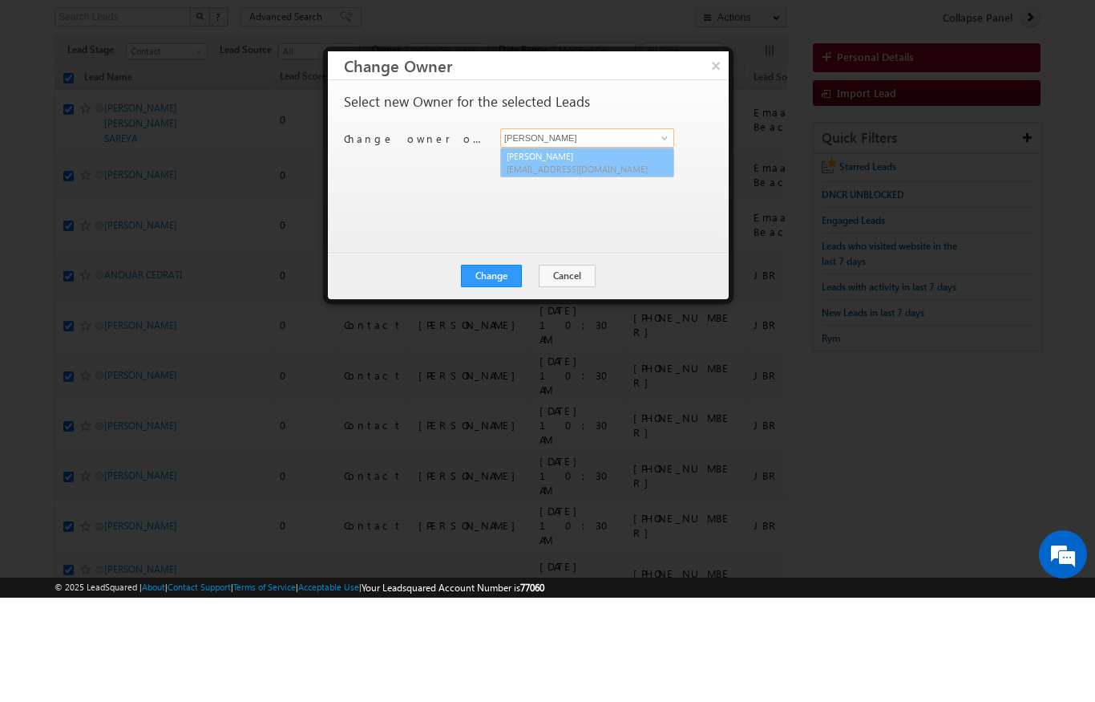
click at [610, 252] on link "[PERSON_NAME] [PERSON_NAME][EMAIL_ADDRESS][DOMAIN_NAME]" at bounding box center [587, 267] width 174 height 30
click at [716, 156] on button "×" at bounding box center [716, 170] width 26 height 28
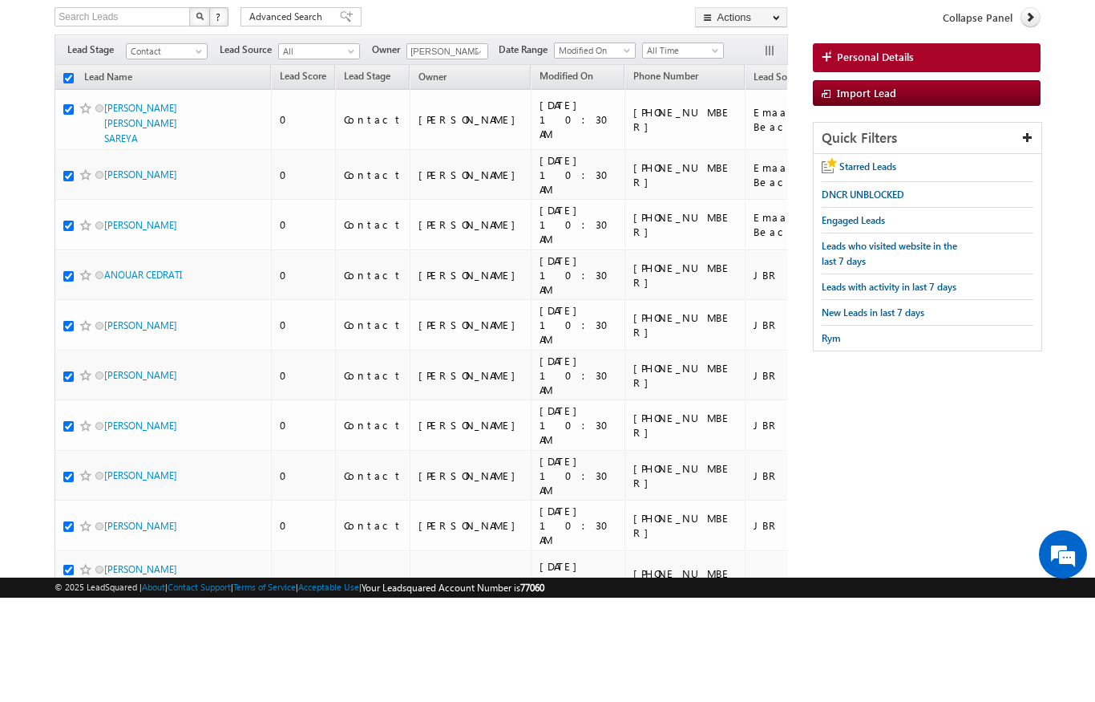
scroll to position [104, 0]
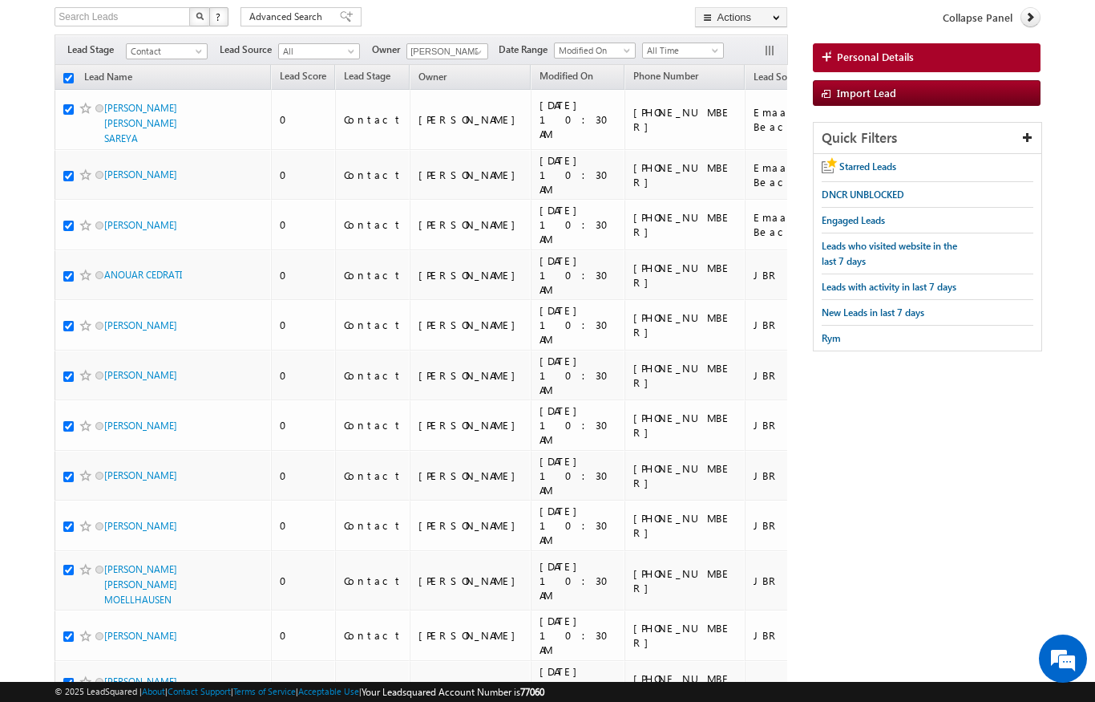
click at [540, 303] on div "[DATE] 10:30 AM" at bounding box center [579, 324] width 79 height 43
click at [0, 0] on link "Change Owner" at bounding box center [0, 0] width 0 height 0
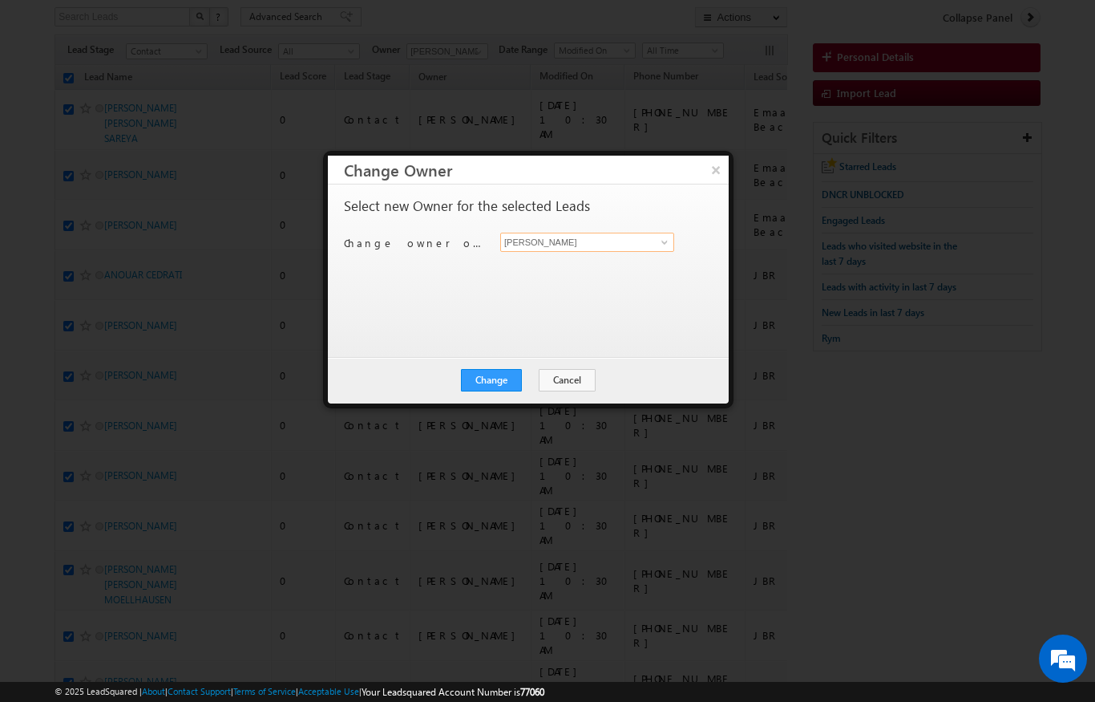
click at [651, 235] on input "[PERSON_NAME]" at bounding box center [587, 242] width 174 height 19
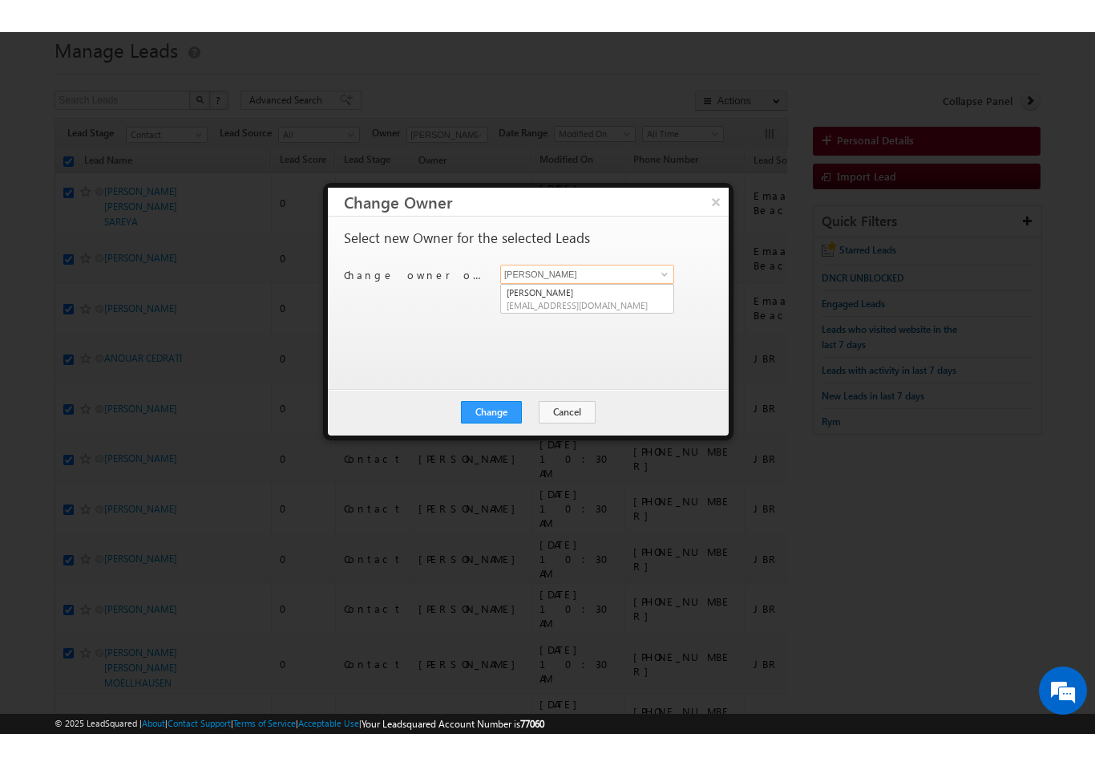
scroll to position [52, 0]
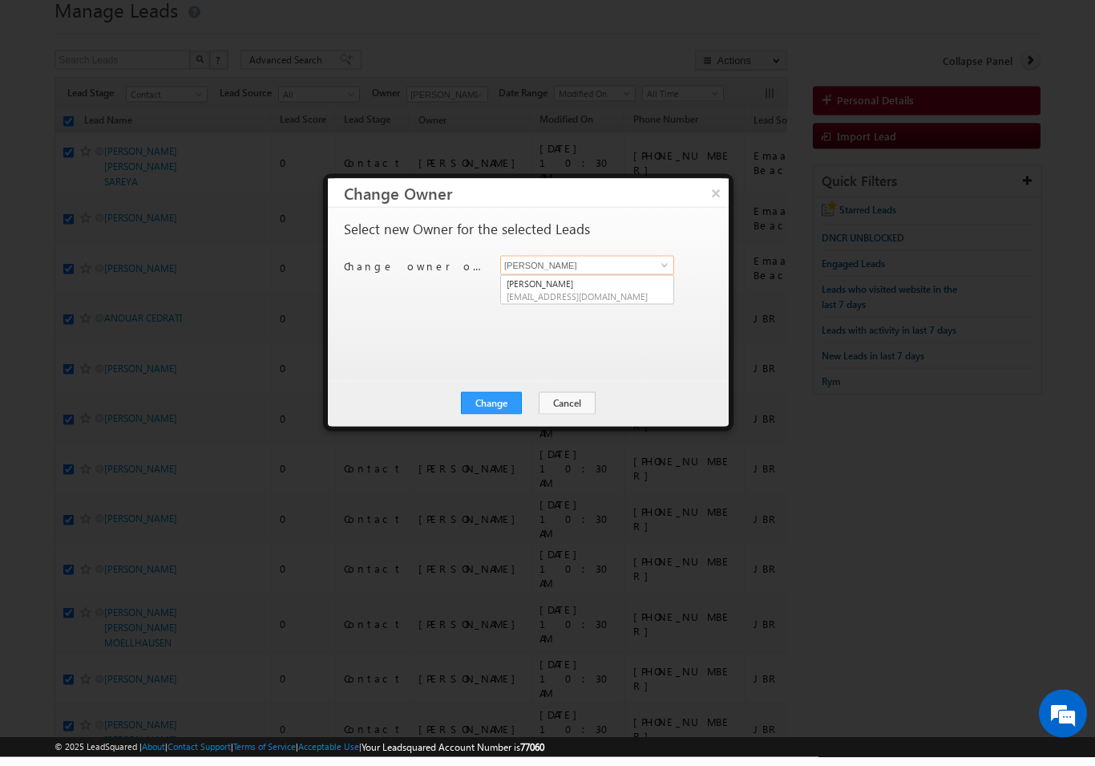
click at [602, 273] on input "[PERSON_NAME]" at bounding box center [587, 274] width 174 height 19
click at [605, 299] on span "[EMAIL_ADDRESS][DOMAIN_NAME]" at bounding box center [579, 305] width 144 height 12
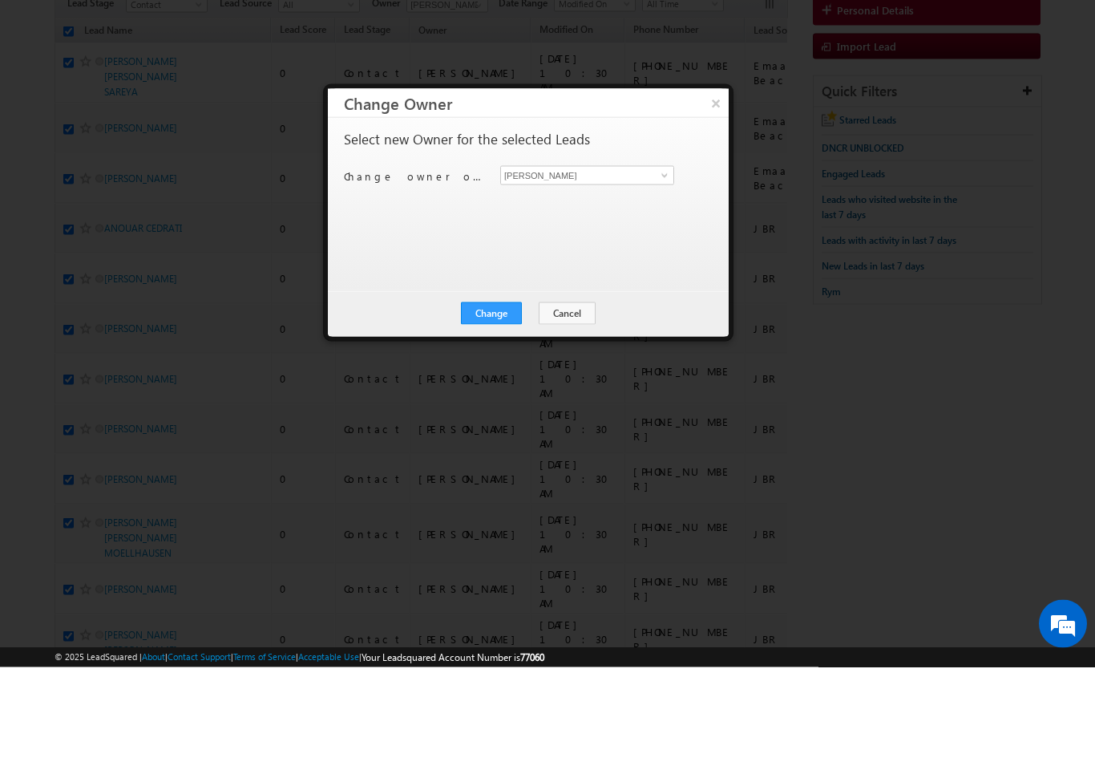
click at [494, 401] on button "Change" at bounding box center [491, 412] width 61 height 22
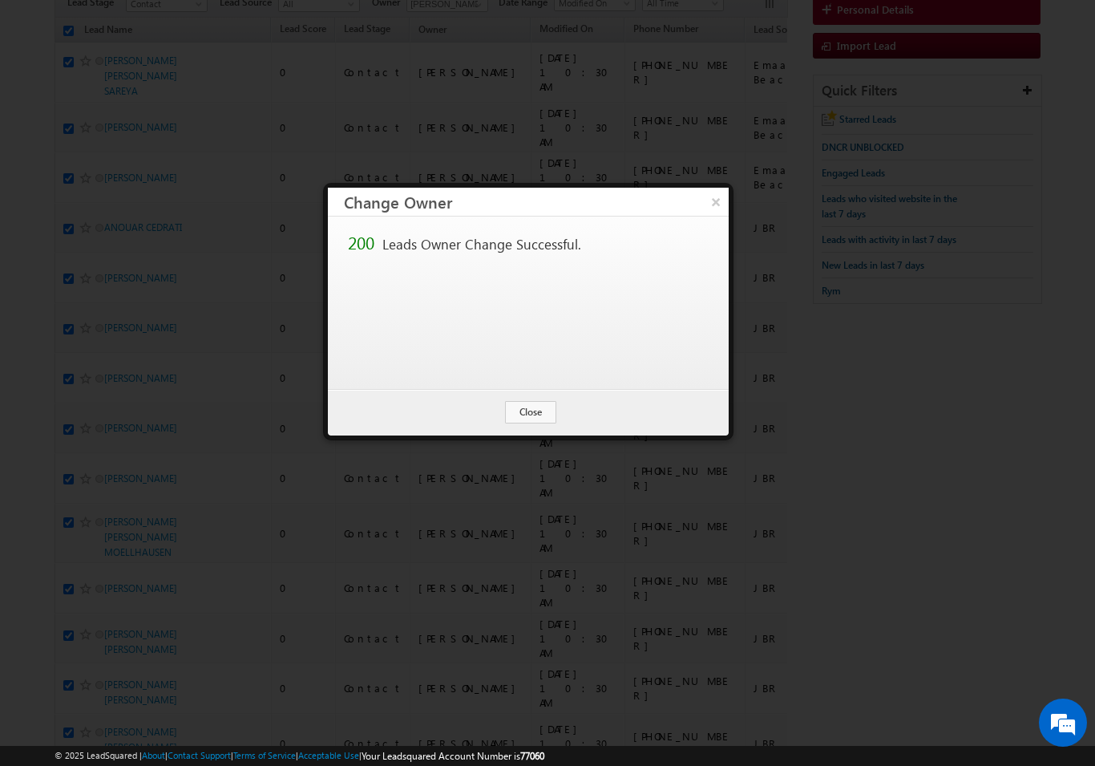
click at [536, 403] on button "Close" at bounding box center [530, 412] width 51 height 22
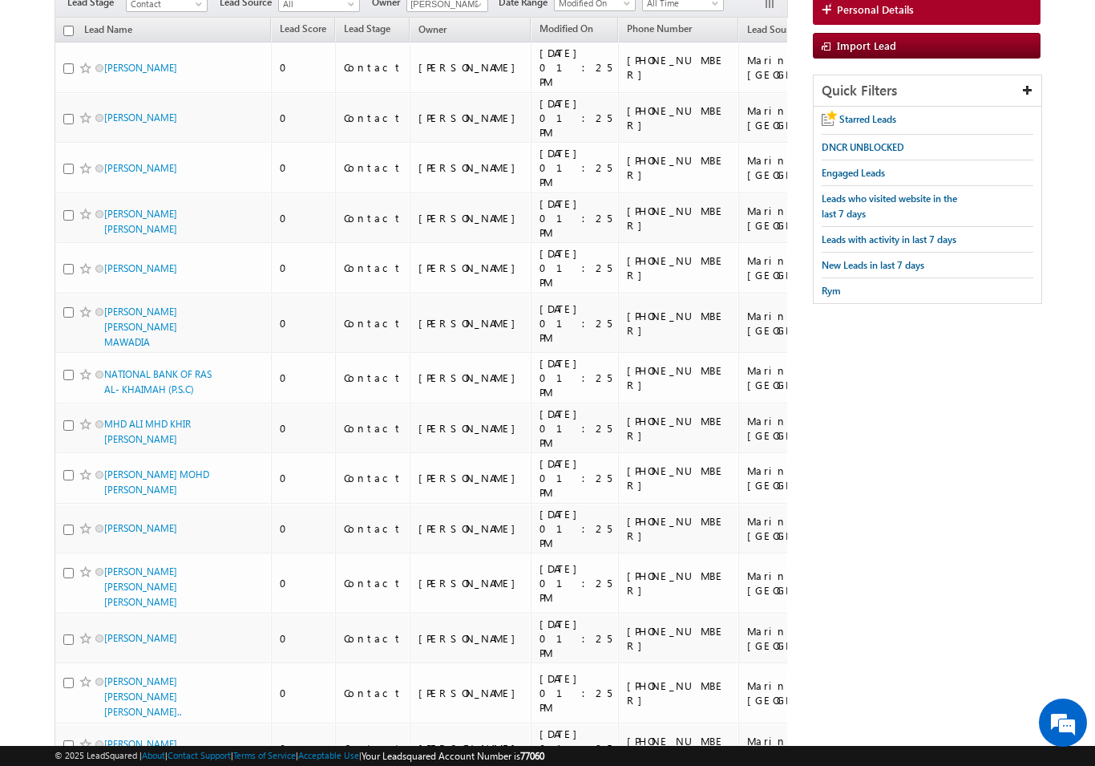
click at [72, 29] on input "checkbox" at bounding box center [68, 31] width 10 height 10
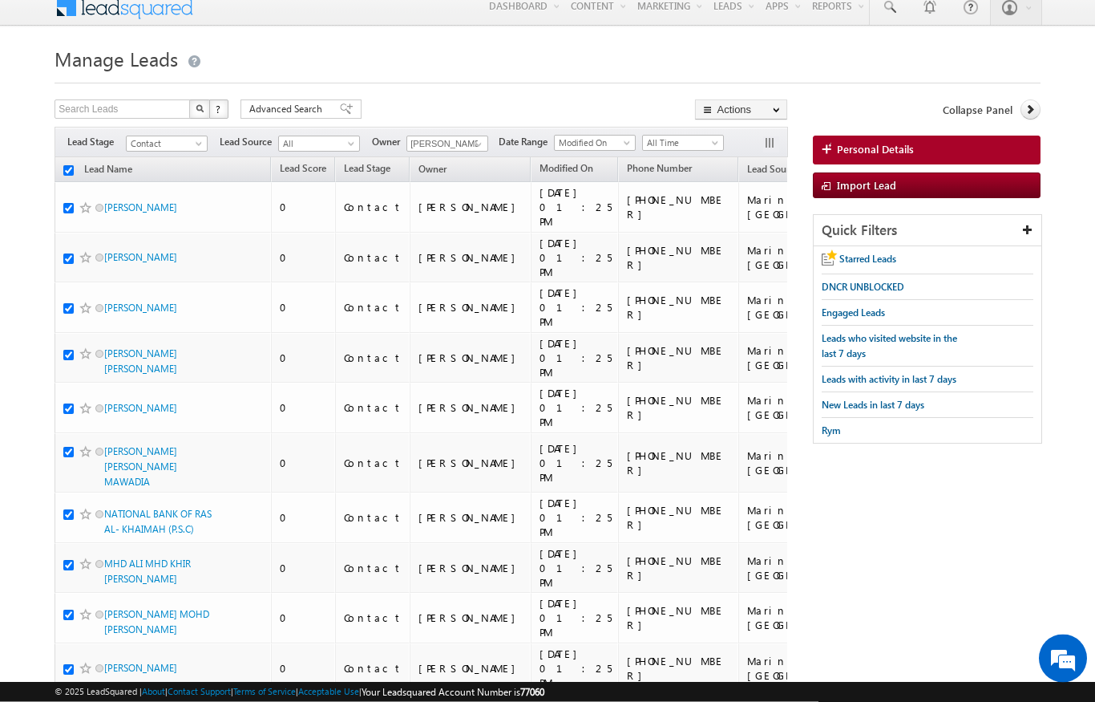
scroll to position [0, 0]
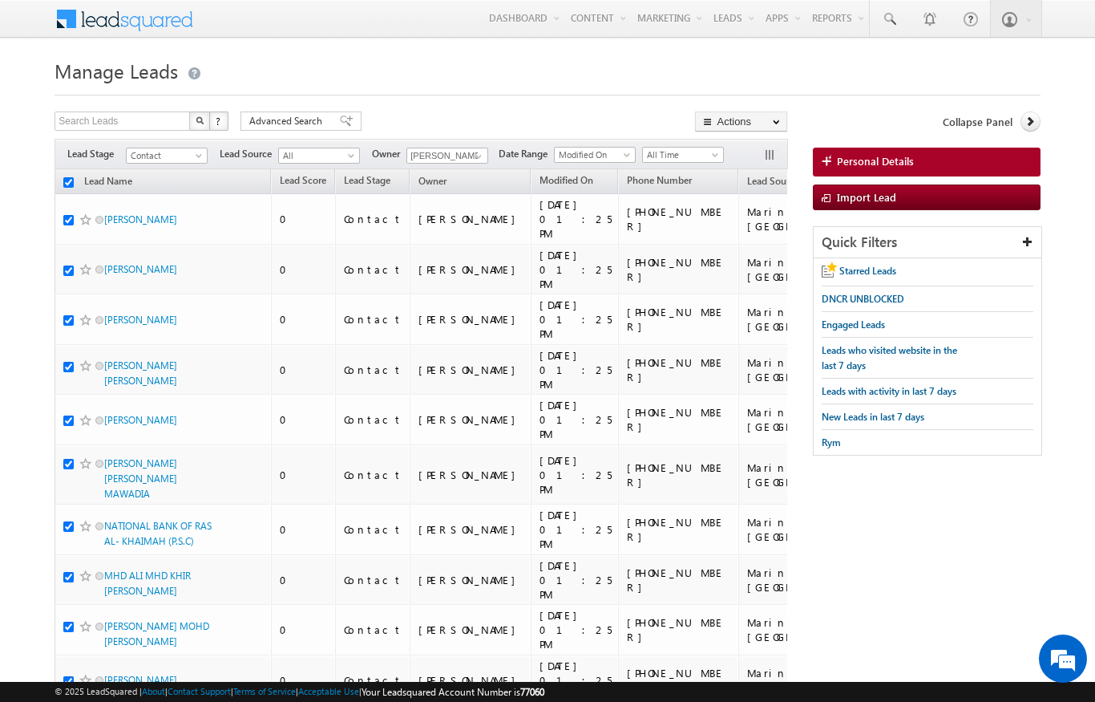
click at [0, 0] on link "Change Owner" at bounding box center [0, 0] width 0 height 0
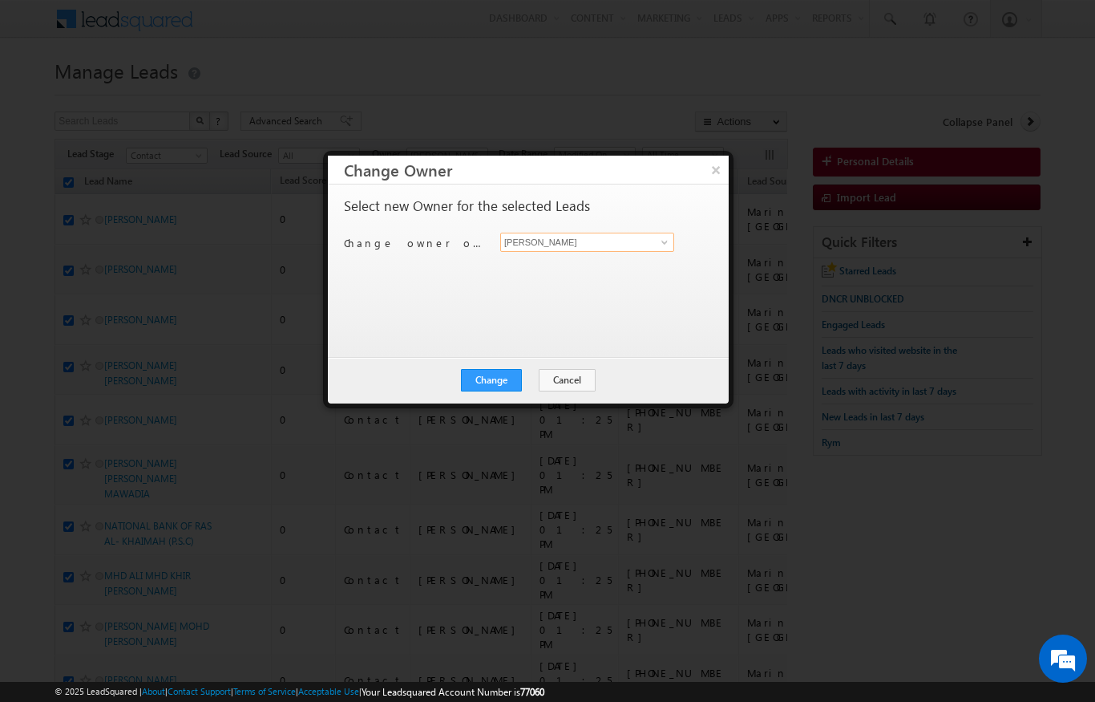
click at [641, 241] on input "[PERSON_NAME]" at bounding box center [587, 242] width 174 height 19
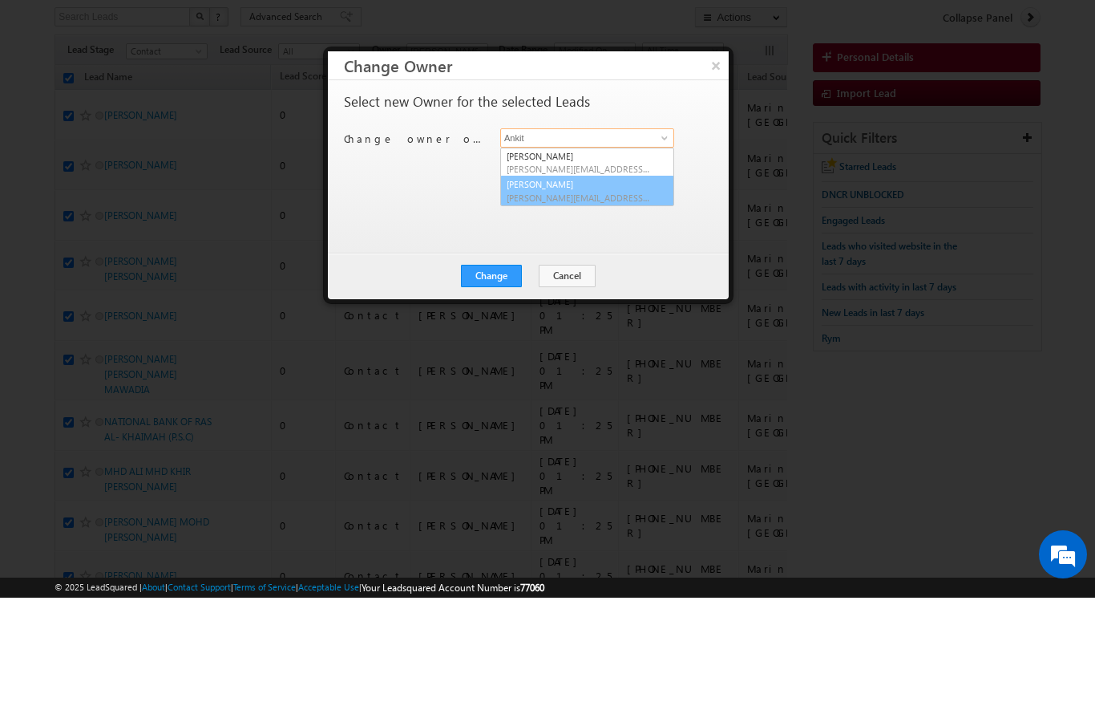
click at [589, 280] on link "[PERSON_NAME] [PERSON_NAME][EMAIL_ADDRESS][PERSON_NAME][DOMAIN_NAME]" at bounding box center [587, 295] width 174 height 30
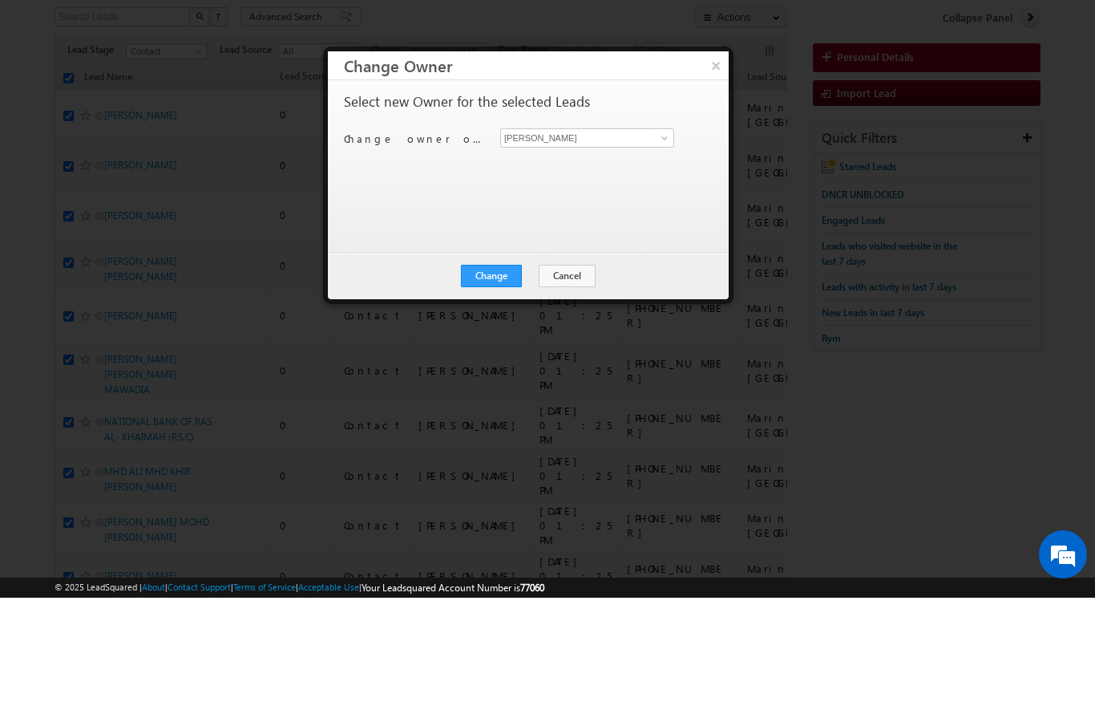
click at [495, 369] on button "Change" at bounding box center [491, 380] width 61 height 22
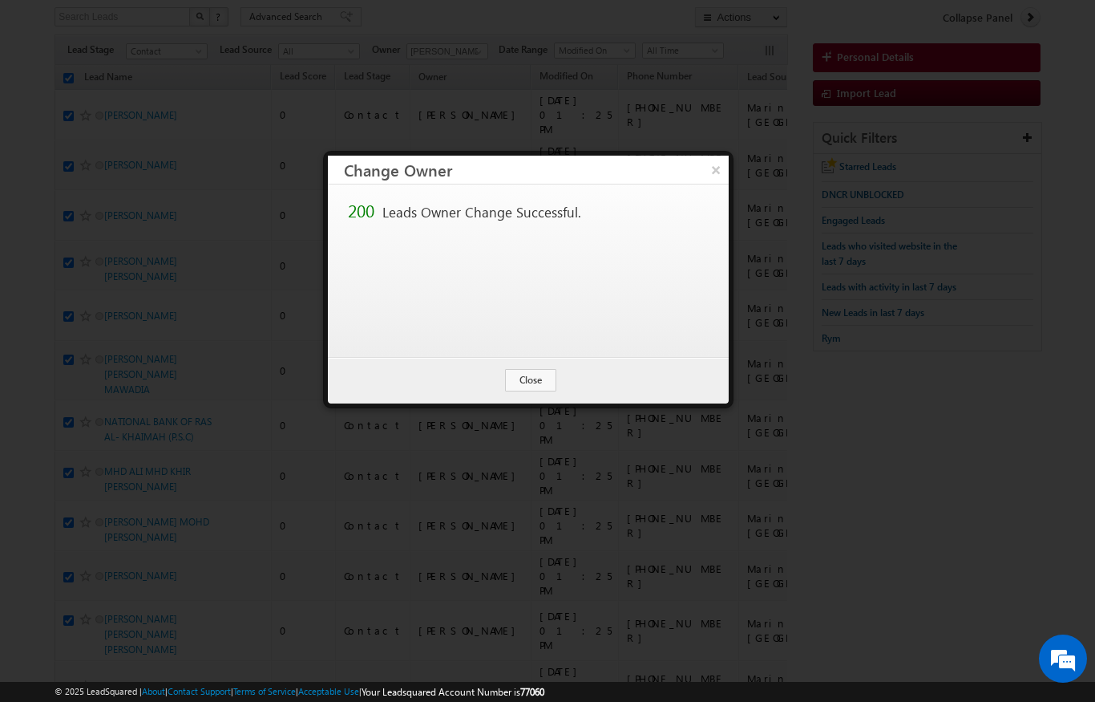
click at [546, 385] on button "Close" at bounding box center [530, 380] width 51 height 22
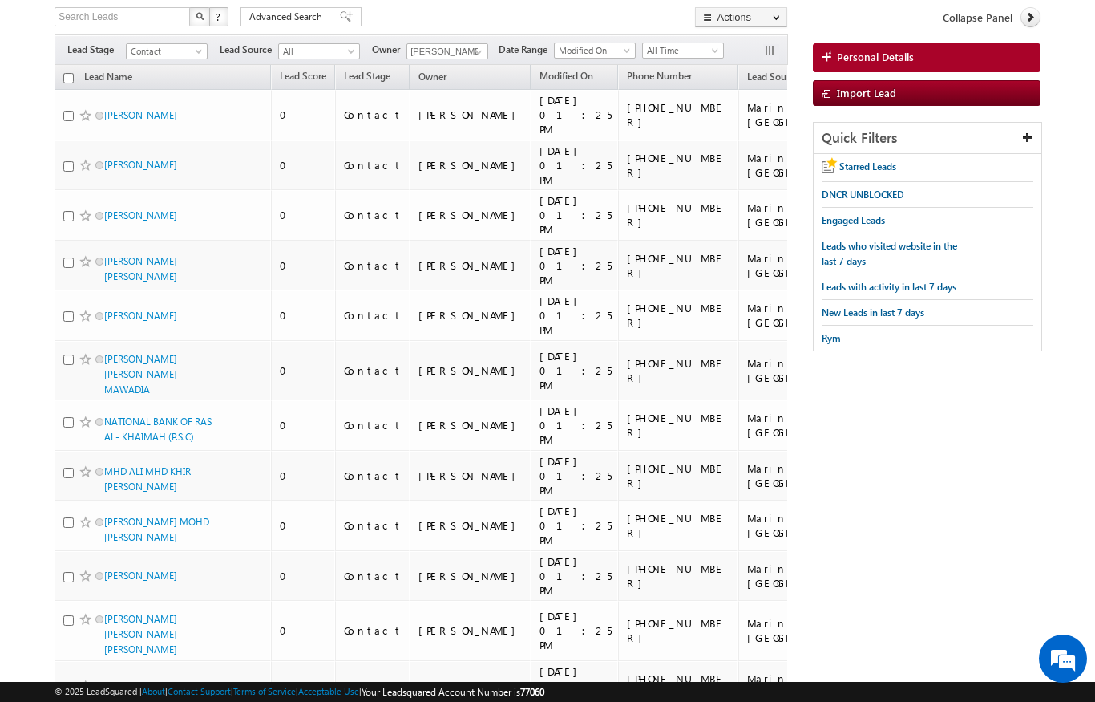
scroll to position [0, 0]
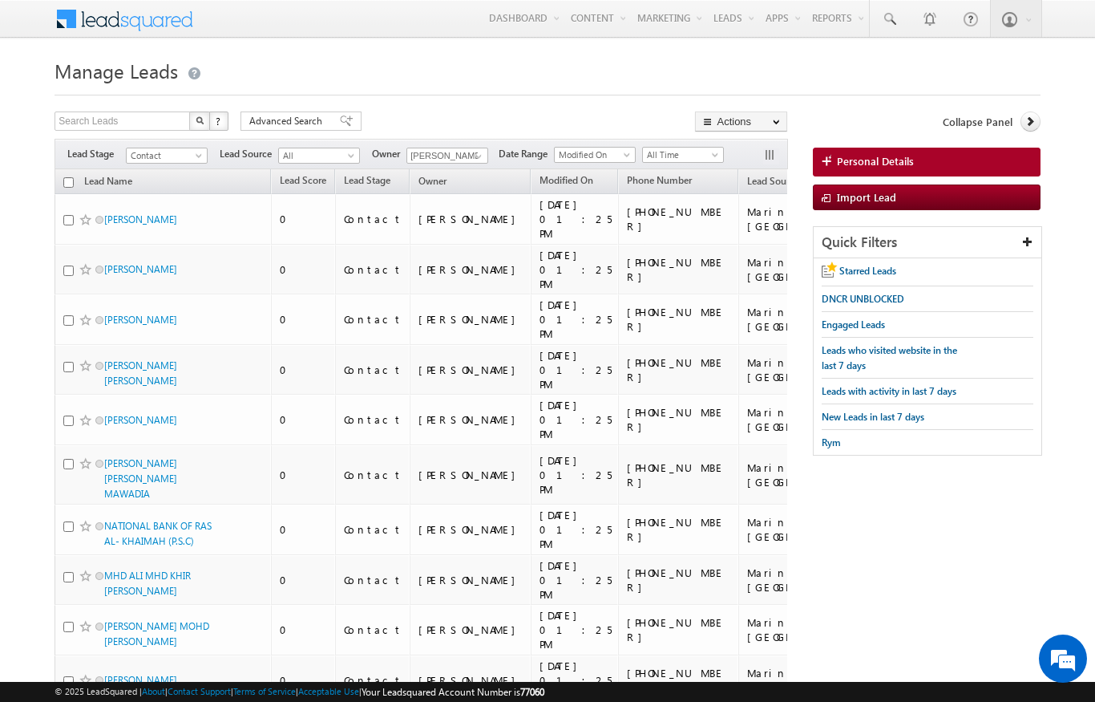
click at [67, 182] on input "checkbox" at bounding box center [68, 182] width 10 height 10
click at [0, 0] on link "Change Owner" at bounding box center [0, 0] width 0 height 0
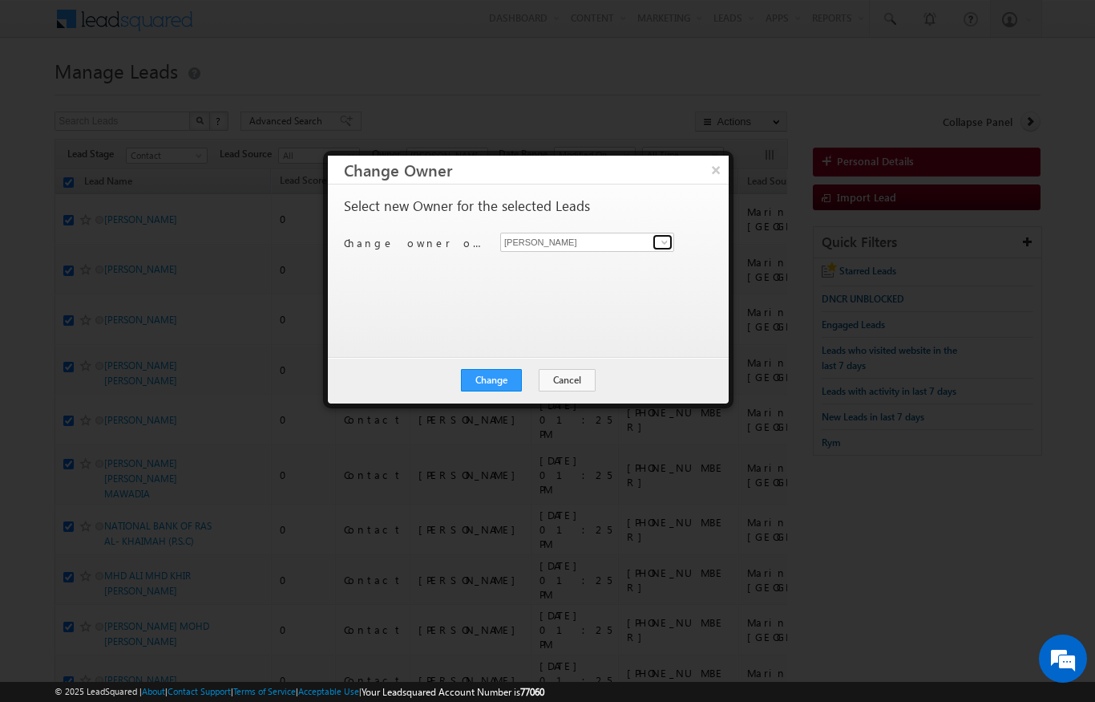
click at [660, 234] on link at bounding box center [663, 242] width 20 height 16
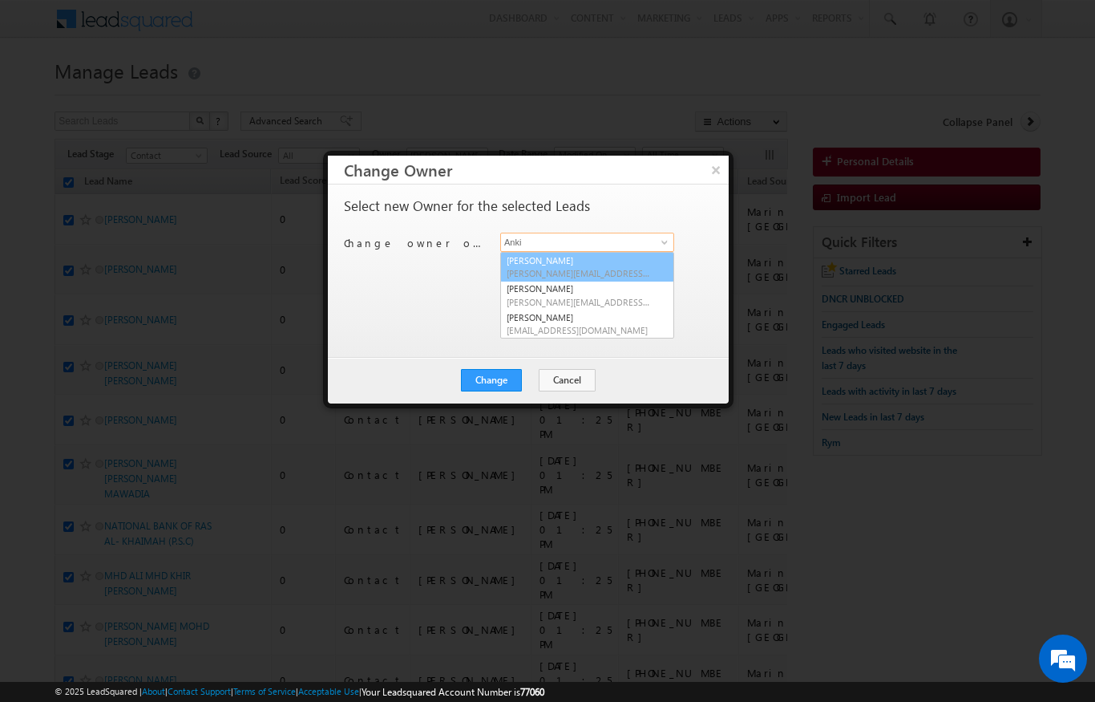
click at [612, 256] on link "[PERSON_NAME] [PERSON_NAME][EMAIL_ADDRESS][DOMAIN_NAME]" at bounding box center [587, 267] width 174 height 30
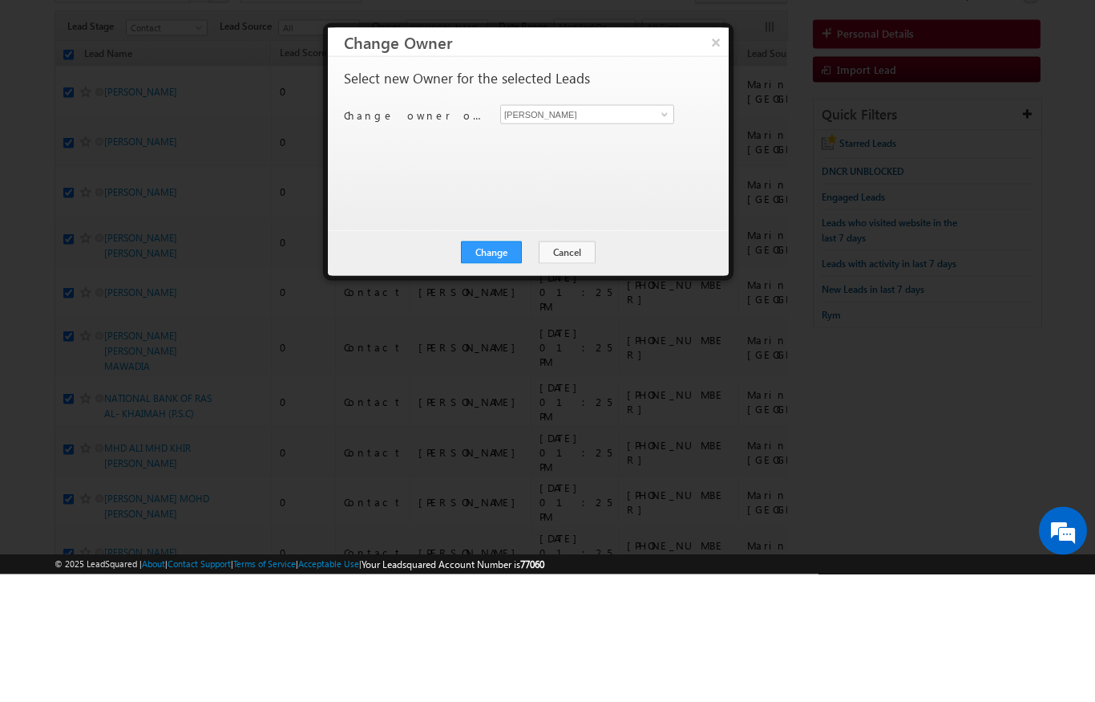
click at [506, 369] on button "Change" at bounding box center [491, 380] width 61 height 22
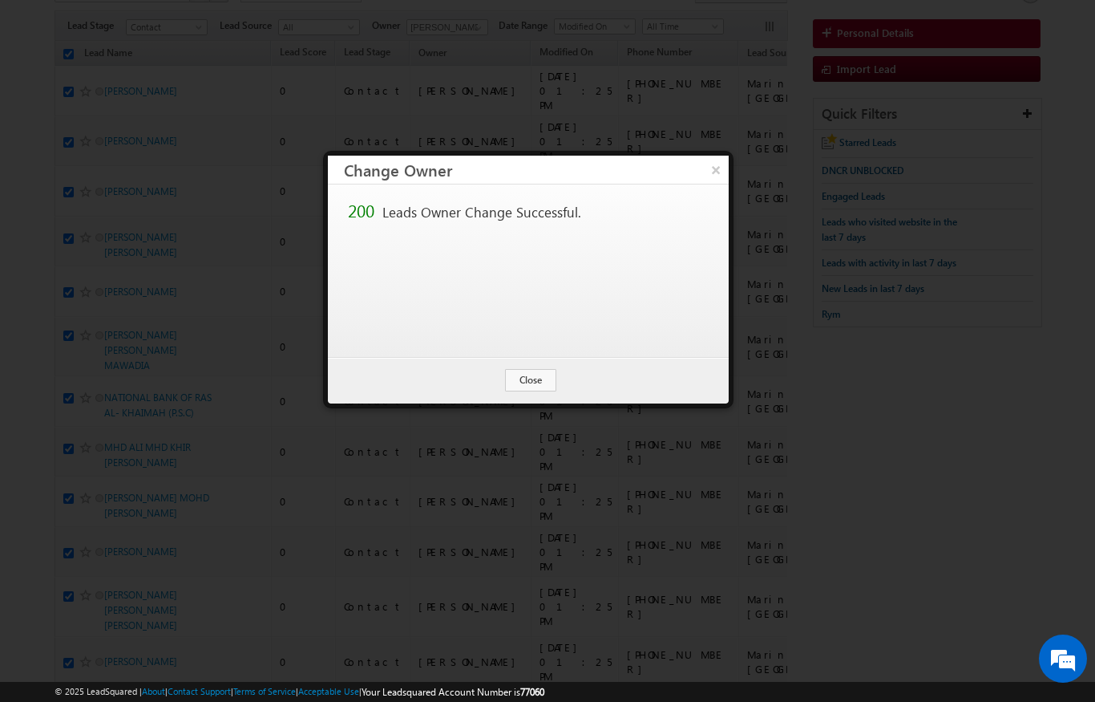
click at [552, 378] on button "Close" at bounding box center [530, 380] width 51 height 22
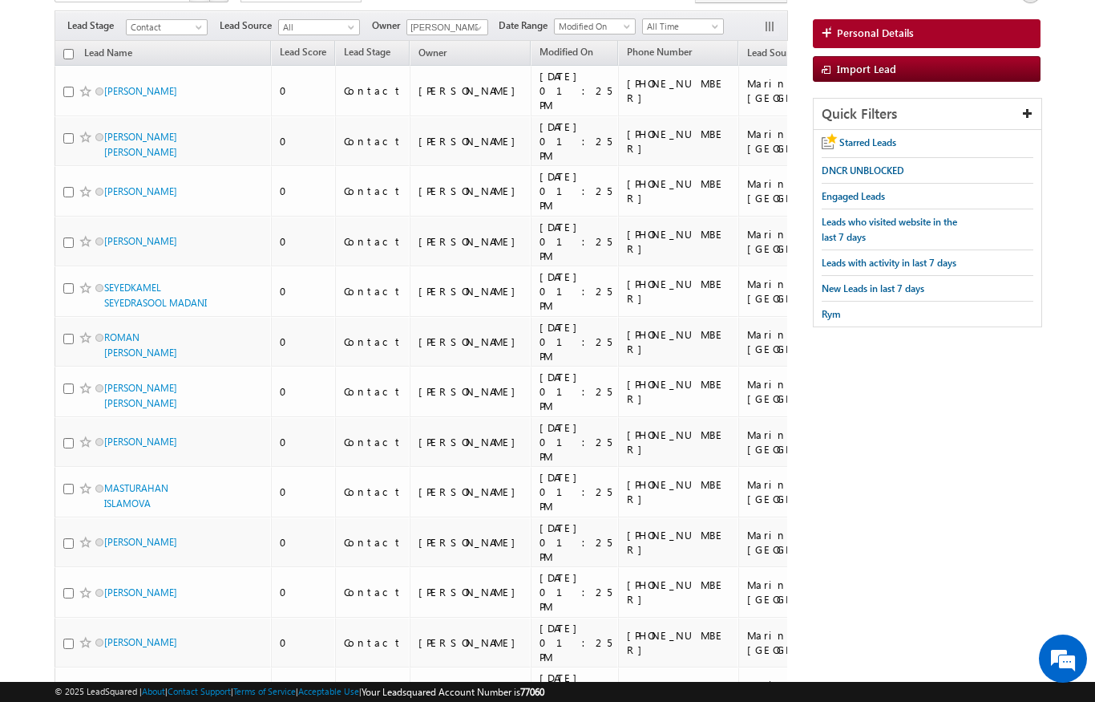
click at [65, 59] on input "checkbox" at bounding box center [68, 54] width 10 height 10
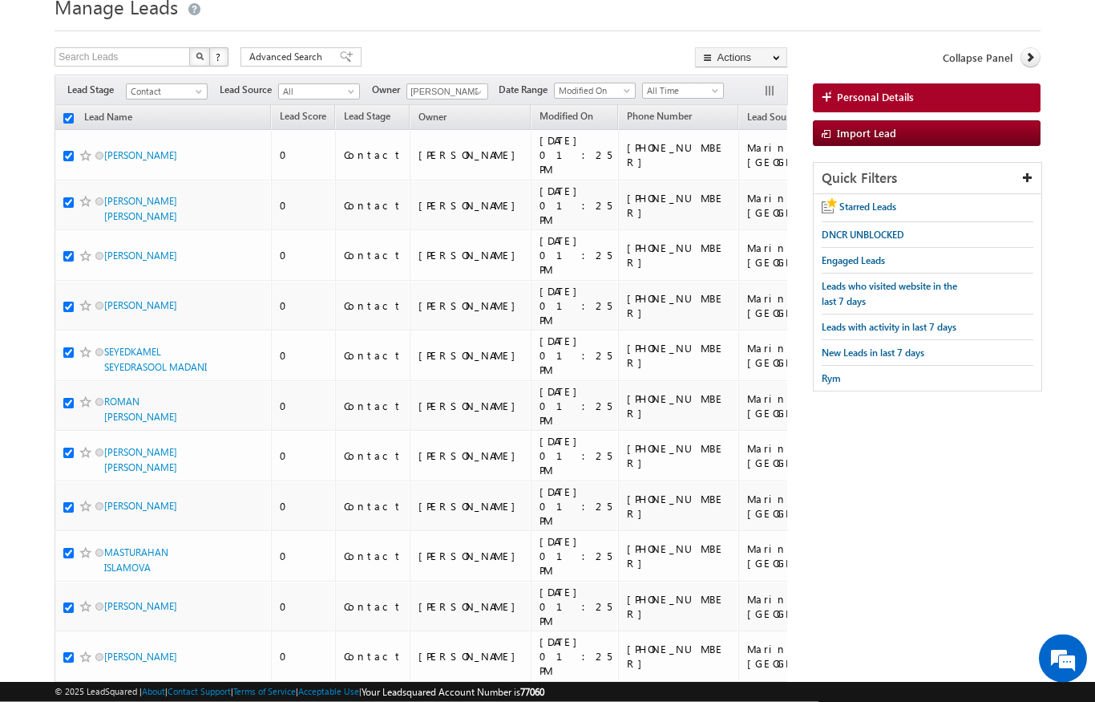
scroll to position [64, 0]
click at [0, 0] on link "Change Owner" at bounding box center [0, 0] width 0 height 0
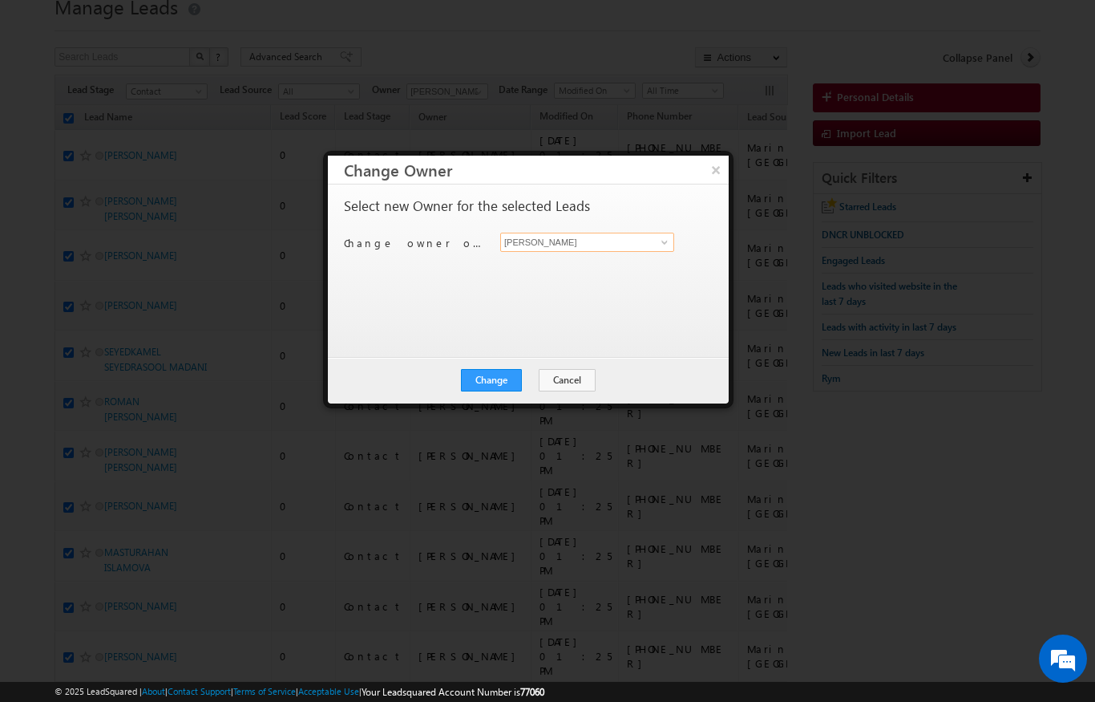
click at [637, 235] on input "[PERSON_NAME]" at bounding box center [587, 242] width 174 height 19
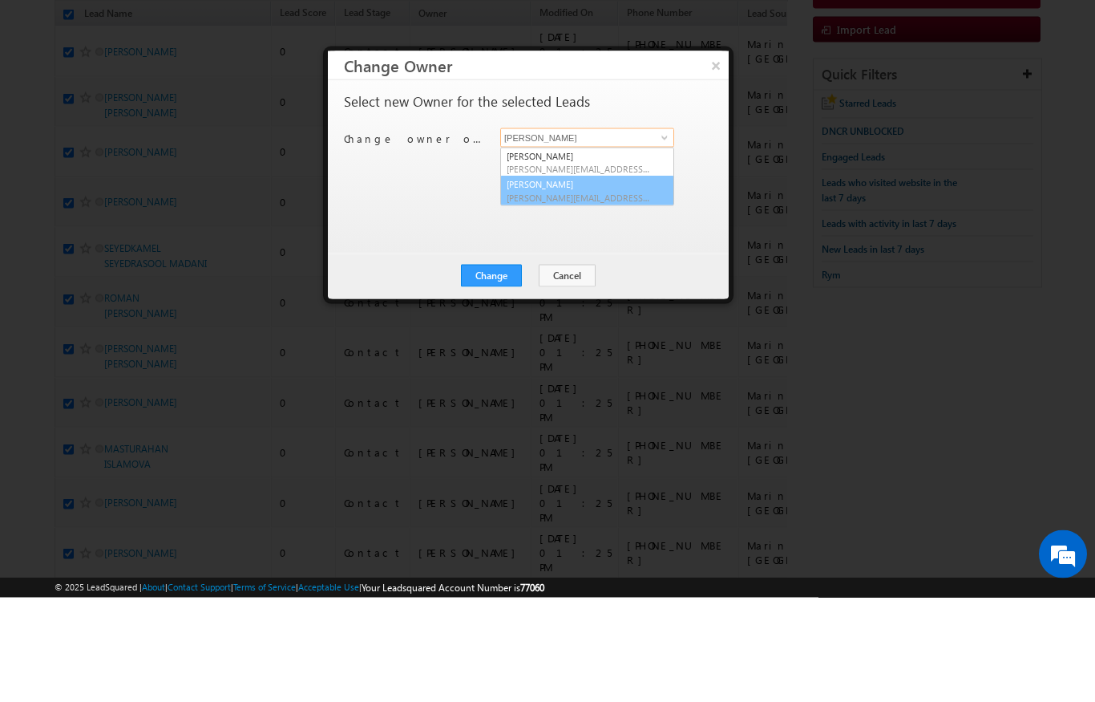
click at [587, 280] on link "[PERSON_NAME] [PERSON_NAME][EMAIL_ADDRESS][PERSON_NAME][DOMAIN_NAME]" at bounding box center [587, 295] width 174 height 30
click at [497, 369] on button "Change" at bounding box center [491, 380] width 61 height 22
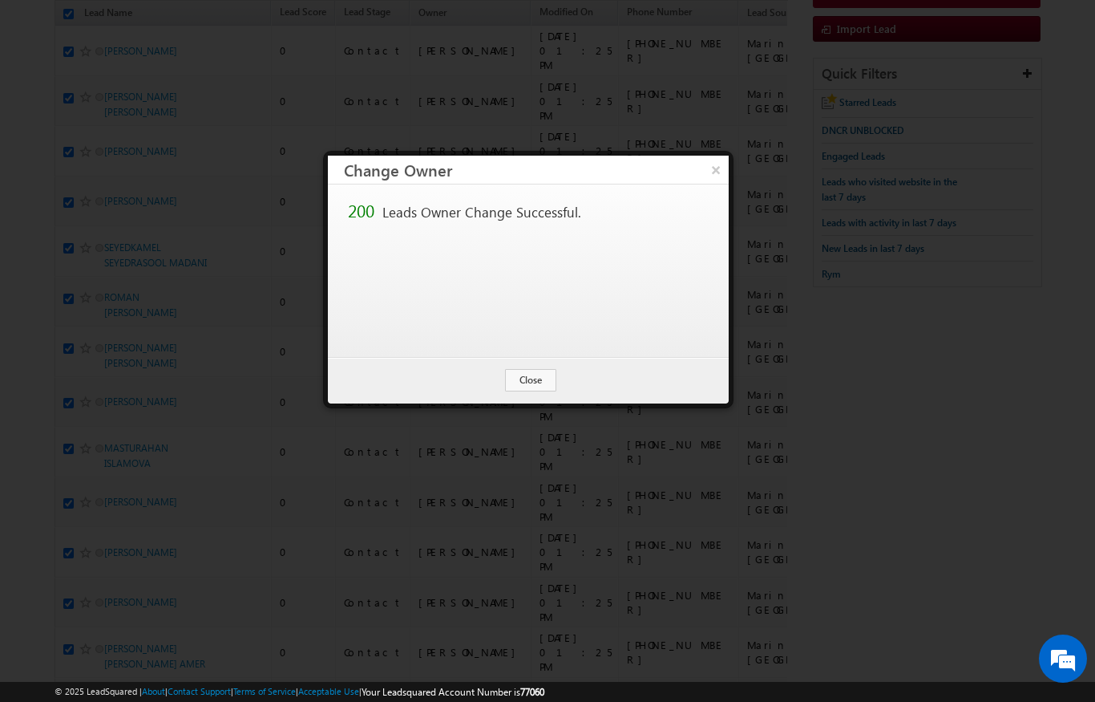
click at [535, 377] on button "Close" at bounding box center [530, 380] width 51 height 22
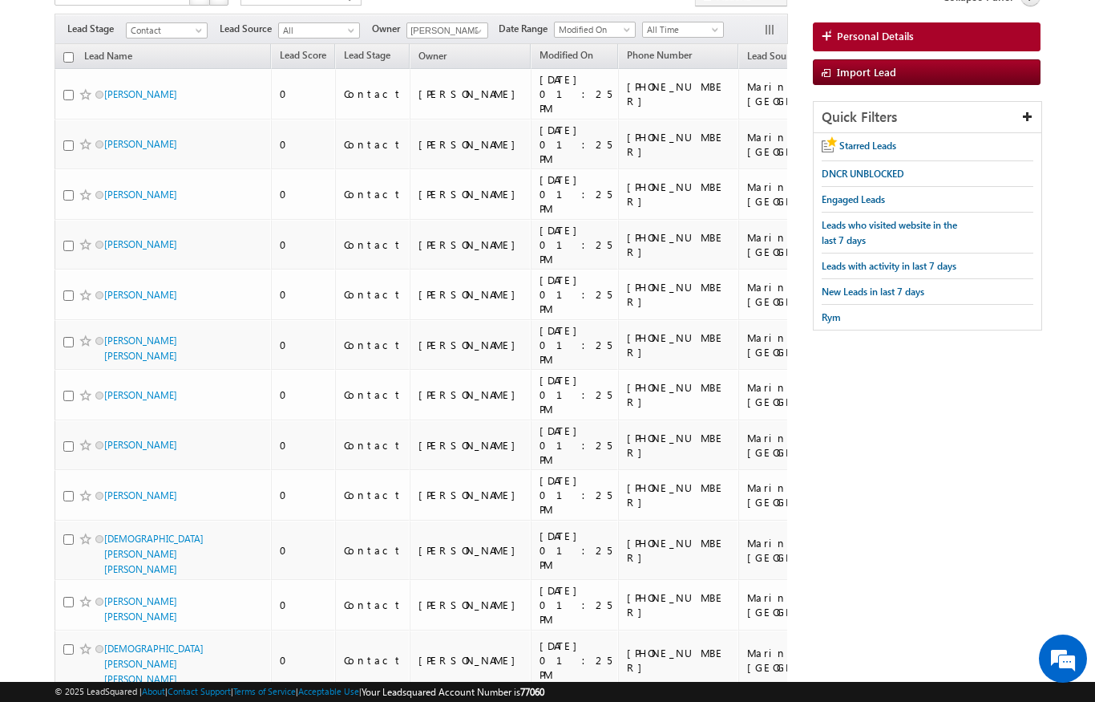
scroll to position [123, 0]
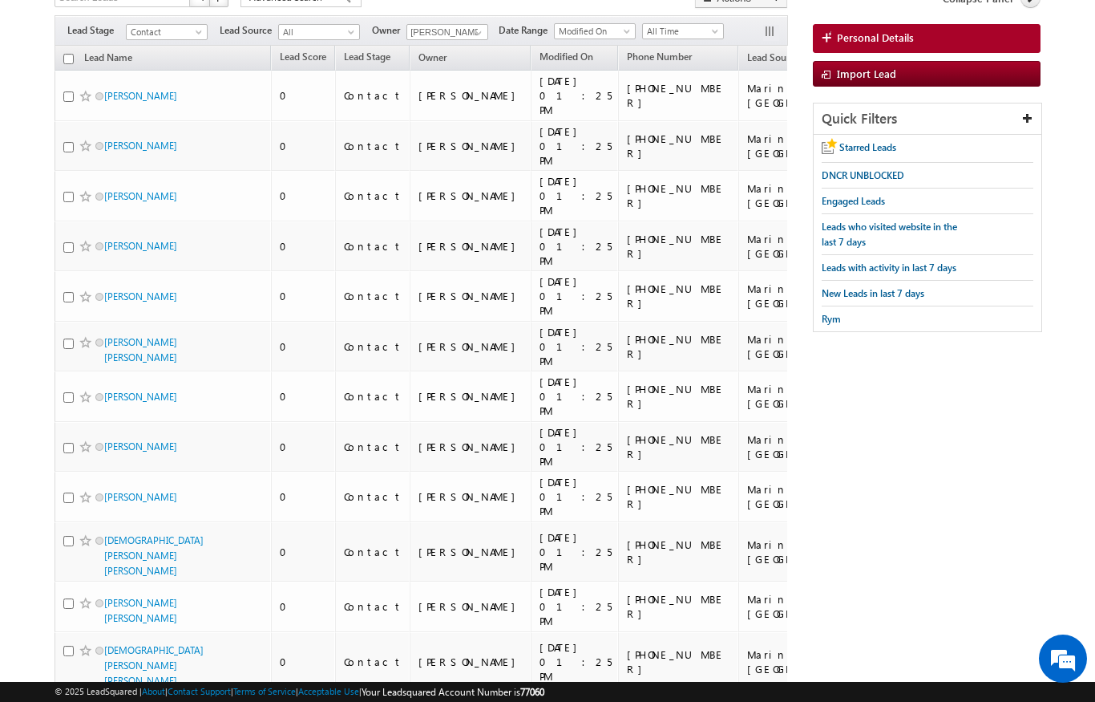
click at [70, 51] on th "Lead Name (sorted ascending)" at bounding box center [163, 58] width 216 height 25
click at [65, 57] on input "checkbox" at bounding box center [68, 59] width 10 height 10
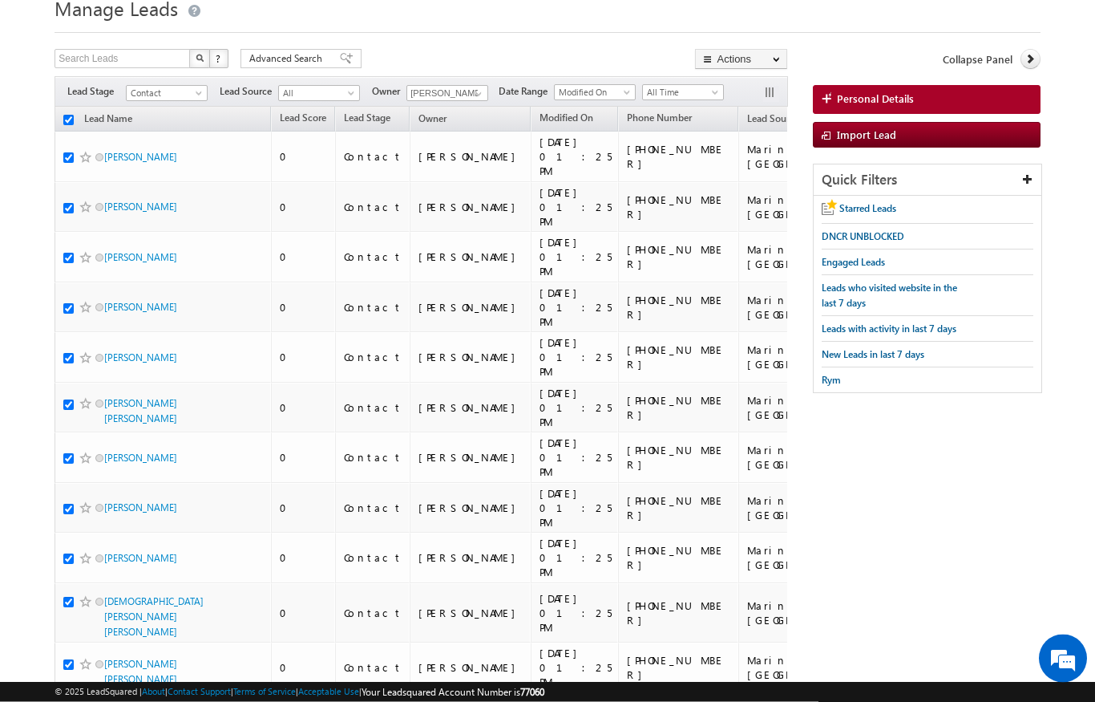
scroll to position [63, 0]
click at [0, 0] on link "Change Owner" at bounding box center [0, 0] width 0 height 0
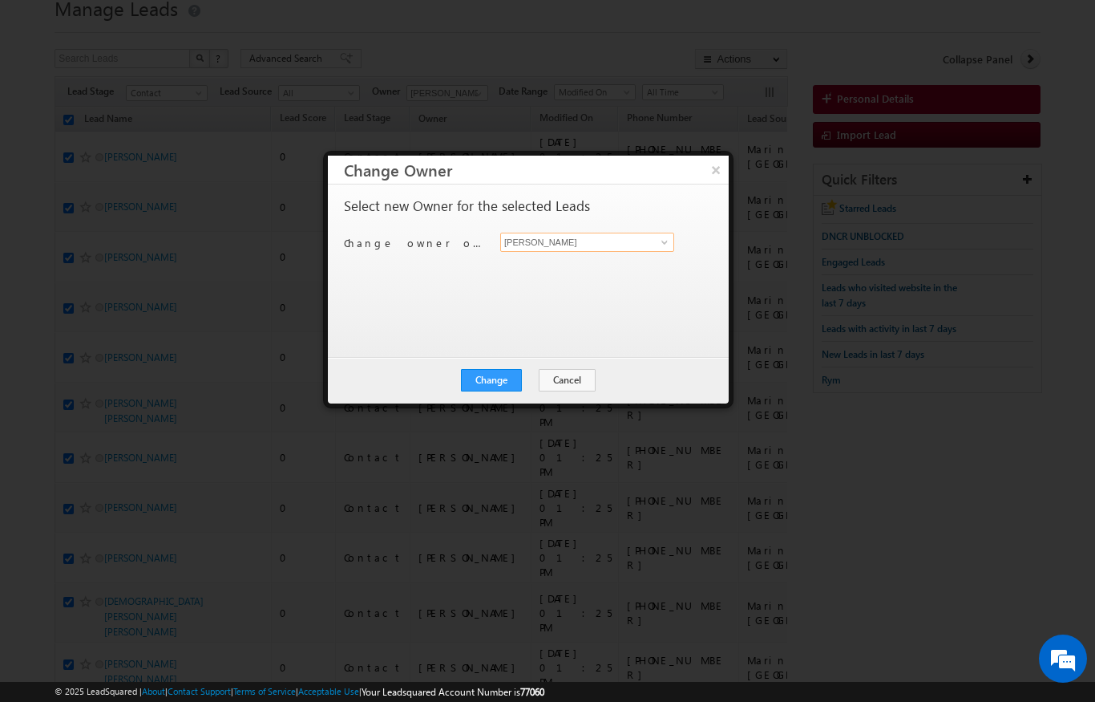
click at [652, 233] on input "[PERSON_NAME]" at bounding box center [587, 242] width 174 height 19
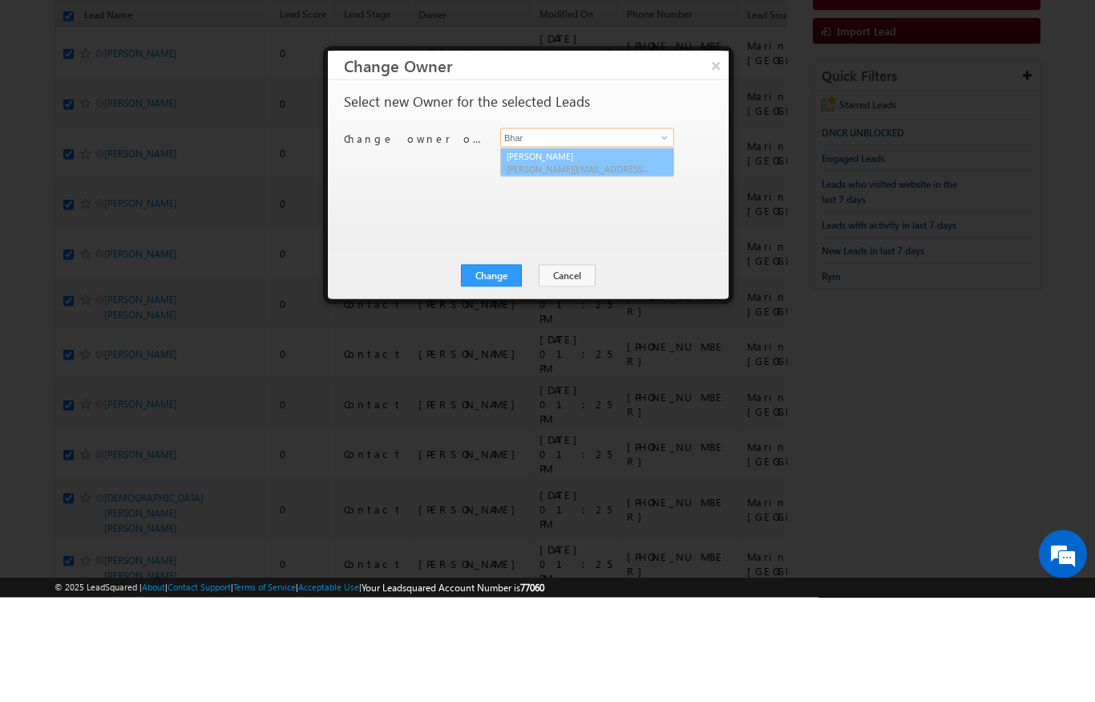
click at [617, 267] on span "[PERSON_NAME][EMAIL_ADDRESS][DOMAIN_NAME]" at bounding box center [579, 273] width 144 height 12
click at [499, 369] on button "Change" at bounding box center [491, 380] width 61 height 22
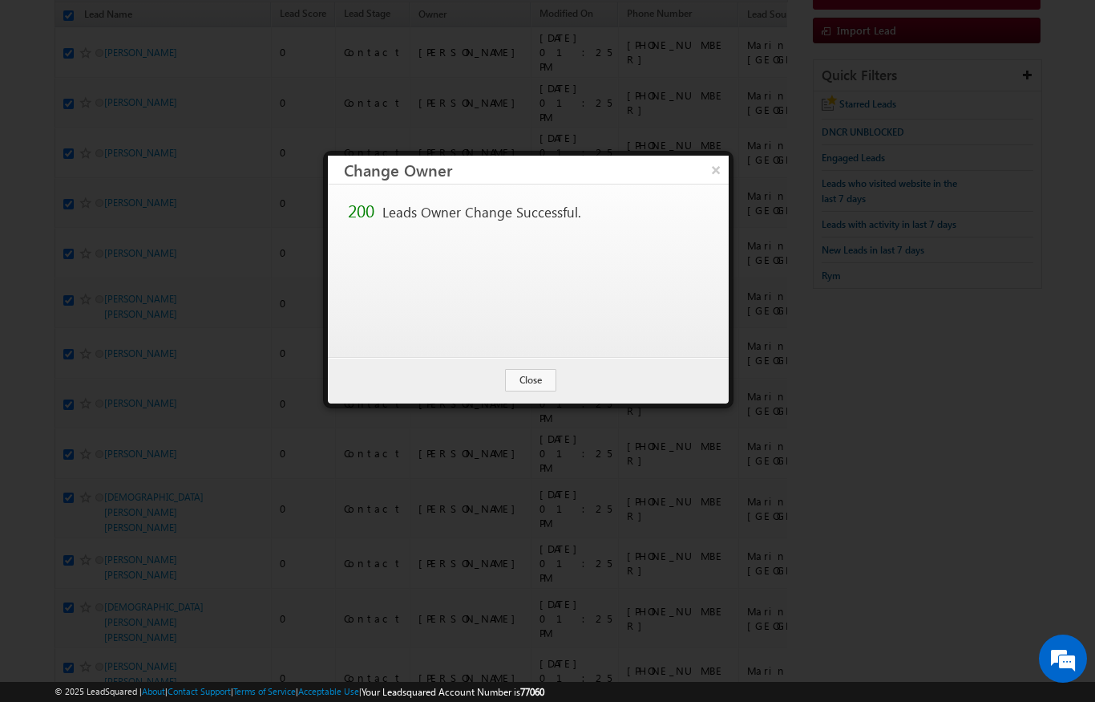
click at [536, 377] on button "Close" at bounding box center [530, 380] width 51 height 22
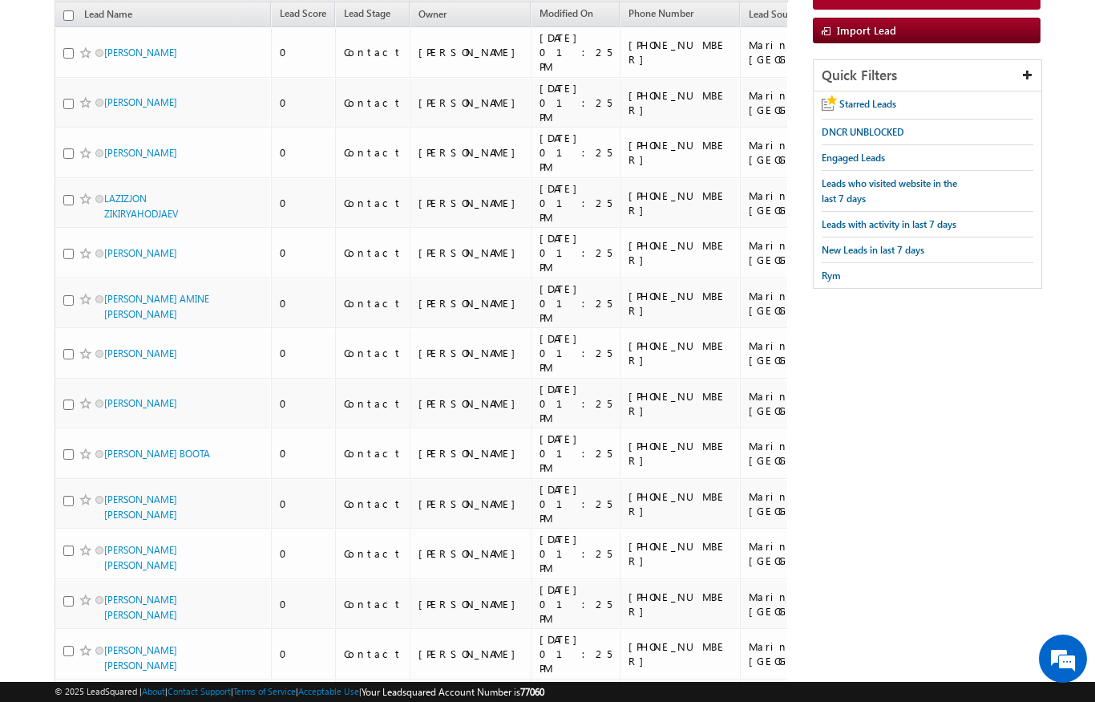
click at [740, 28] on td "Marina [GEOGRAPHIC_DATA]" at bounding box center [807, 52] width 134 height 51
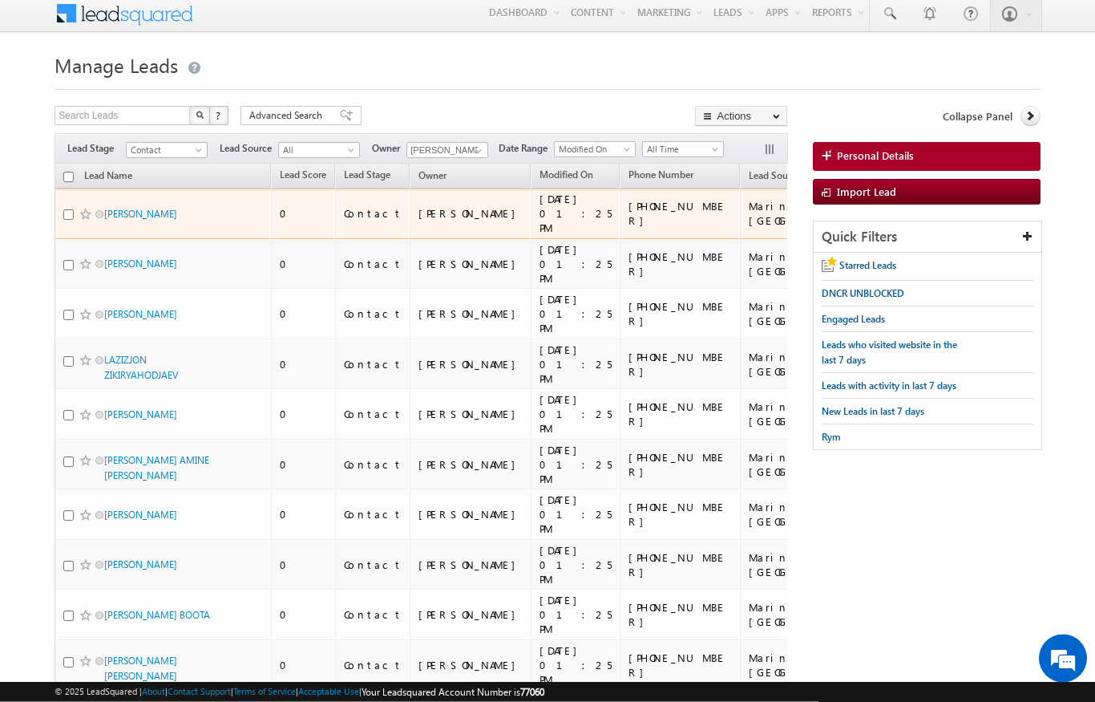
scroll to position [0, 0]
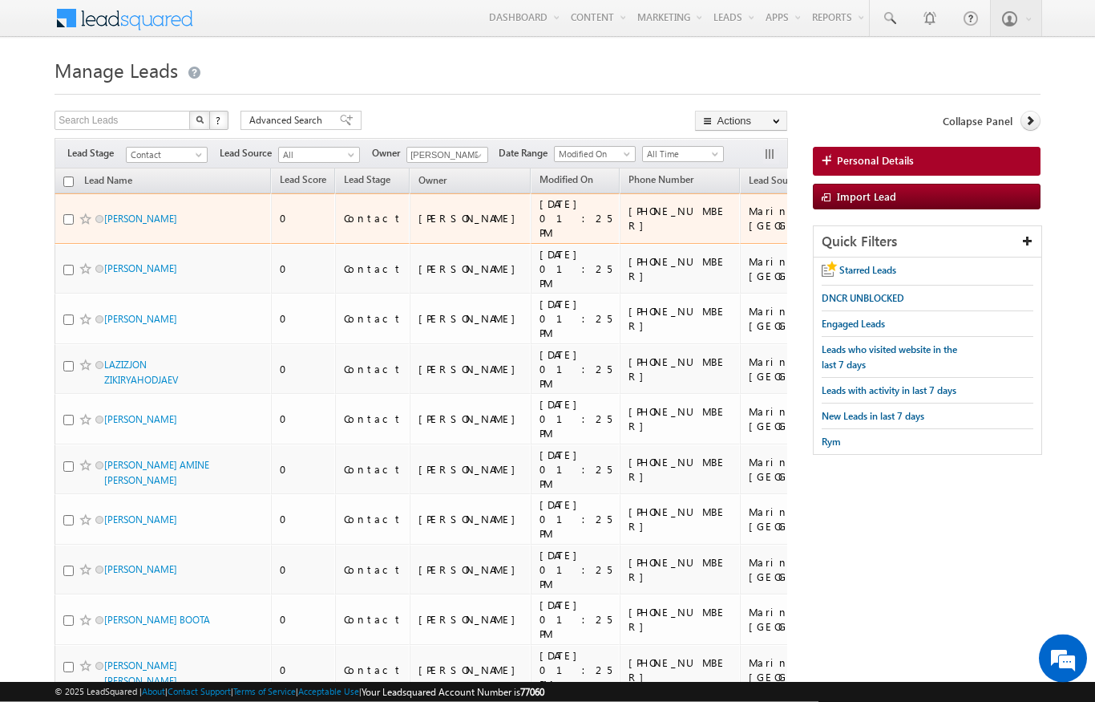
click at [749, 186] on span "Lead Source" at bounding box center [775, 181] width 52 height 12
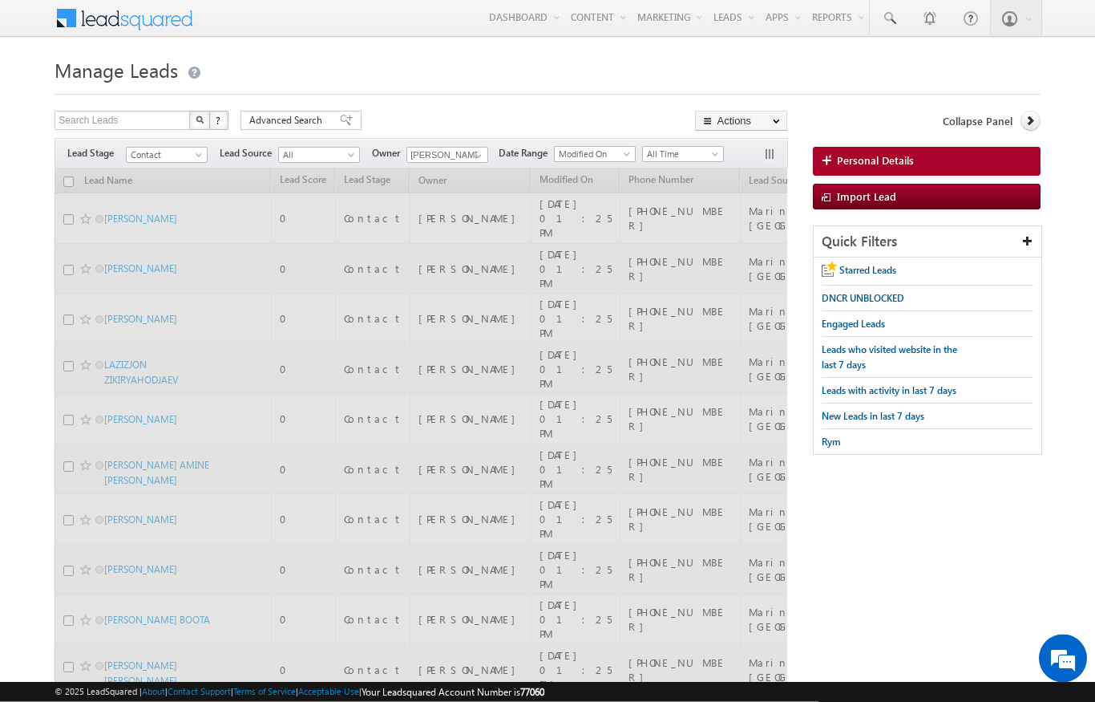
scroll to position [1, 0]
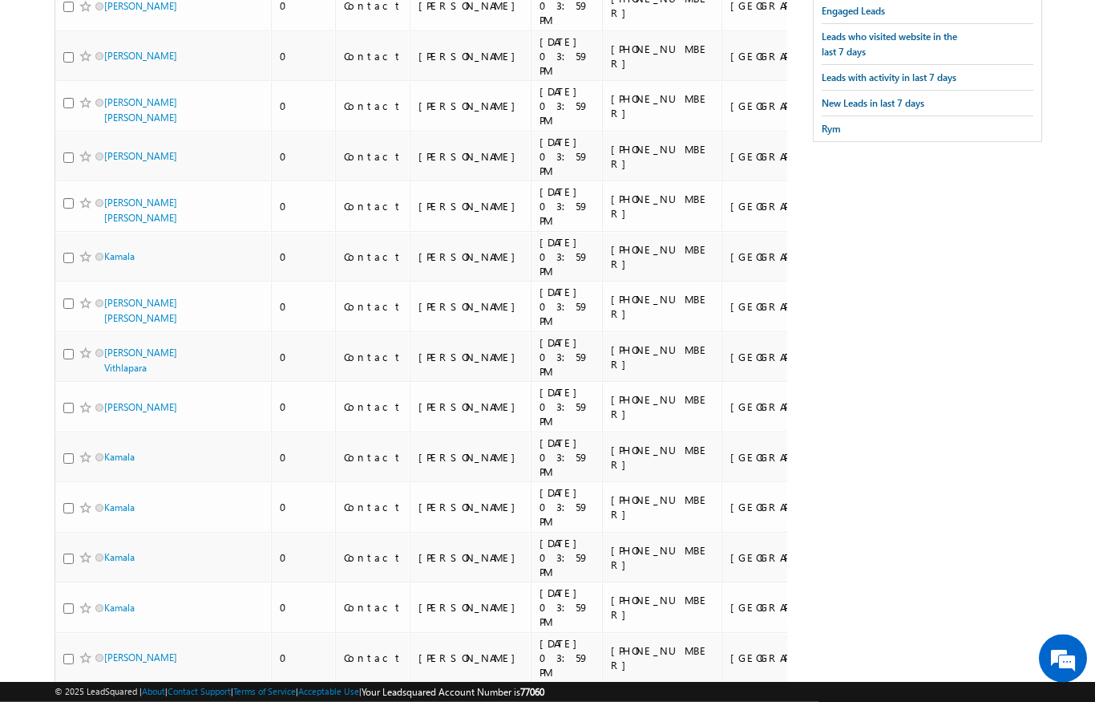
scroll to position [0, 0]
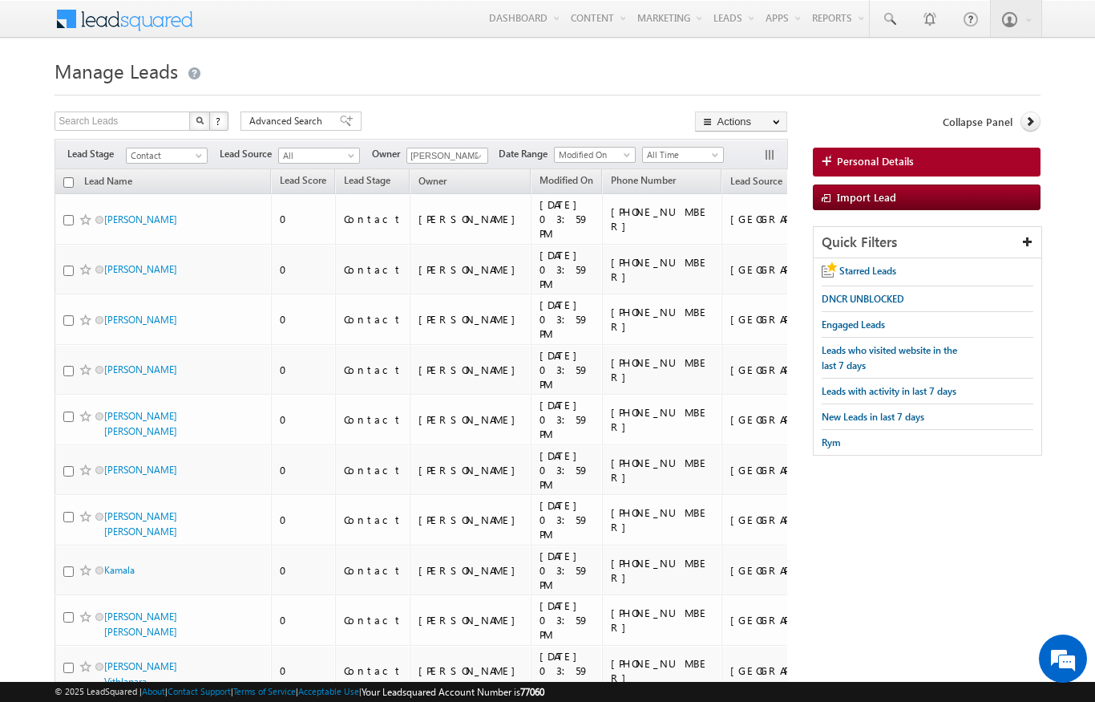
click at [72, 180] on input "checkbox" at bounding box center [68, 182] width 10 height 10
click at [0, 0] on link "Change Owner" at bounding box center [0, 0] width 0 height 0
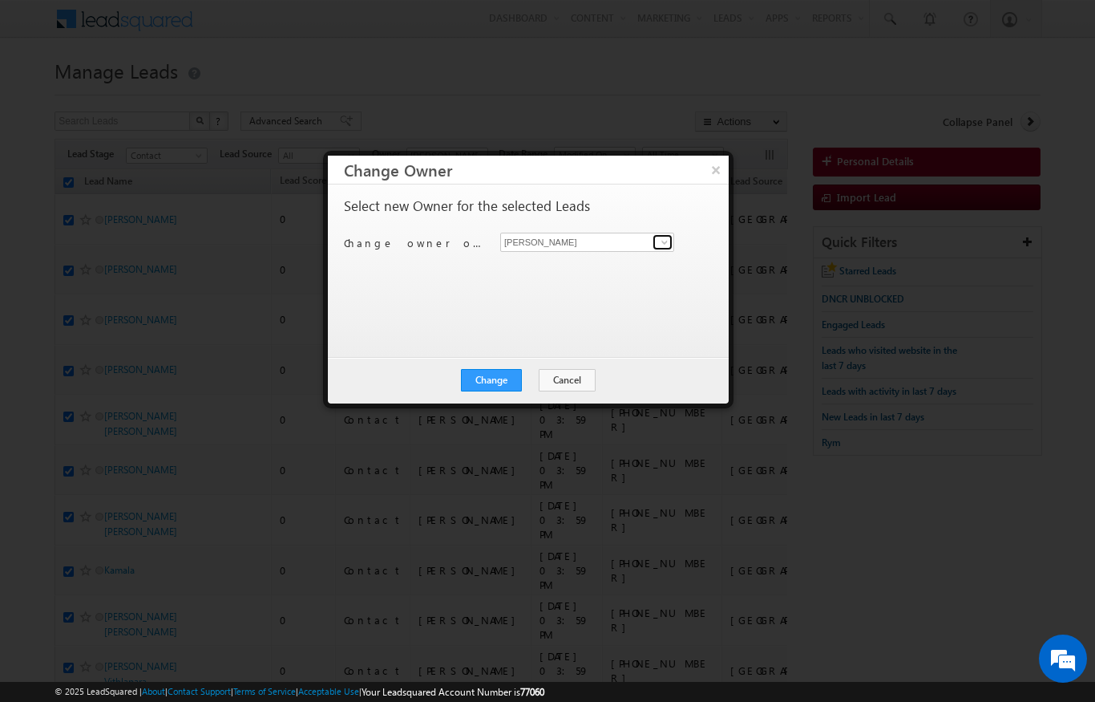
click at [656, 239] on link at bounding box center [663, 242] width 20 height 16
click at [605, 257] on link "[PERSON_NAME] Verhani [PERSON_NAME][EMAIL_ADDRESS][DOMAIN_NAME]" at bounding box center [587, 267] width 174 height 30
click at [502, 377] on button "Change" at bounding box center [491, 380] width 61 height 22
click at [723, 178] on button "×" at bounding box center [716, 170] width 26 height 28
